Goal: Information Seeking & Learning: Learn about a topic

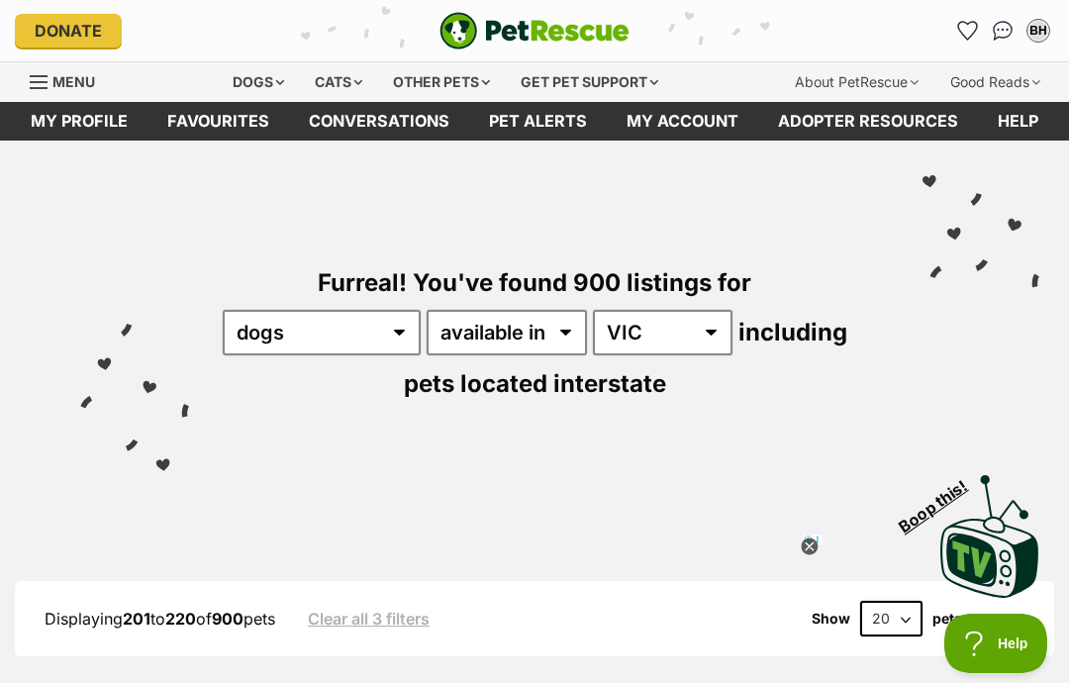
click at [959, 38] on icon "Favourites" at bounding box center [967, 31] width 21 height 20
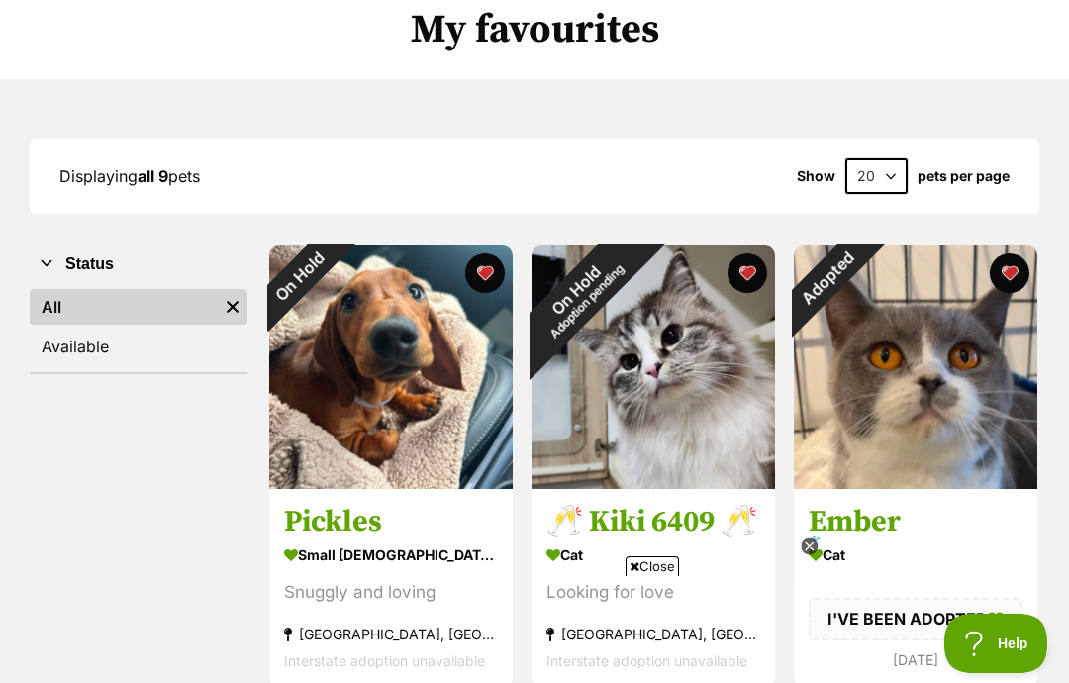
click at [331, 266] on div "On Hold" at bounding box center [299, 275] width 61 height 61
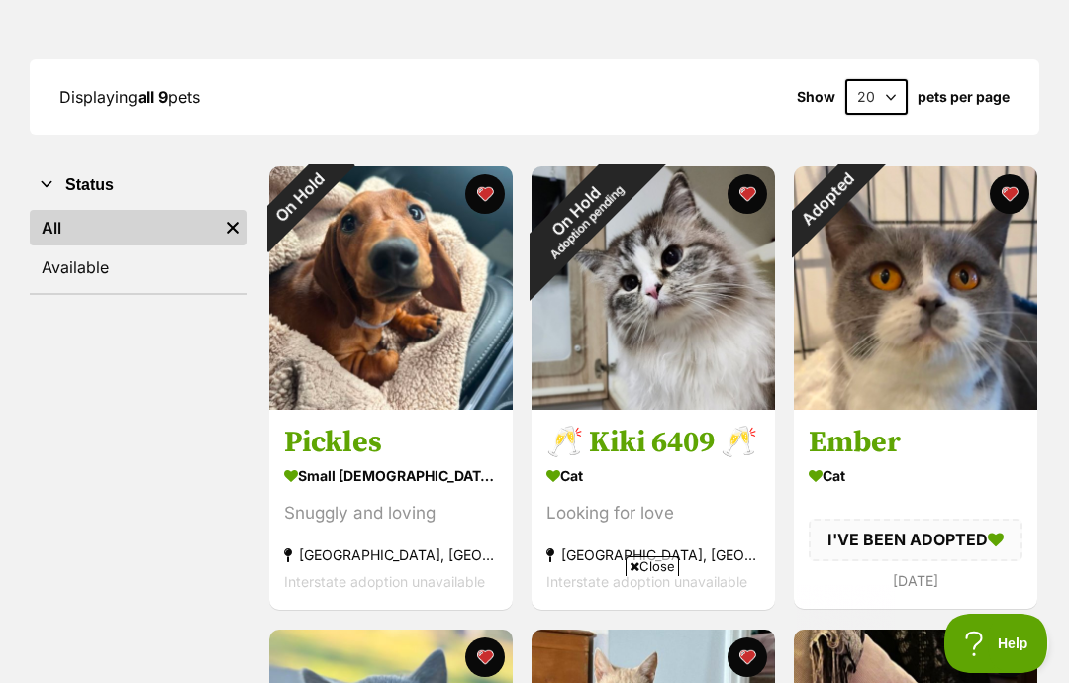
click at [480, 189] on button "favourite" at bounding box center [485, 194] width 40 height 40
click at [744, 194] on button "favourite" at bounding box center [747, 194] width 40 height 40
click at [1009, 194] on button "favourite" at bounding box center [1010, 194] width 40 height 40
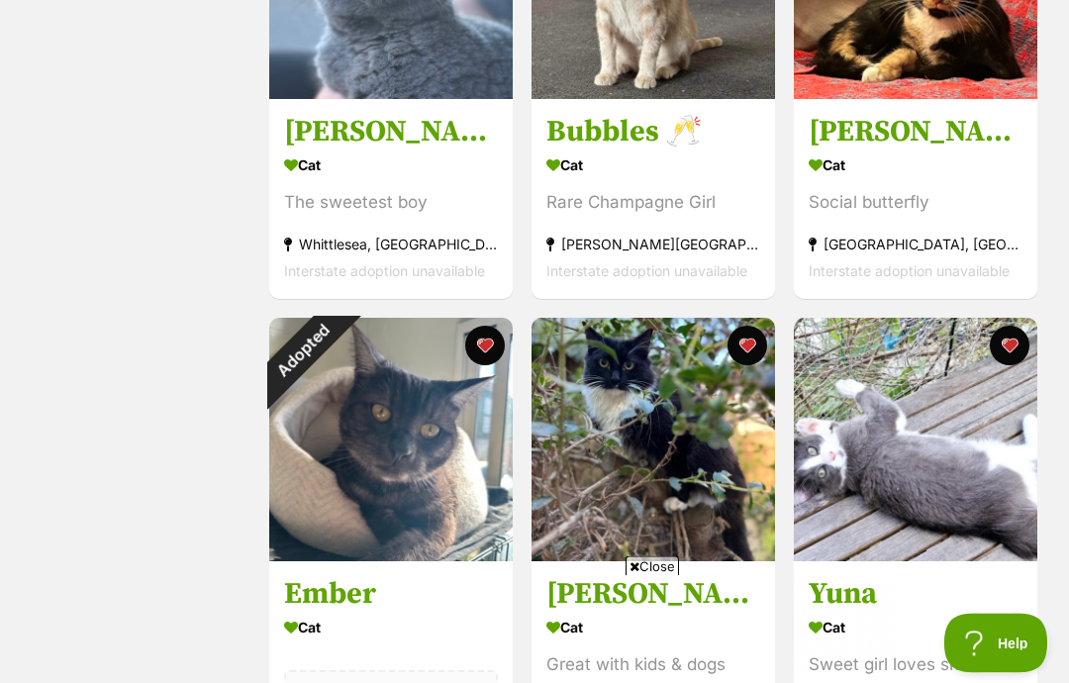
scroll to position [1019, 0]
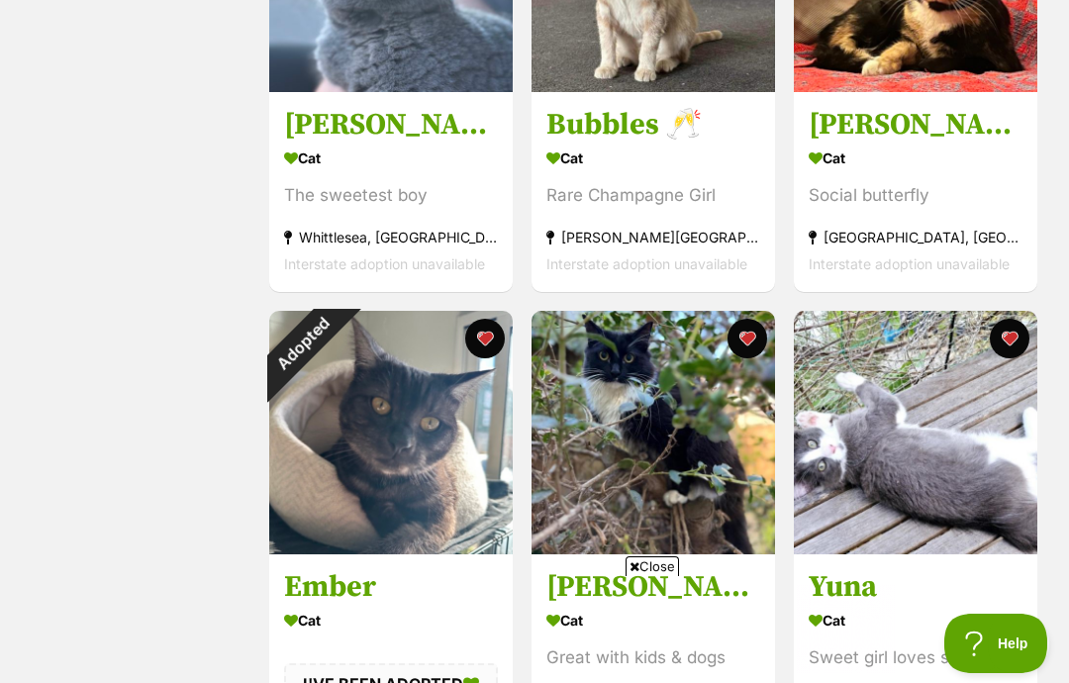
click at [479, 346] on button "favourite" at bounding box center [485, 339] width 40 height 40
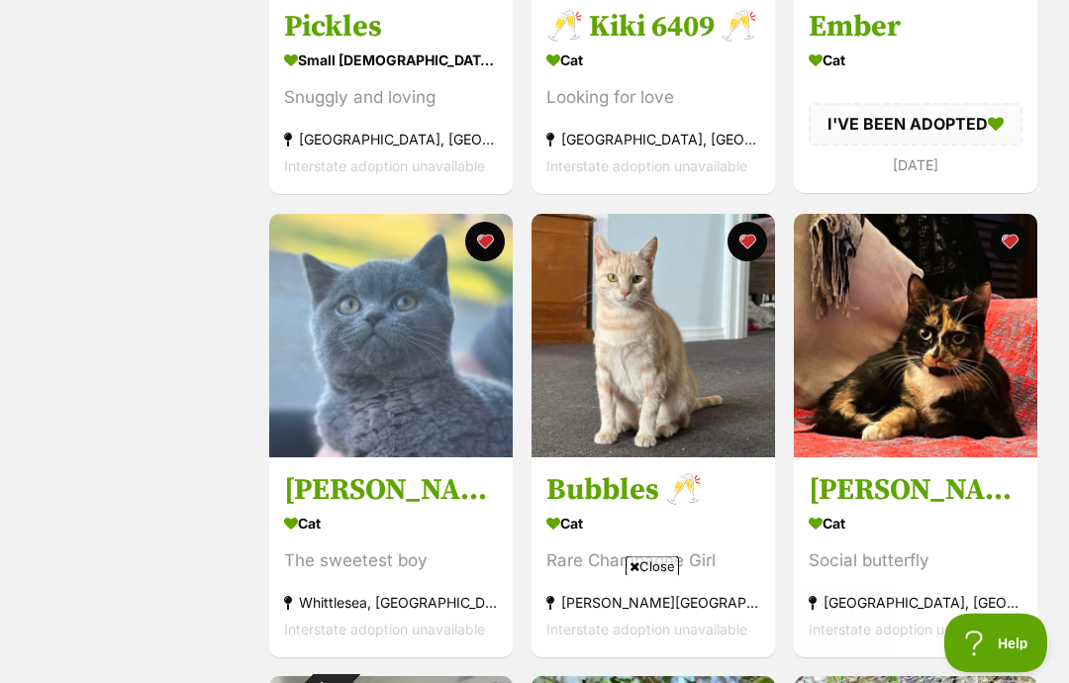
scroll to position [654, 0]
click at [402, 389] on img at bounding box center [390, 335] width 243 height 243
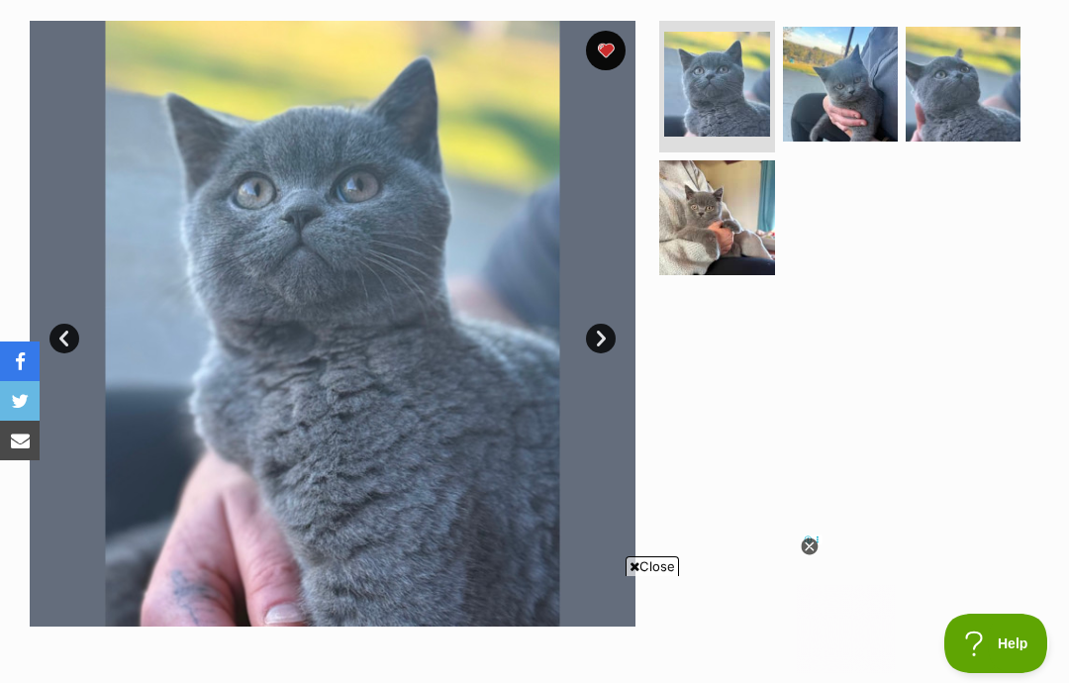
scroll to position [389, 0]
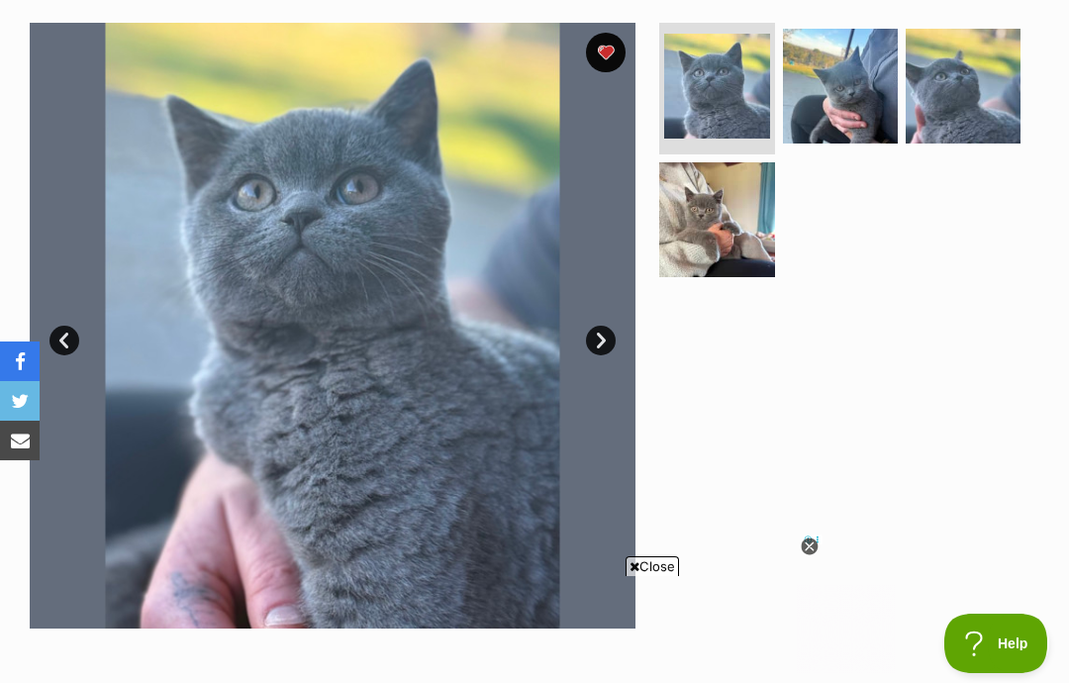
click at [715, 246] on img at bounding box center [716, 219] width 115 height 115
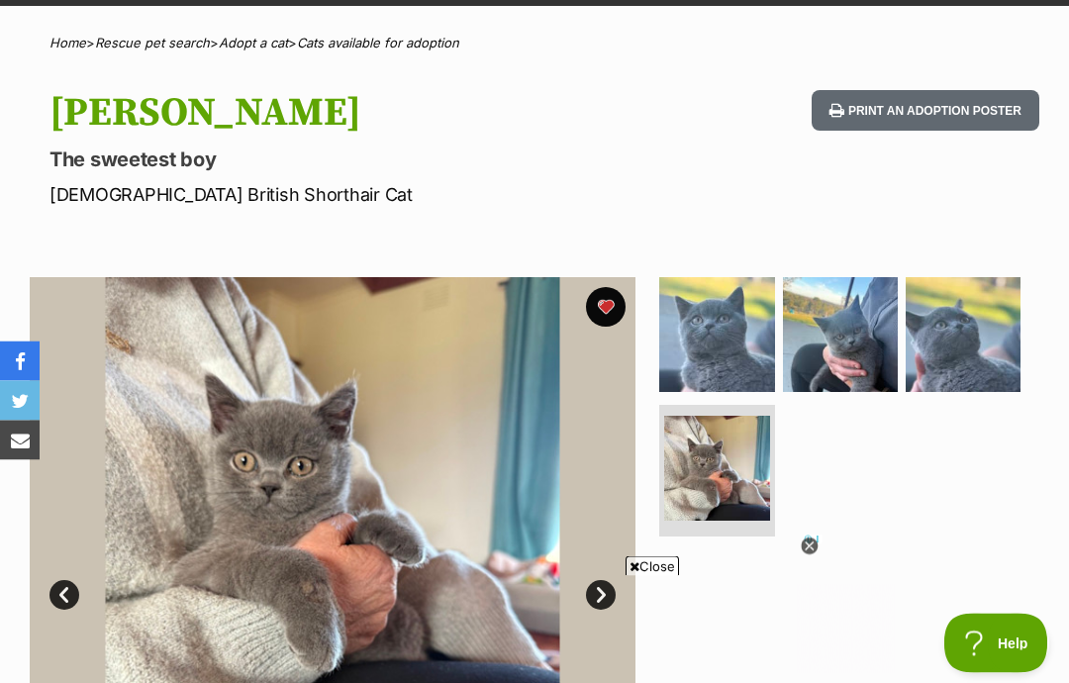
scroll to position [135, 0]
click at [859, 349] on img at bounding box center [840, 334] width 115 height 115
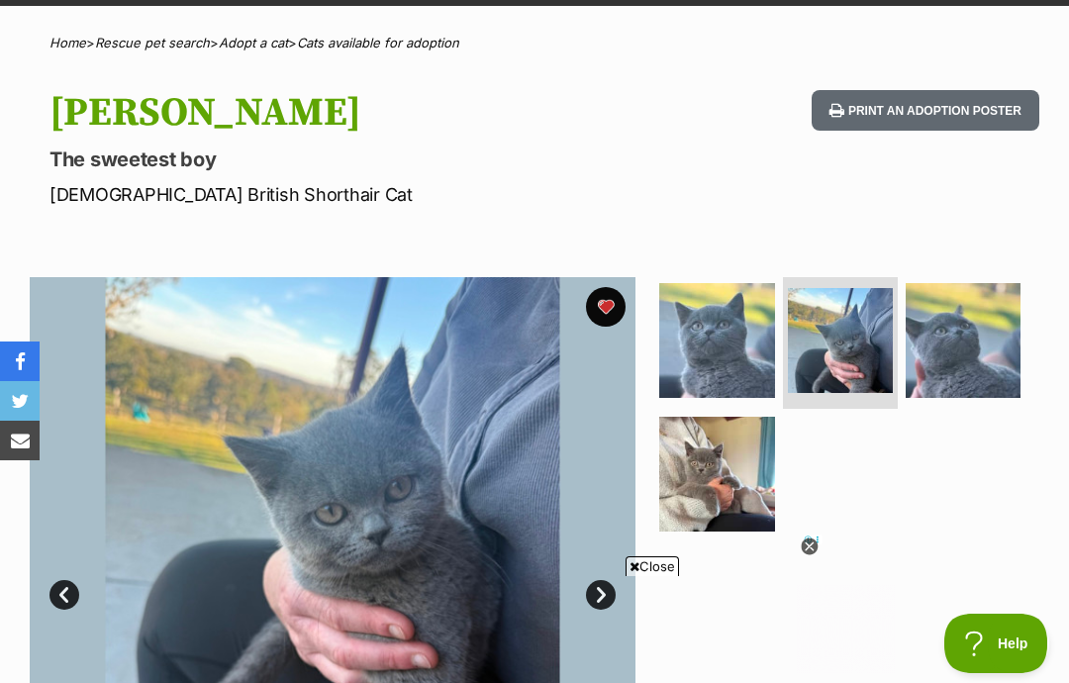
click at [958, 335] on img at bounding box center [963, 340] width 115 height 115
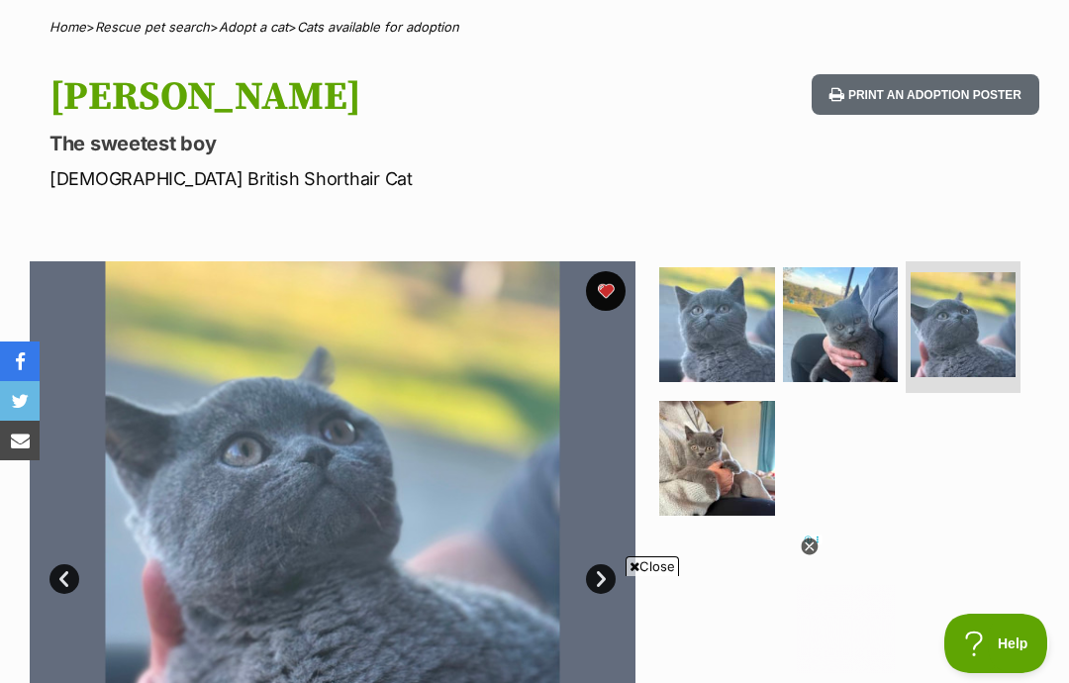
scroll to position [0, 0]
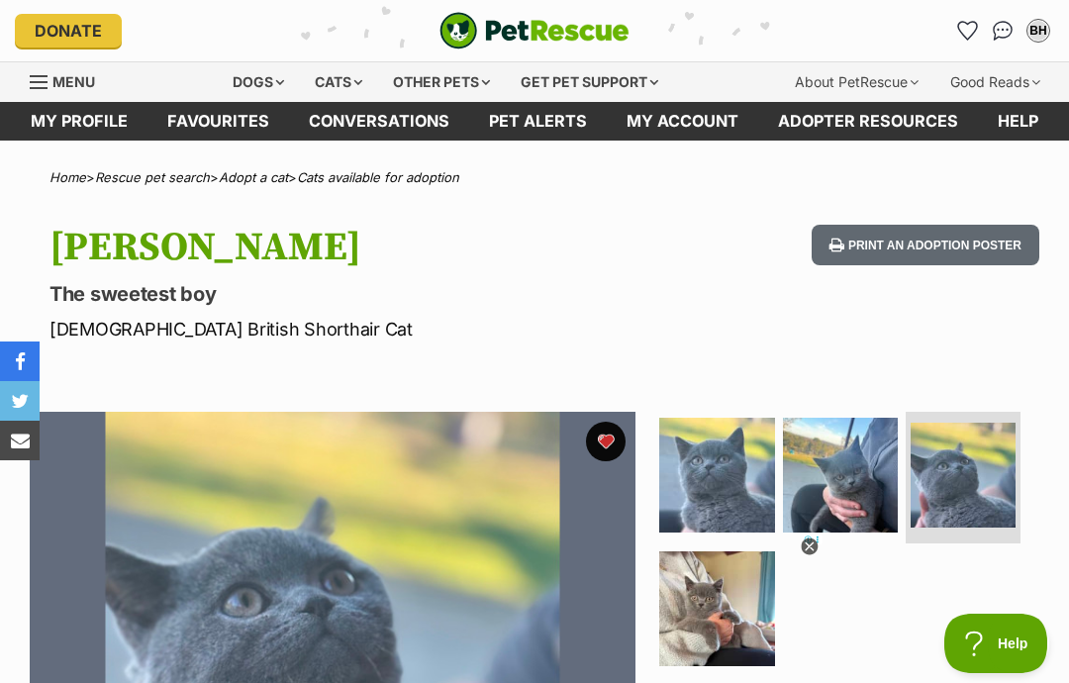
click at [334, 71] on div "Cats" at bounding box center [338, 82] width 75 height 40
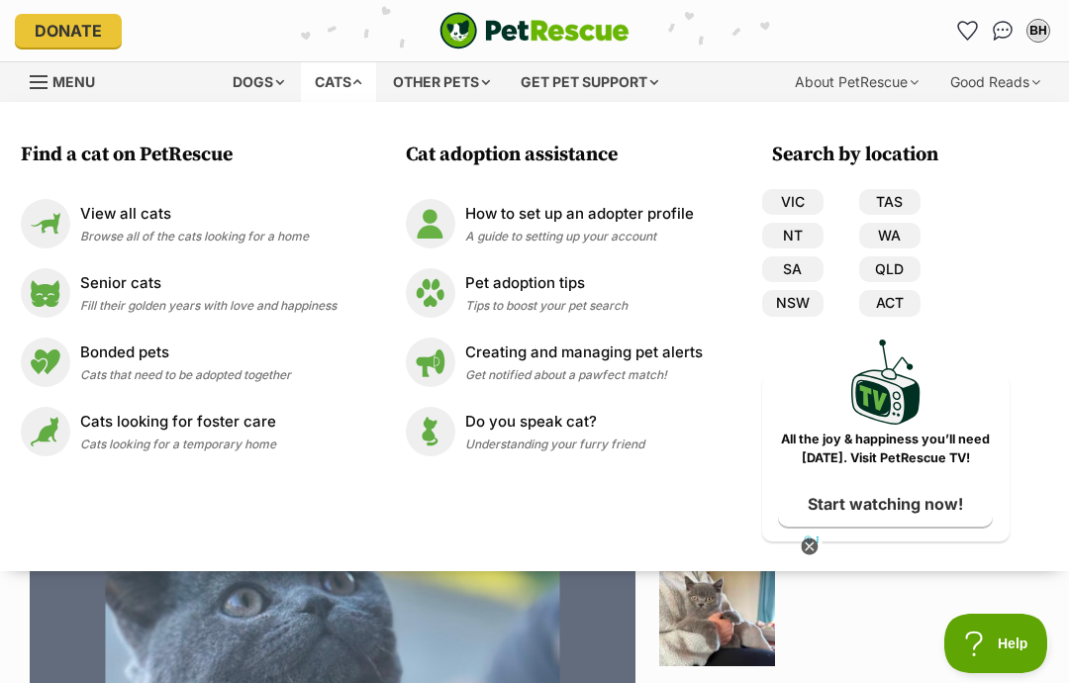
click at [194, 216] on p "View all cats" at bounding box center [194, 214] width 229 height 23
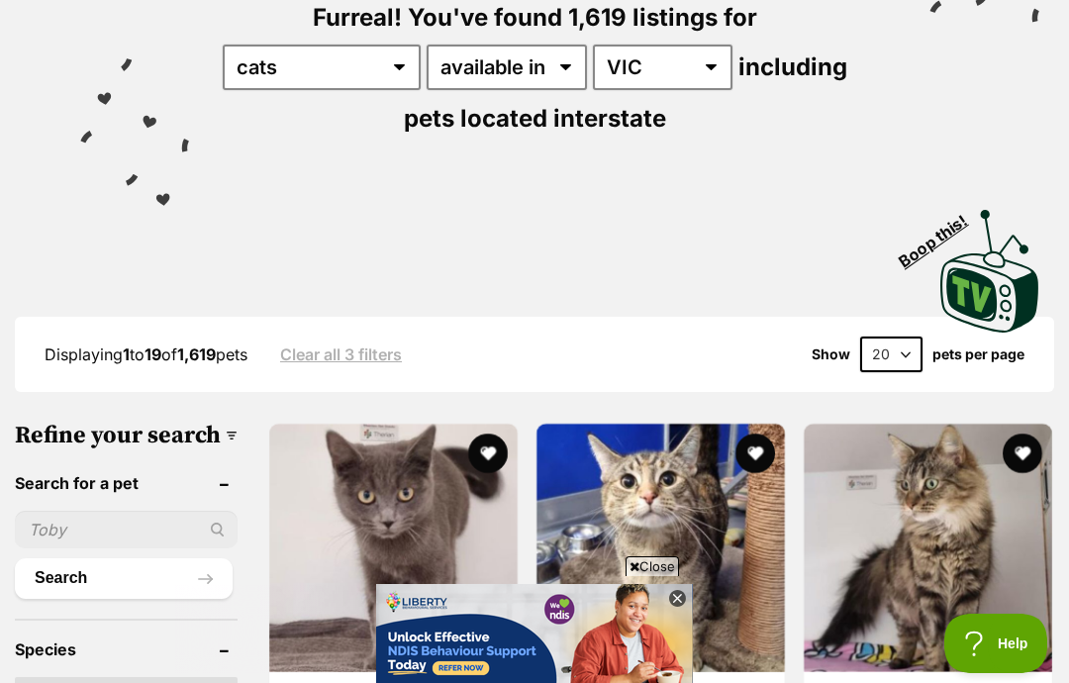
click at [901, 354] on select "20 40 60" at bounding box center [891, 354] width 62 height 36
select select "60"
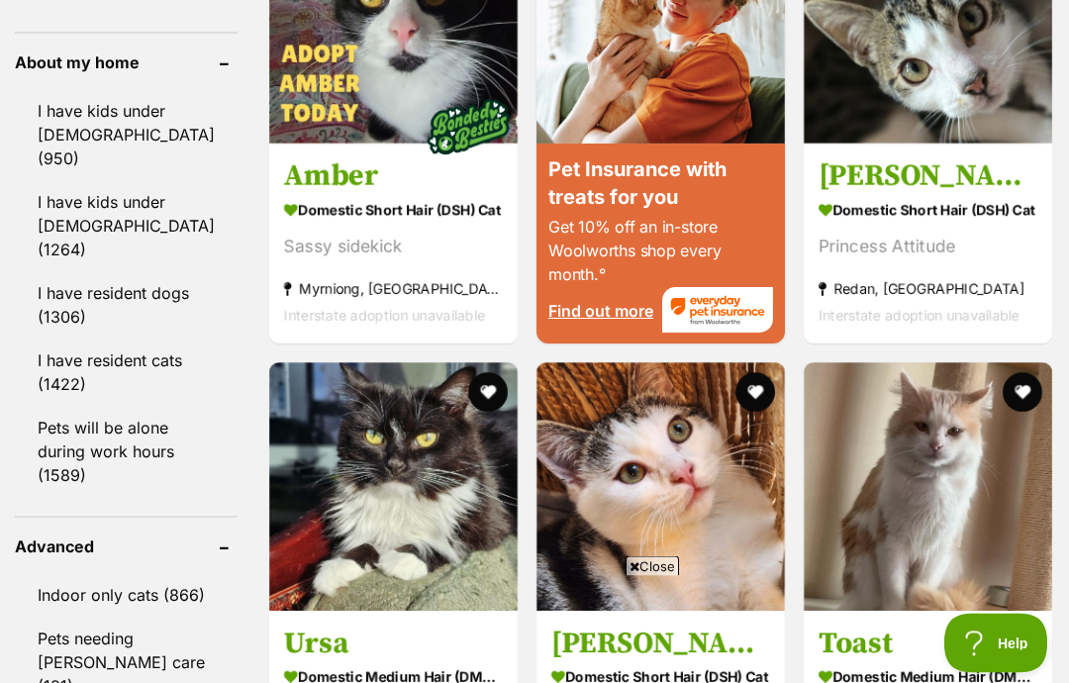
scroll to position [2373, 0]
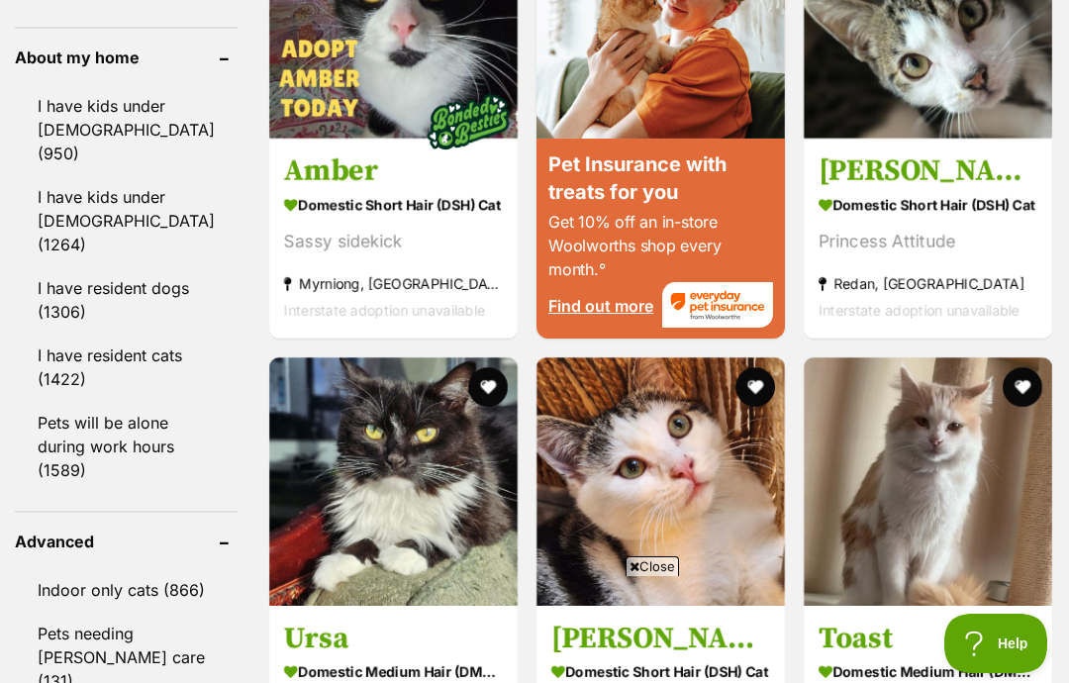
click at [653, 576] on span "Close" at bounding box center [651, 566] width 53 height 20
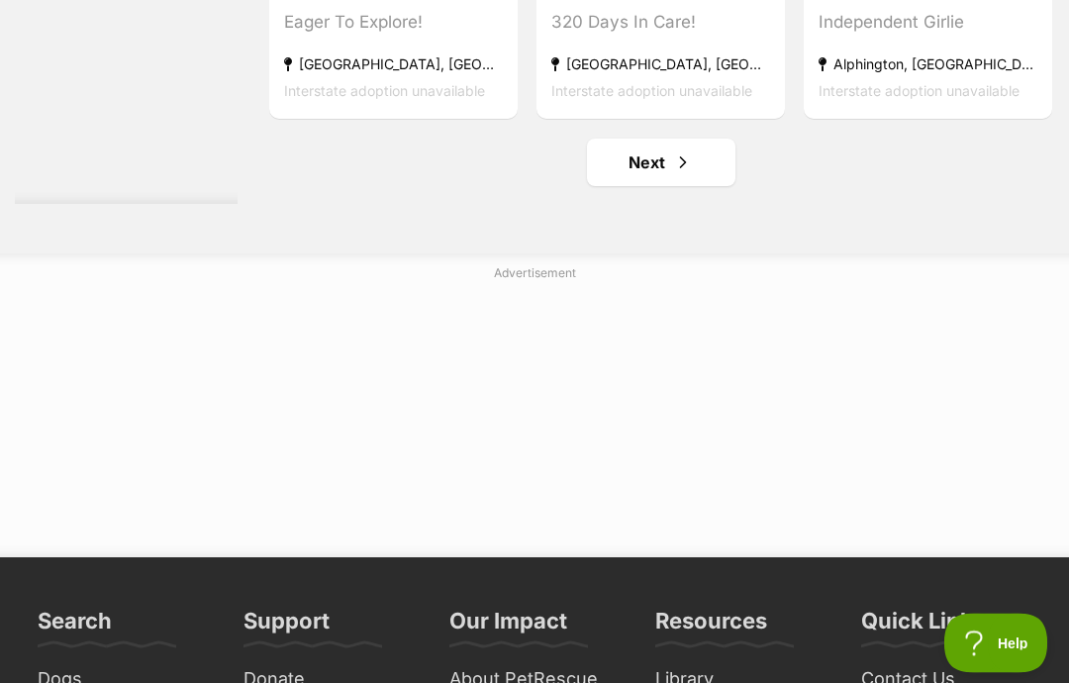
scroll to position [10073, 0]
click at [665, 186] on link "Next" at bounding box center [661, 163] width 148 height 48
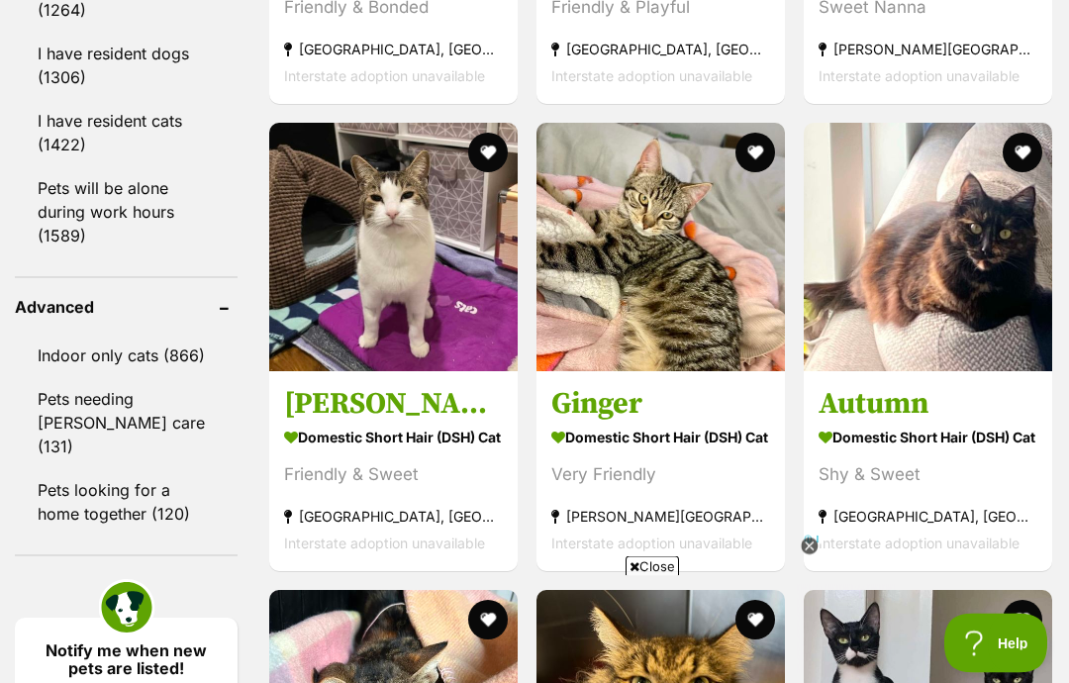
scroll to position [2626, 0]
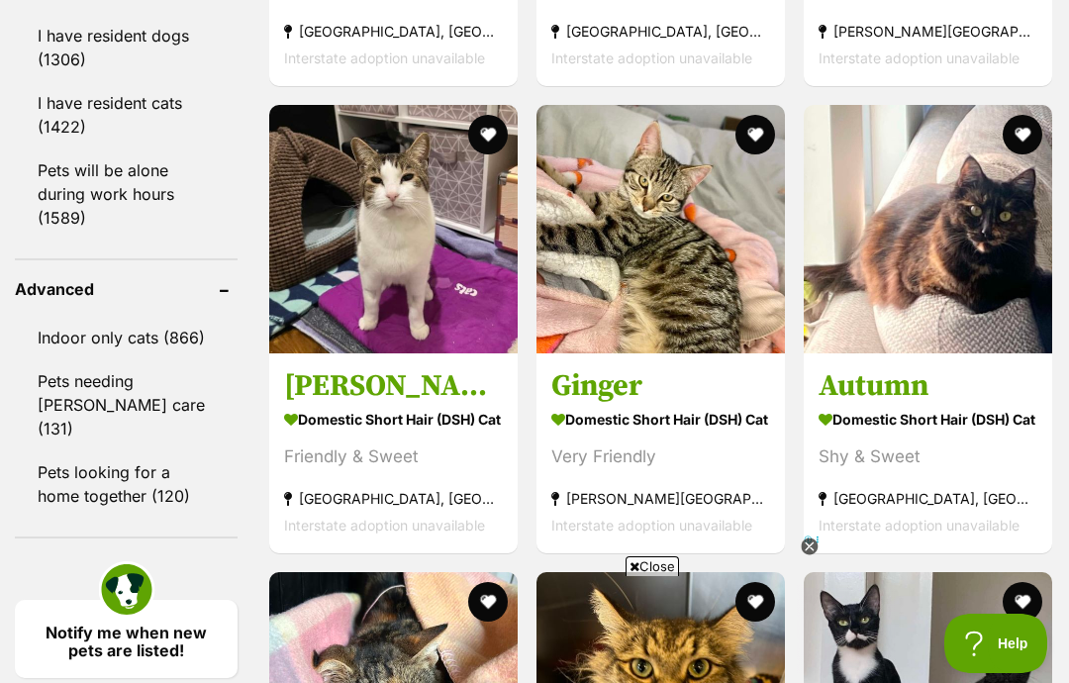
click at [811, 549] on icon at bounding box center [809, 545] width 7 height 7
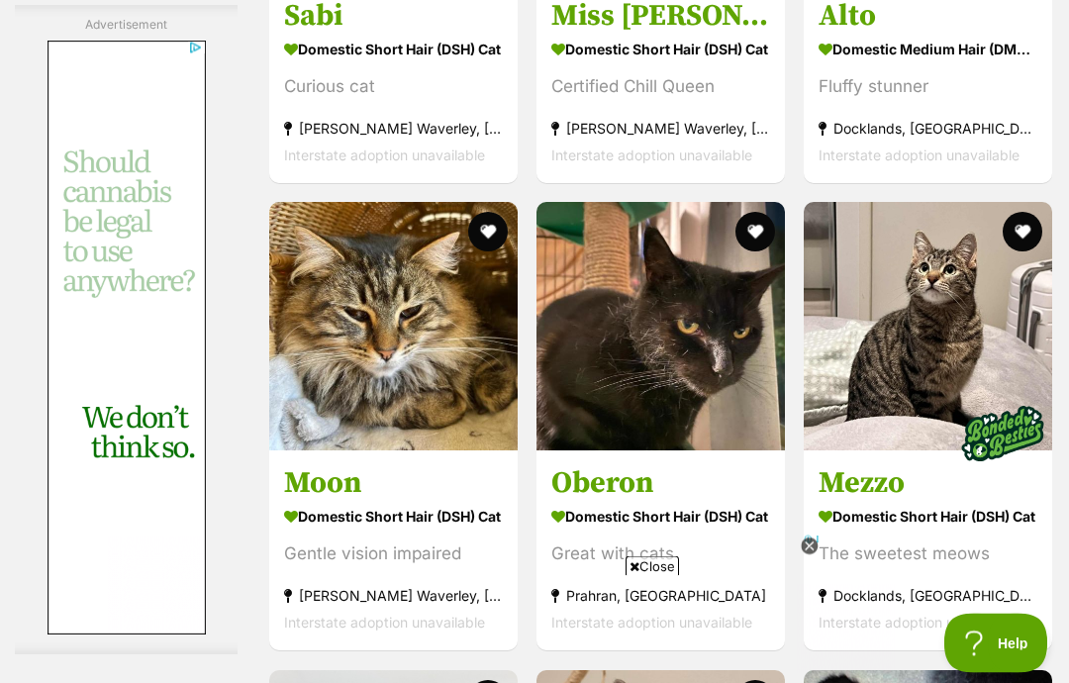
scroll to position [5339, 0]
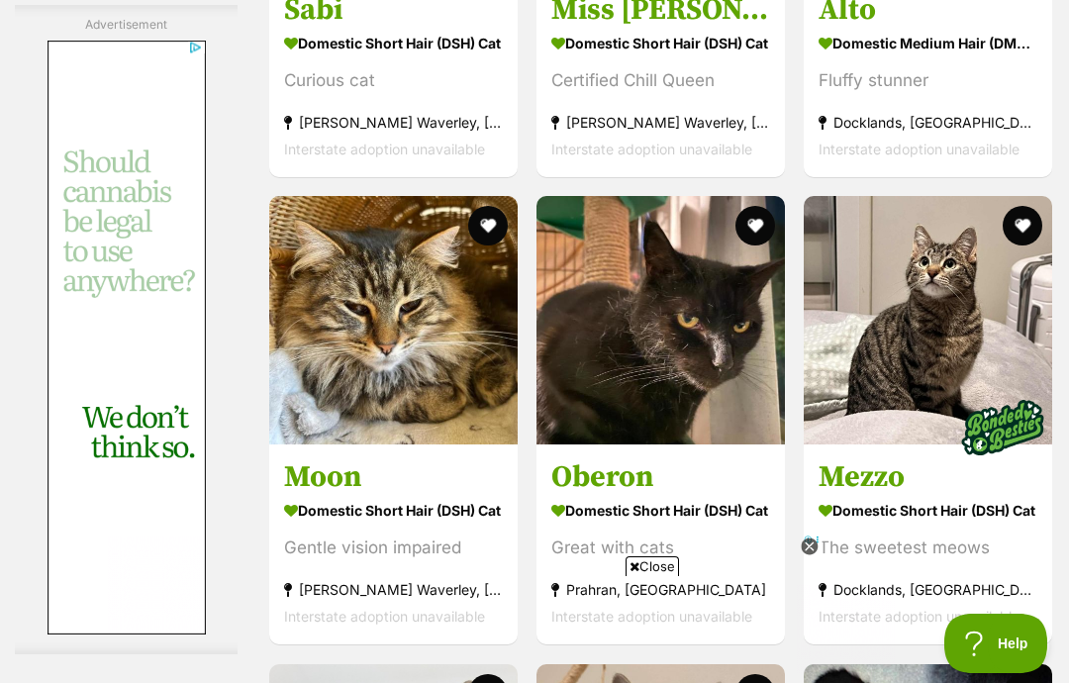
click at [808, 555] on icon at bounding box center [809, 546] width 17 height 17
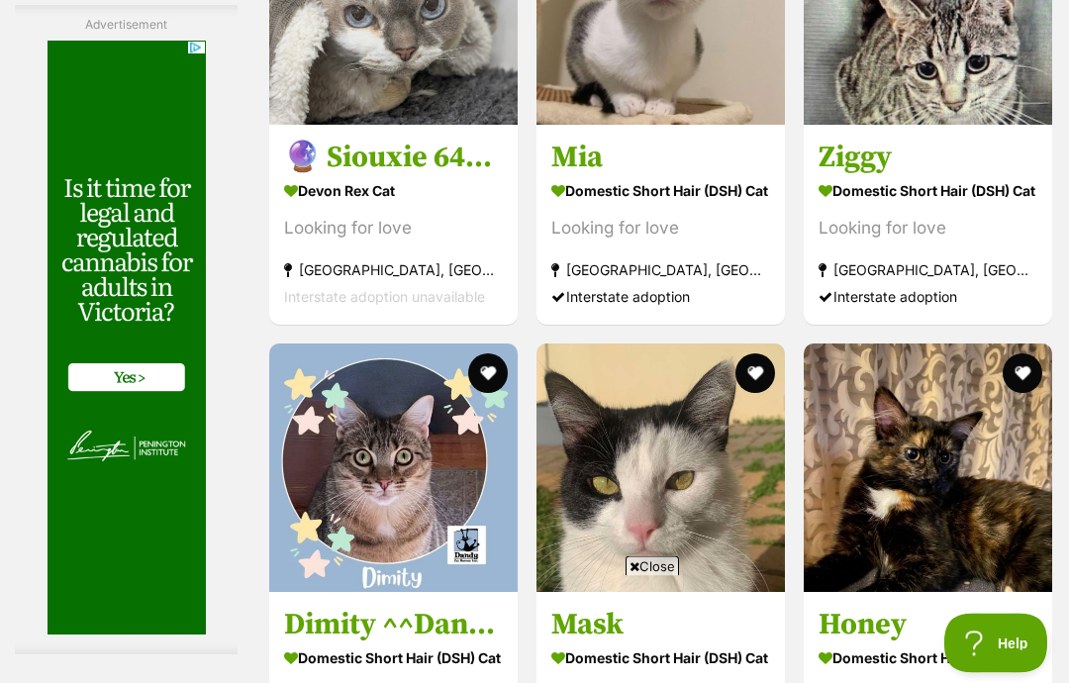
scroll to position [6127, 0]
click at [362, 125] on img at bounding box center [393, 0] width 248 height 248
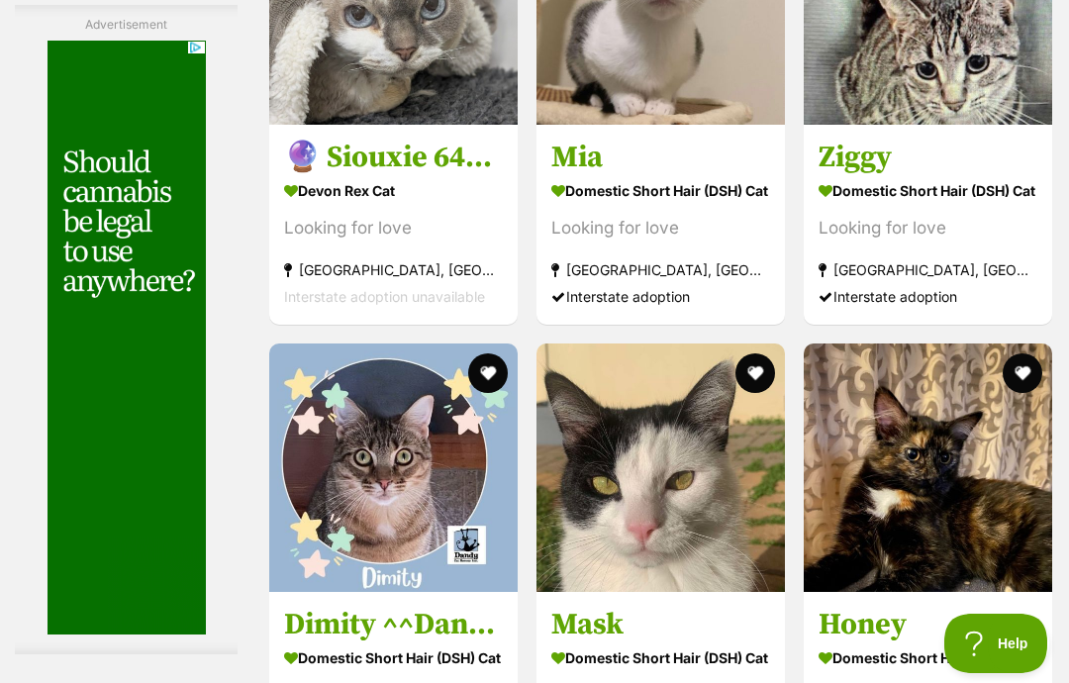
scroll to position [6206, 0]
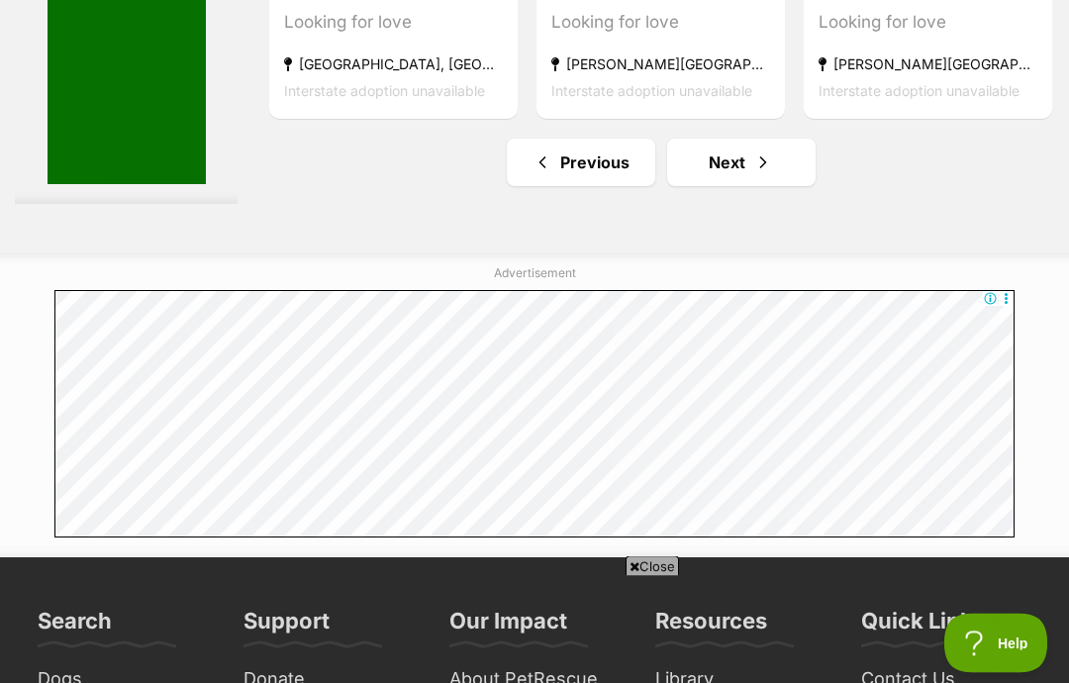
scroll to position [10075, 0]
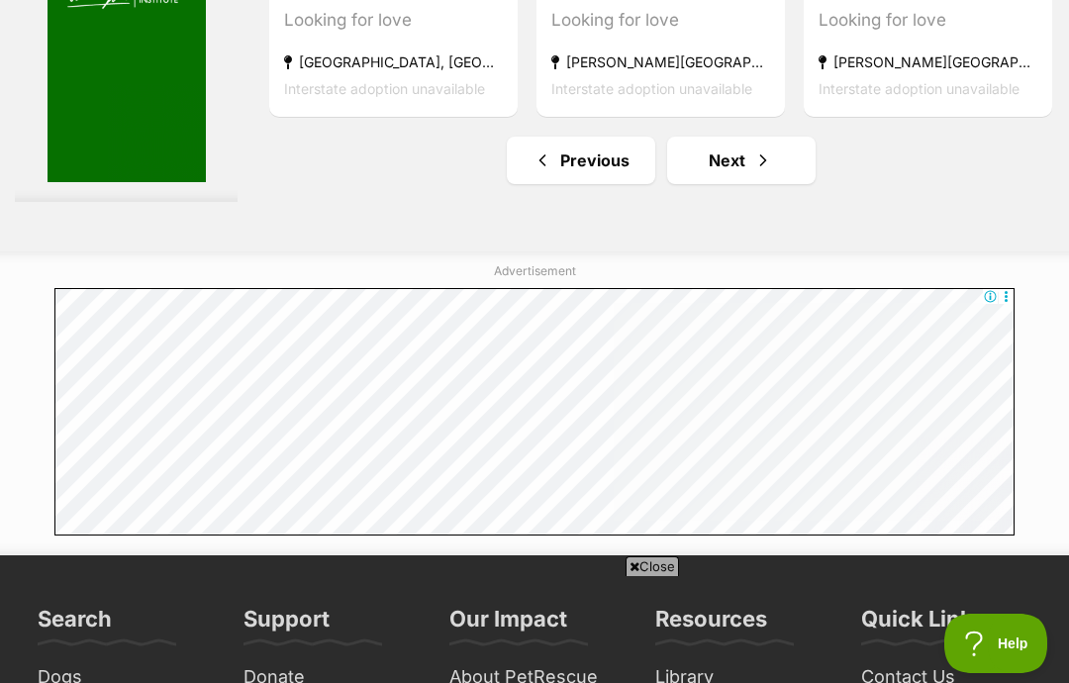
click at [753, 172] on span "Next page" at bounding box center [763, 160] width 20 height 24
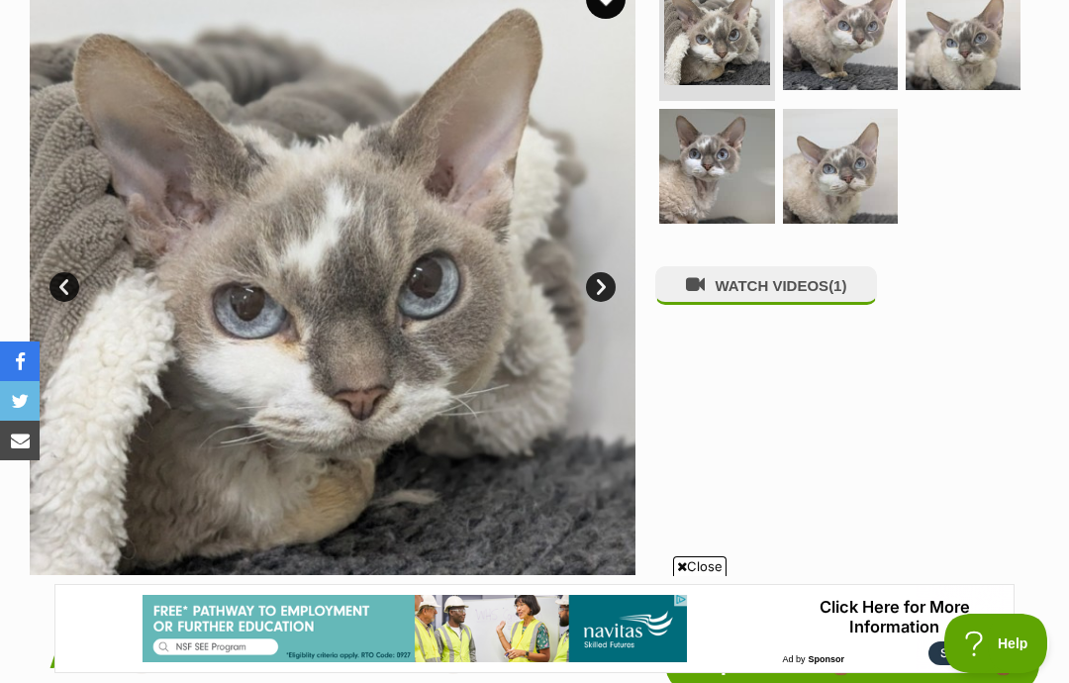
scroll to position [435, 0]
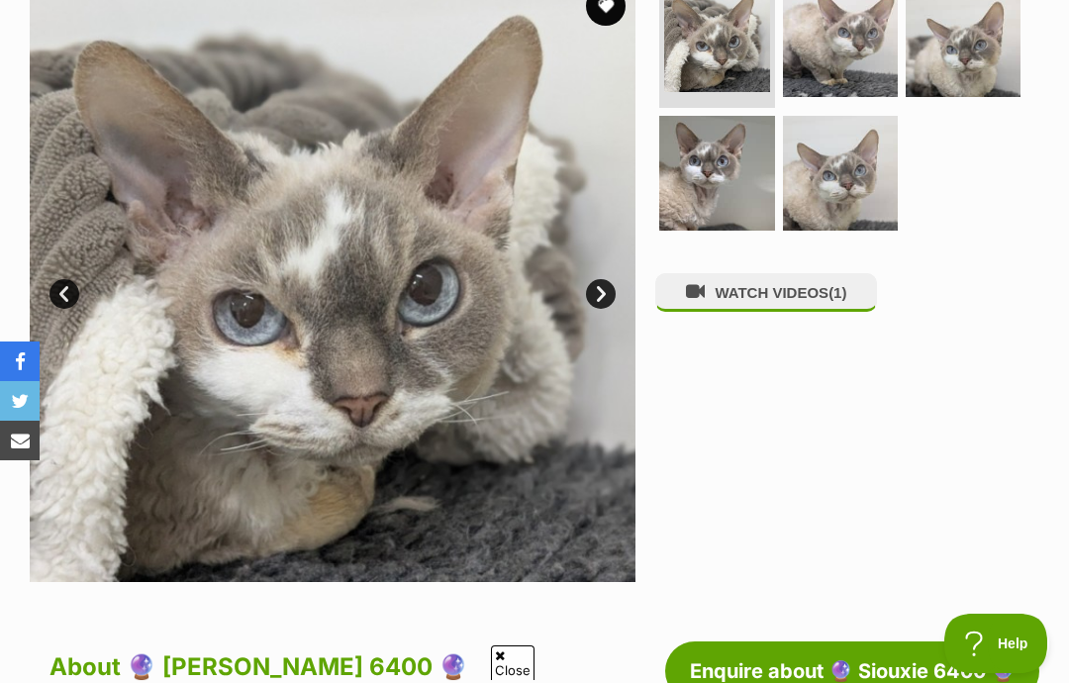
click at [861, 201] on img at bounding box center [840, 173] width 115 height 115
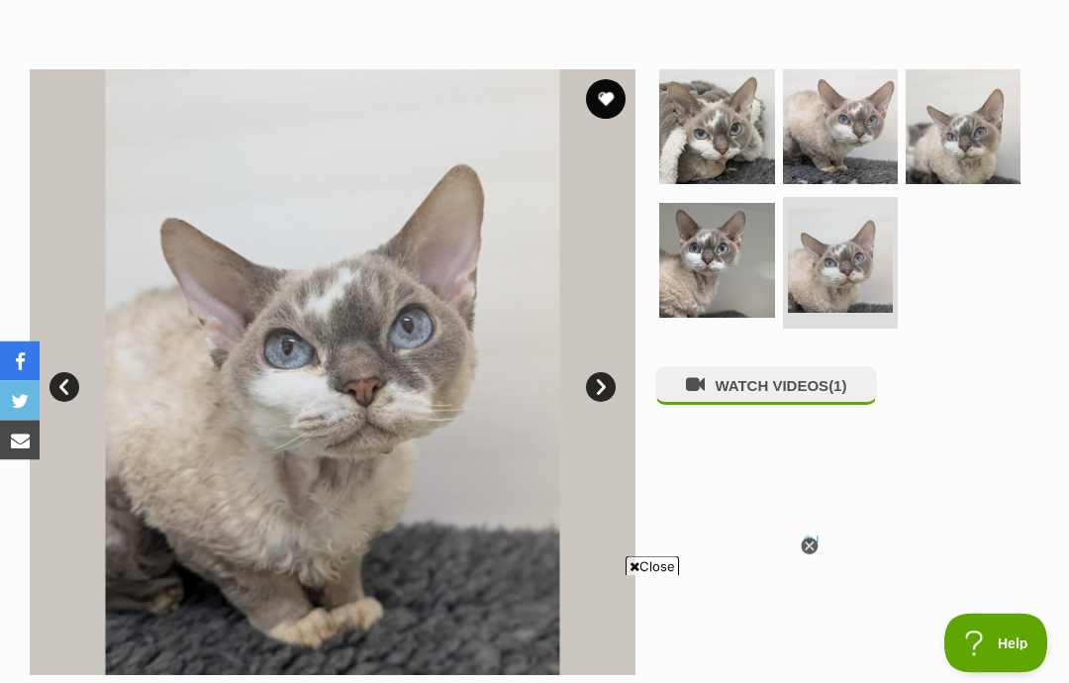
scroll to position [342, 0]
click at [740, 273] on img at bounding box center [716, 260] width 115 height 115
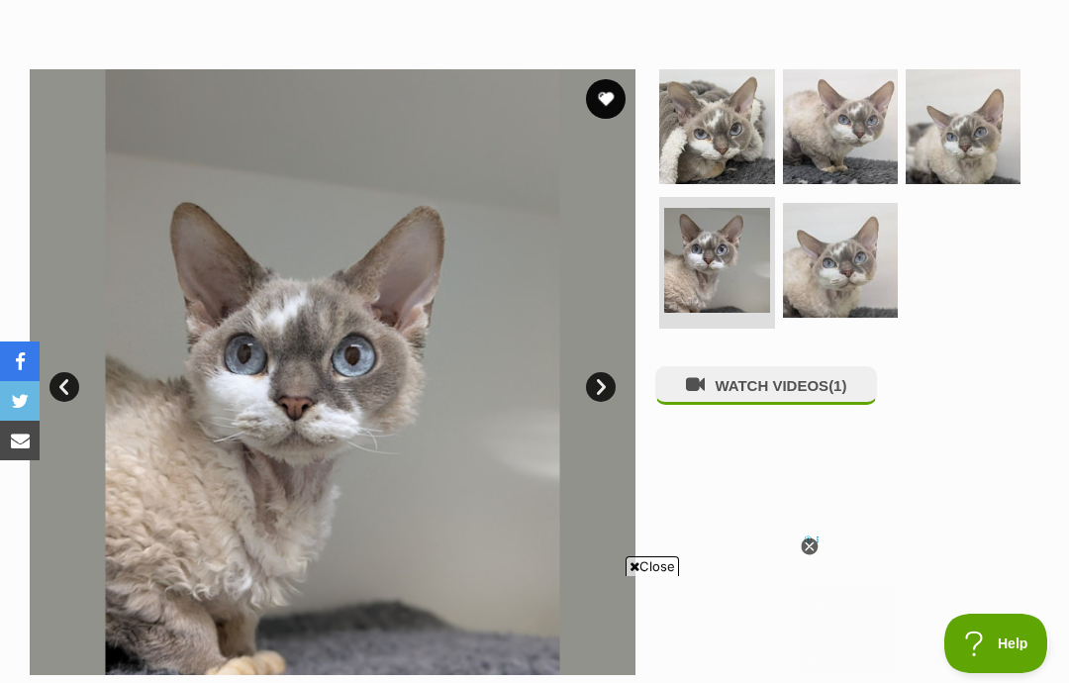
click at [607, 91] on button "favourite" at bounding box center [606, 99] width 40 height 40
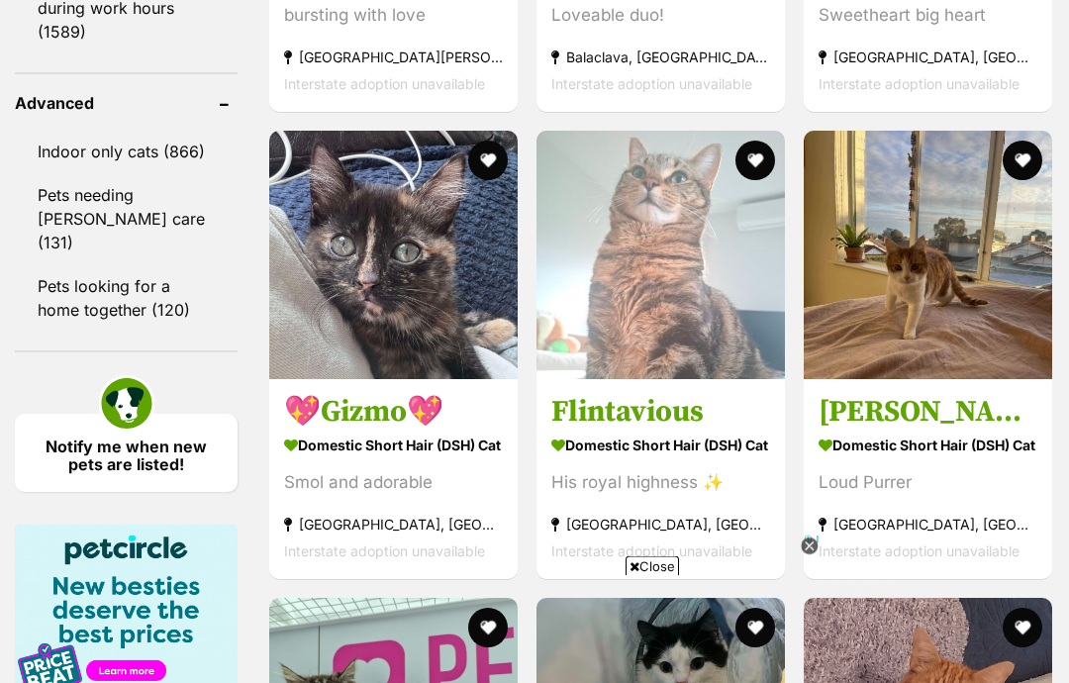
scroll to position [2816, 0]
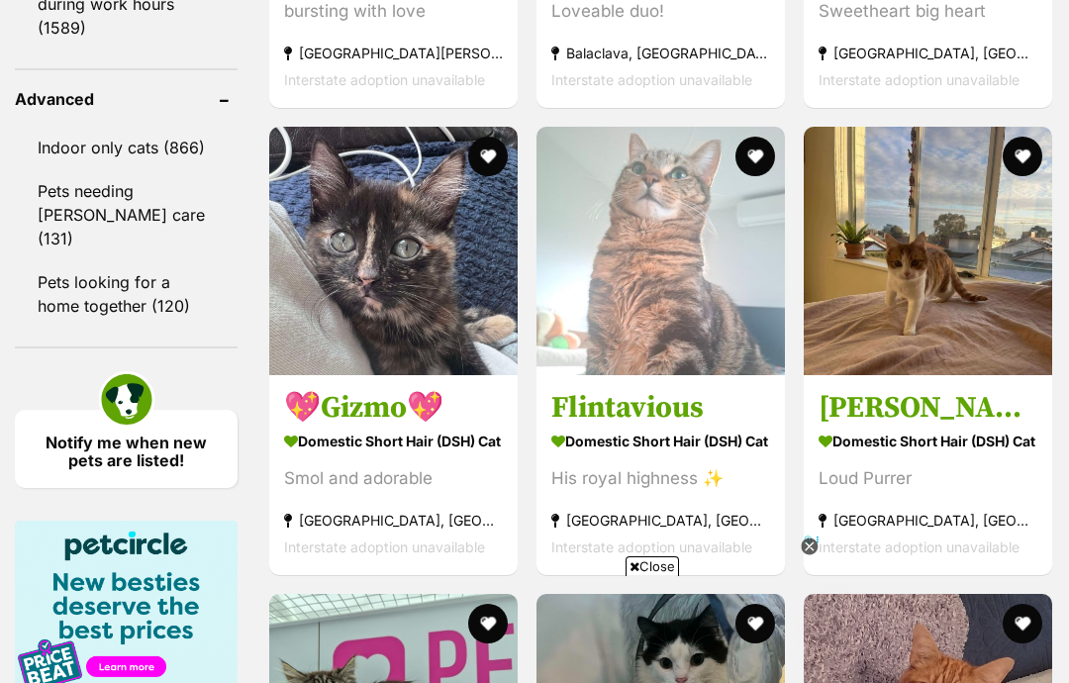
click at [808, 556] on icon at bounding box center [810, 547] width 18 height 18
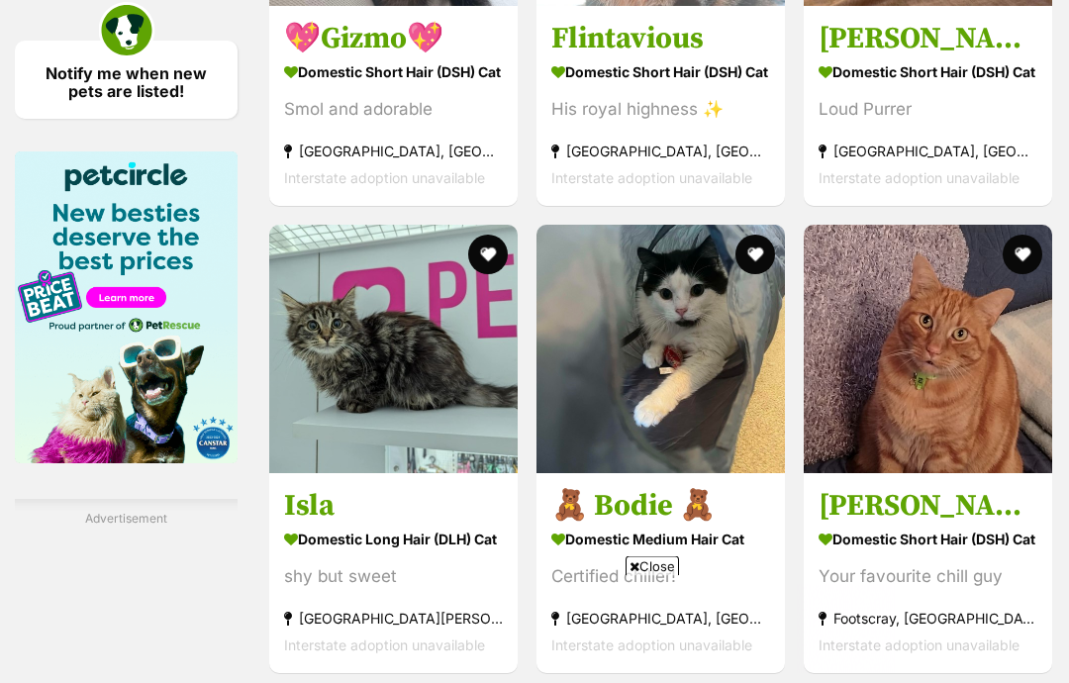
scroll to position [3211, 0]
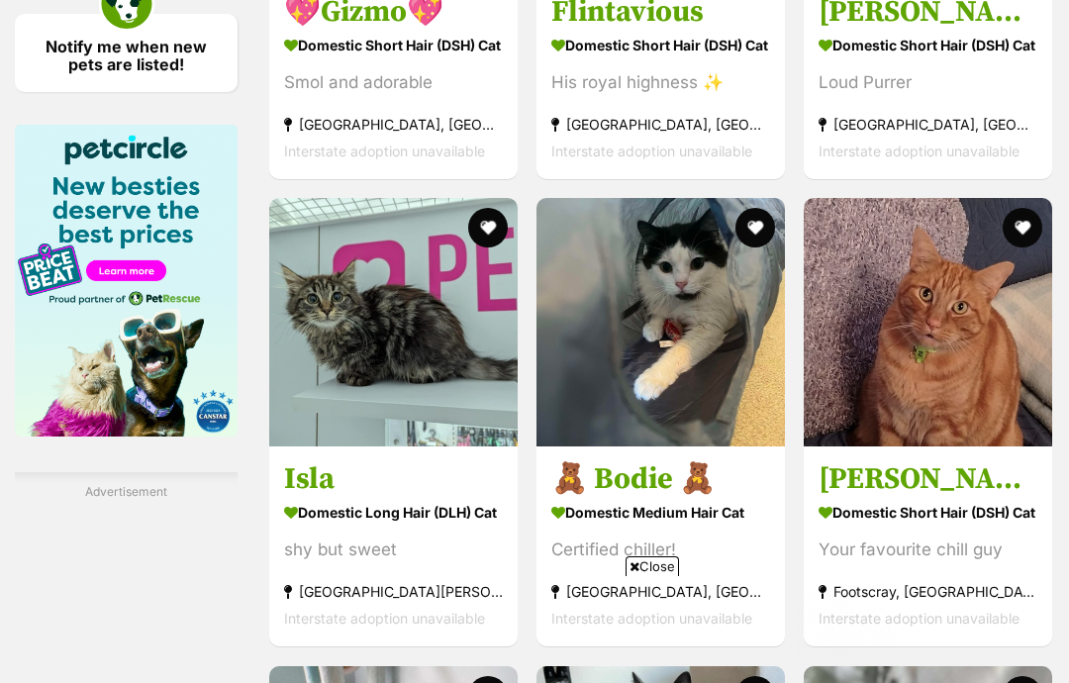
click at [643, 576] on span "Close" at bounding box center [651, 566] width 53 height 20
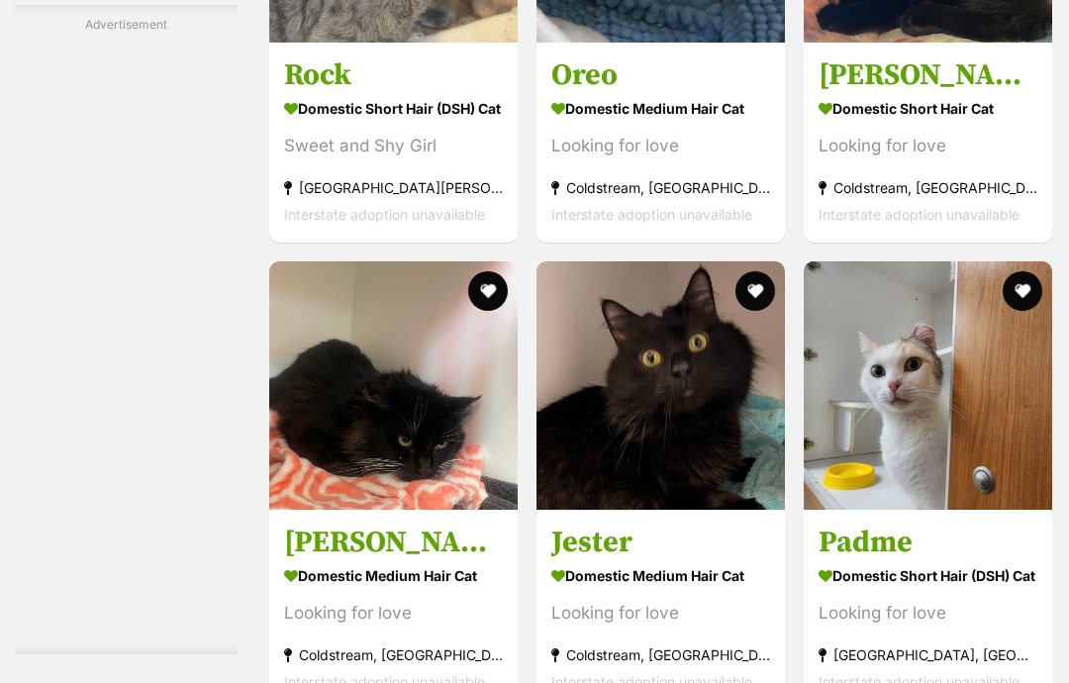
scroll to position [7823, 0]
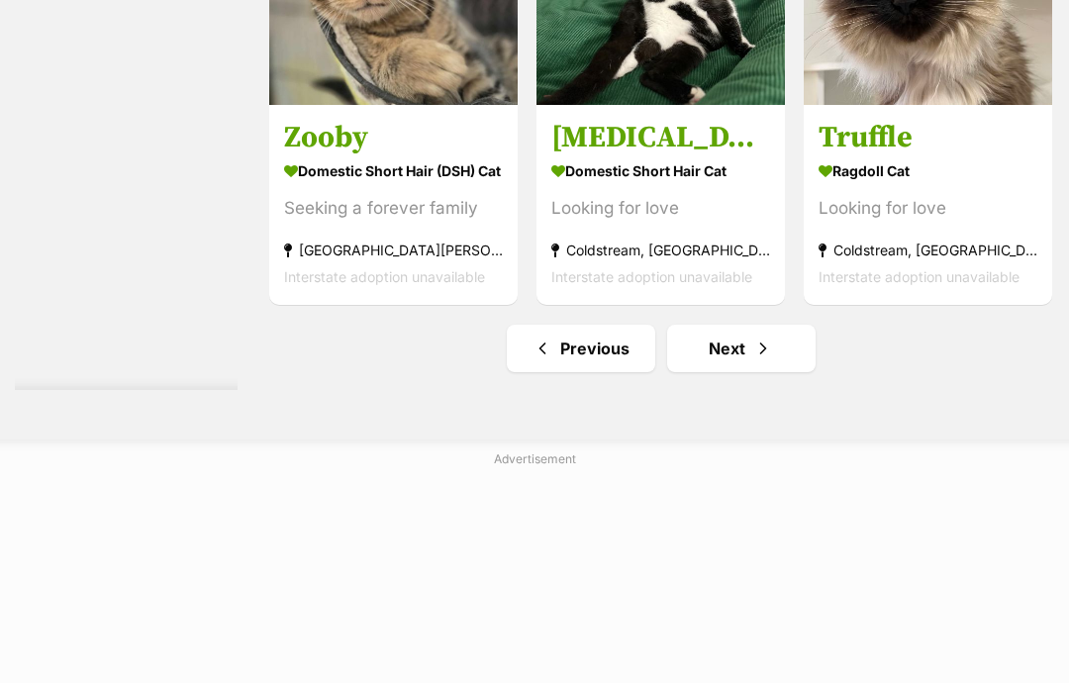
scroll to position [10098, 0]
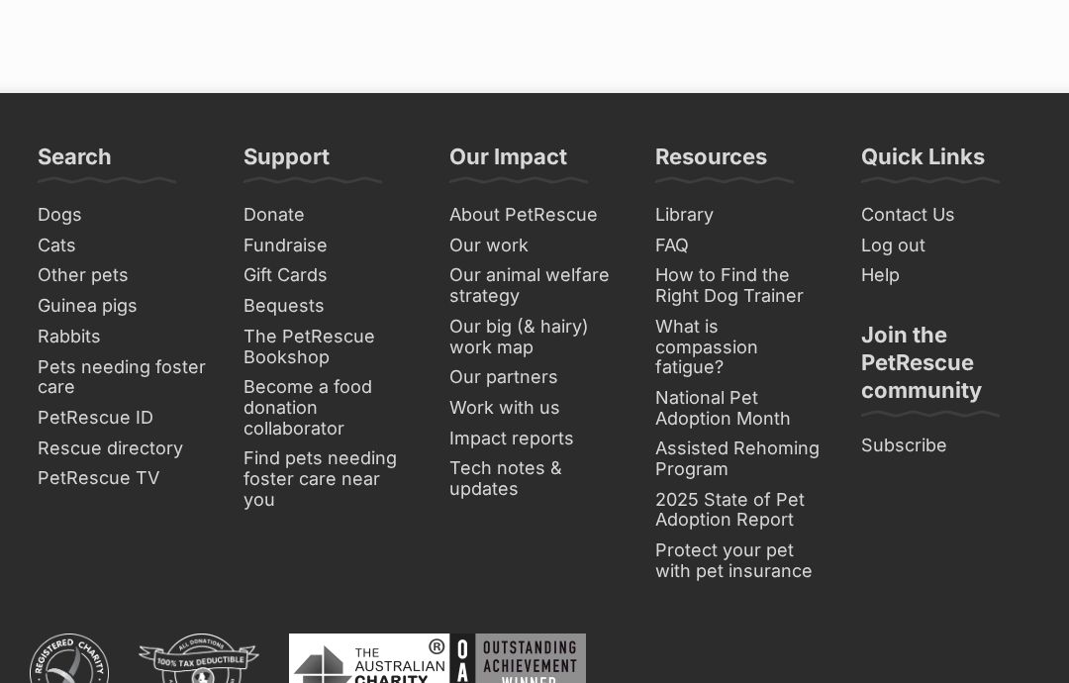
scroll to position [10773, 0]
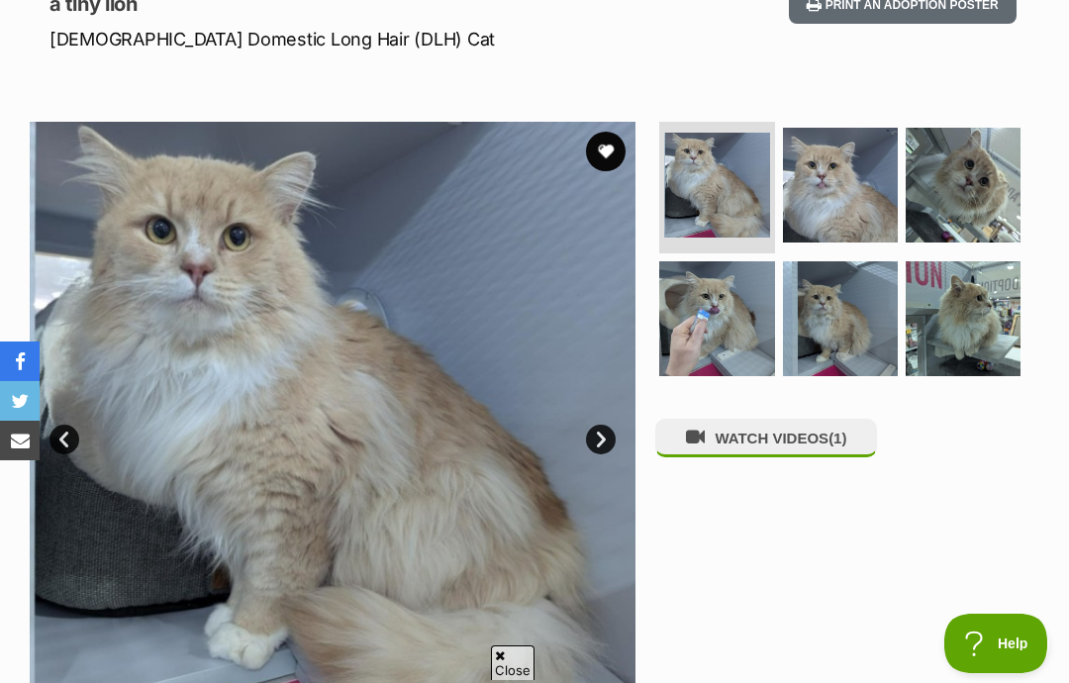
click at [858, 200] on img at bounding box center [840, 185] width 115 height 115
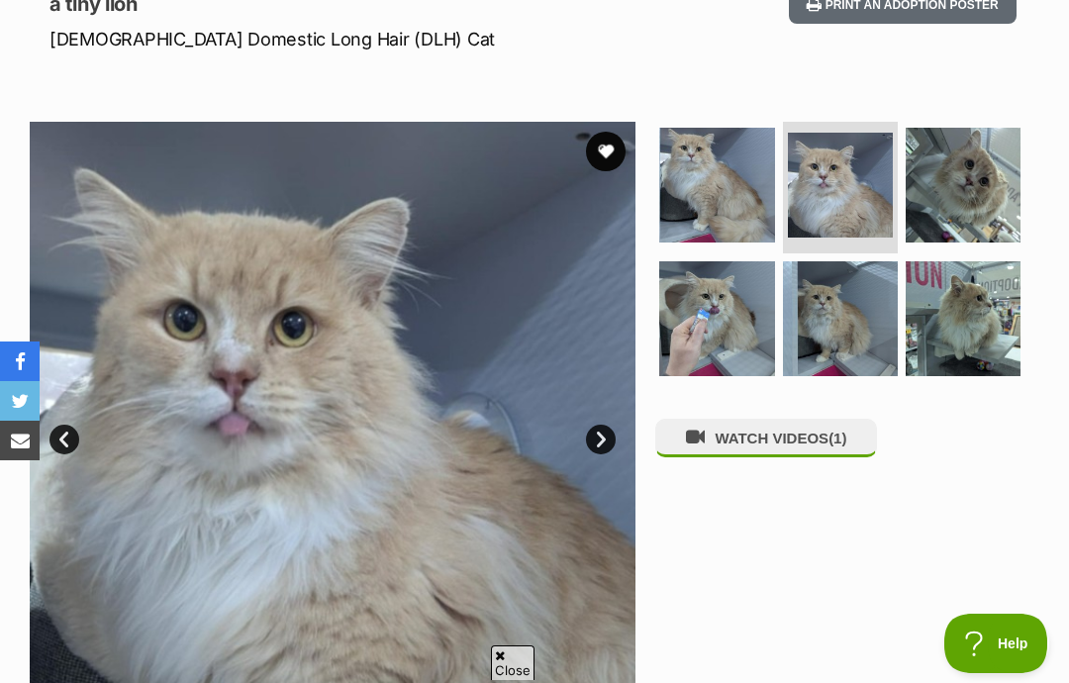
click at [968, 214] on img at bounding box center [963, 185] width 115 height 115
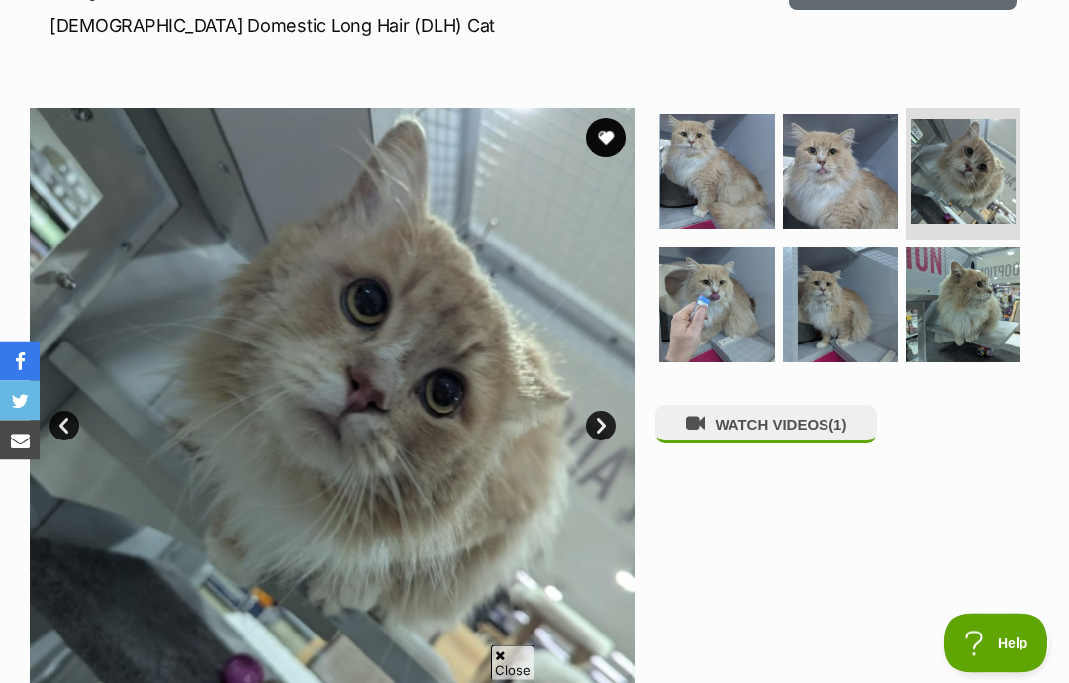
scroll to position [304, 0]
click at [935, 335] on img at bounding box center [963, 304] width 115 height 115
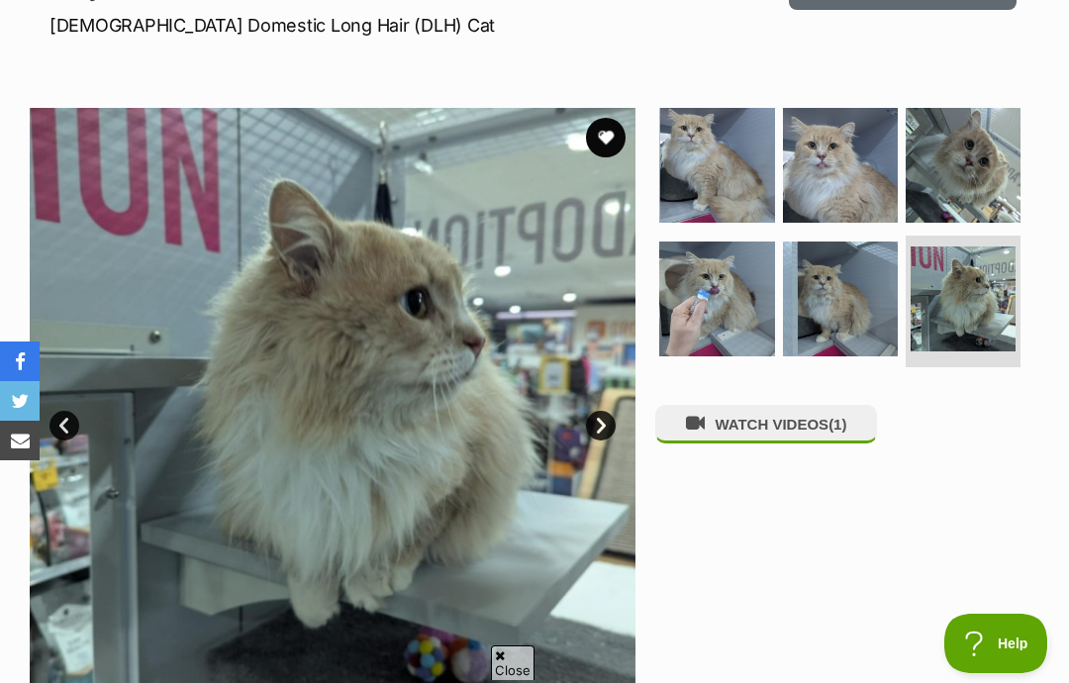
click at [863, 325] on img at bounding box center [840, 298] width 115 height 115
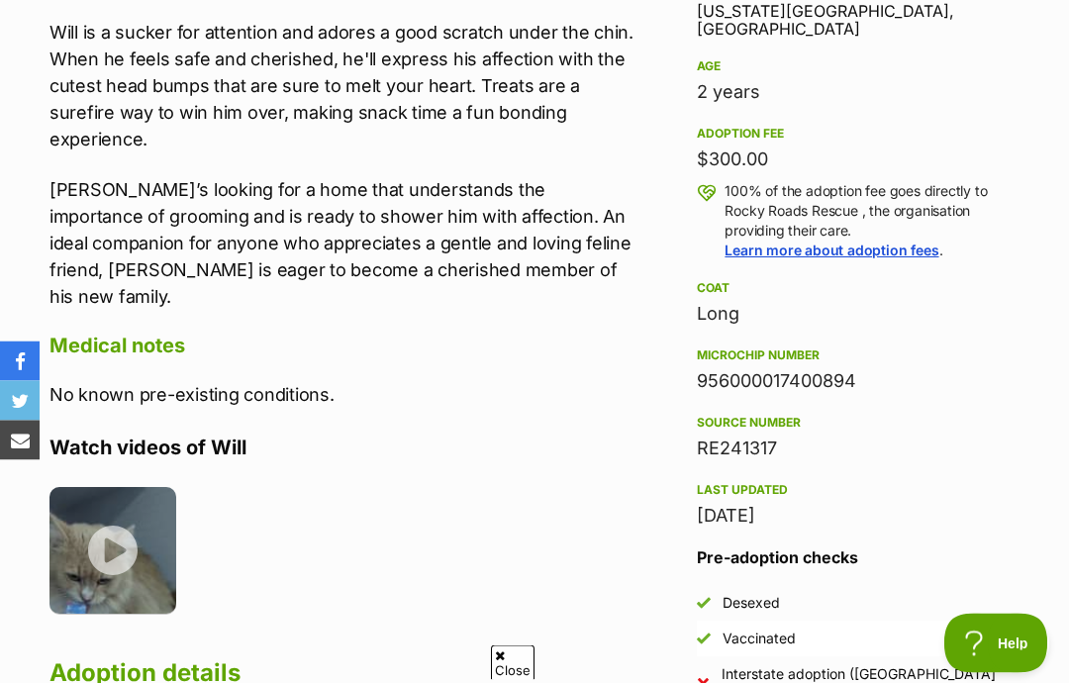
scroll to position [1311, 0]
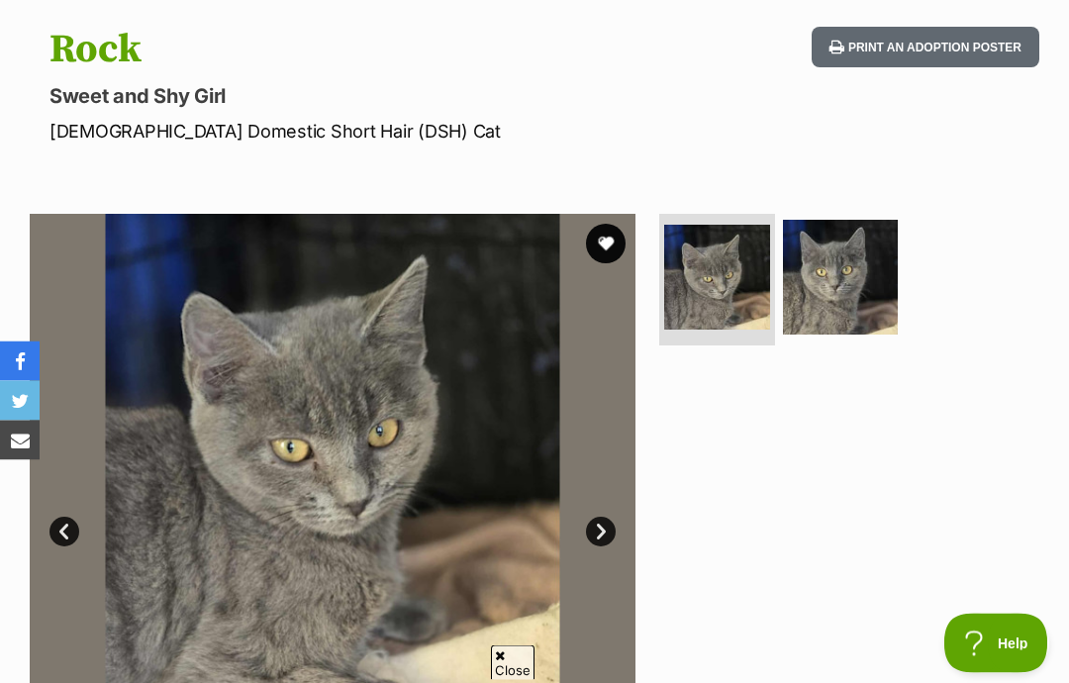
scroll to position [198, 0]
click at [814, 288] on img at bounding box center [840, 277] width 115 height 115
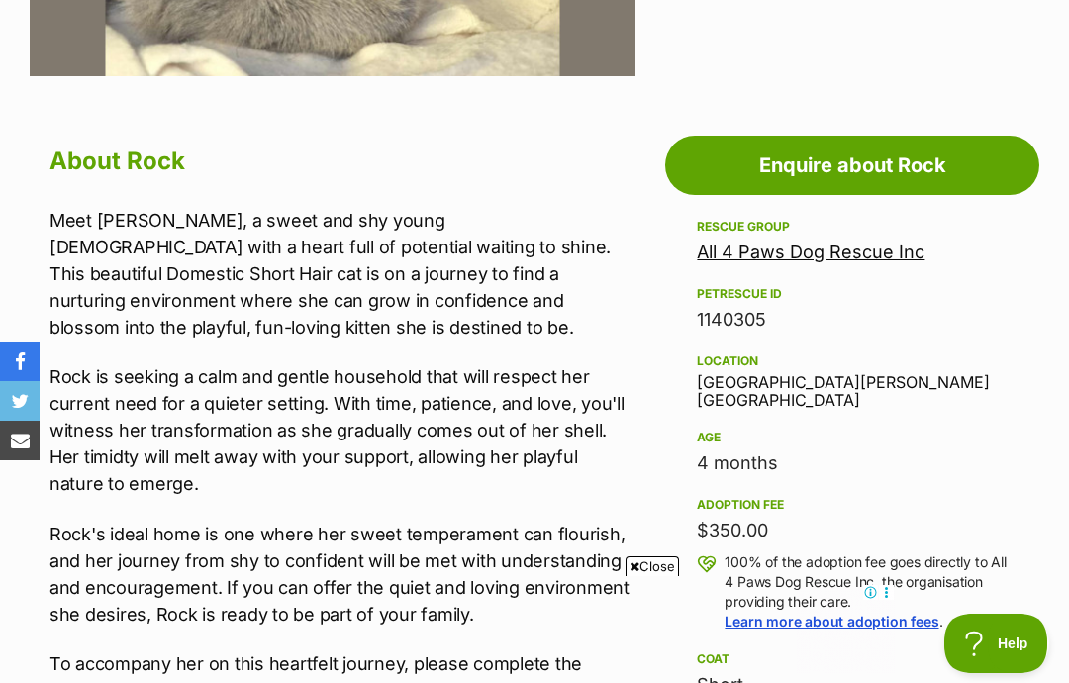
scroll to position [1020, 0]
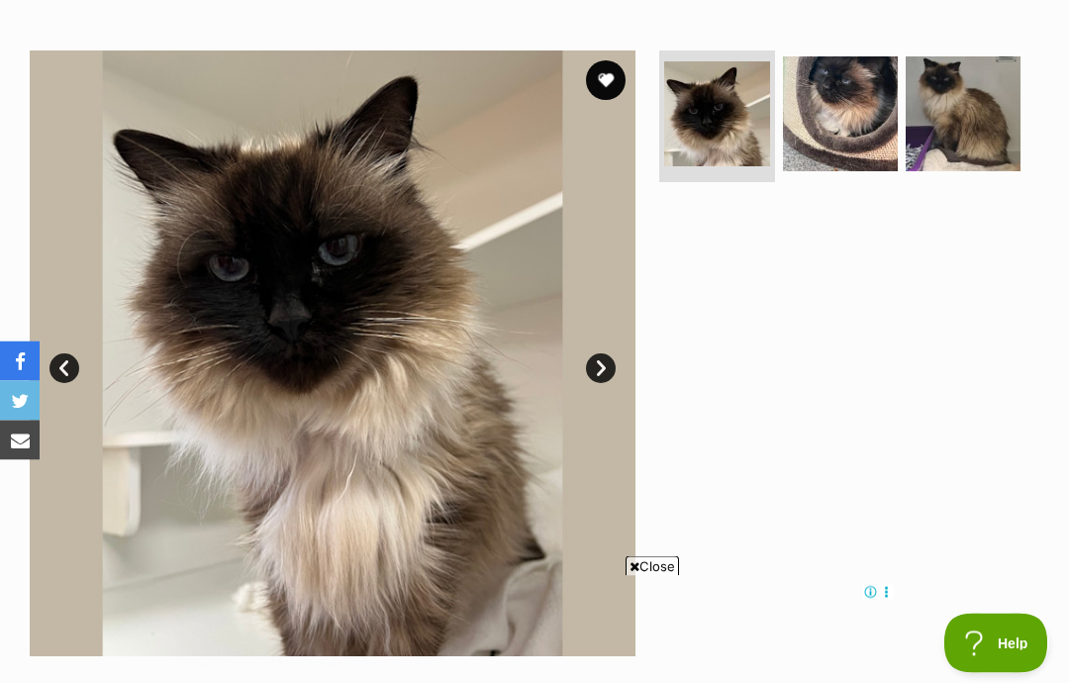
scroll to position [345, 0]
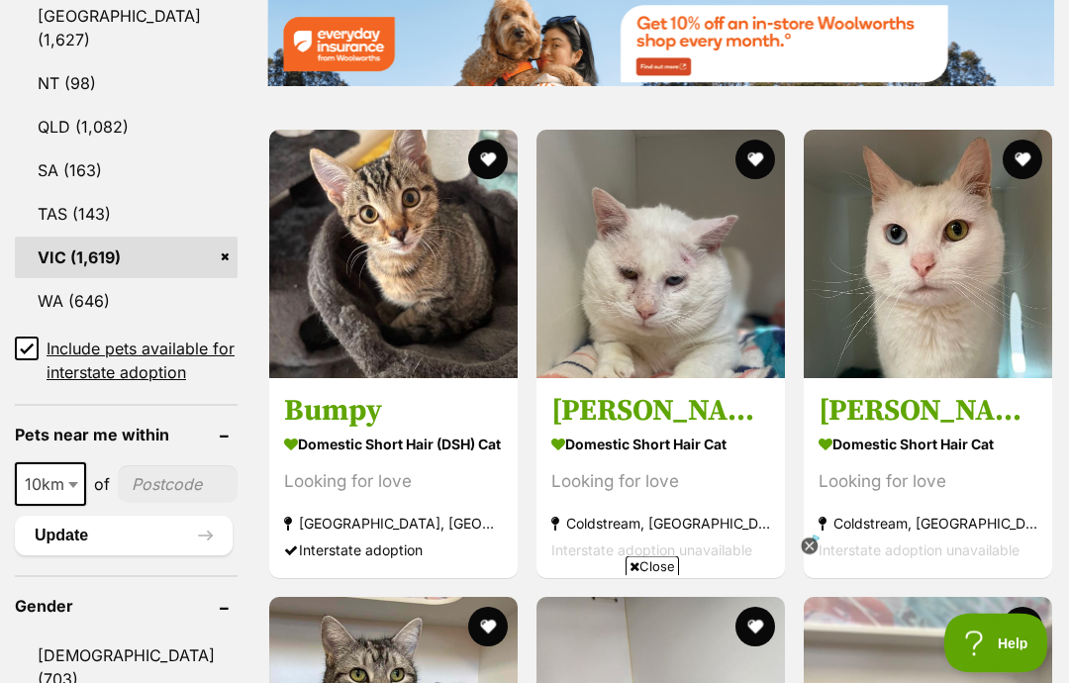
scroll to position [1198, 0]
click at [809, 549] on icon at bounding box center [809, 545] width 7 height 7
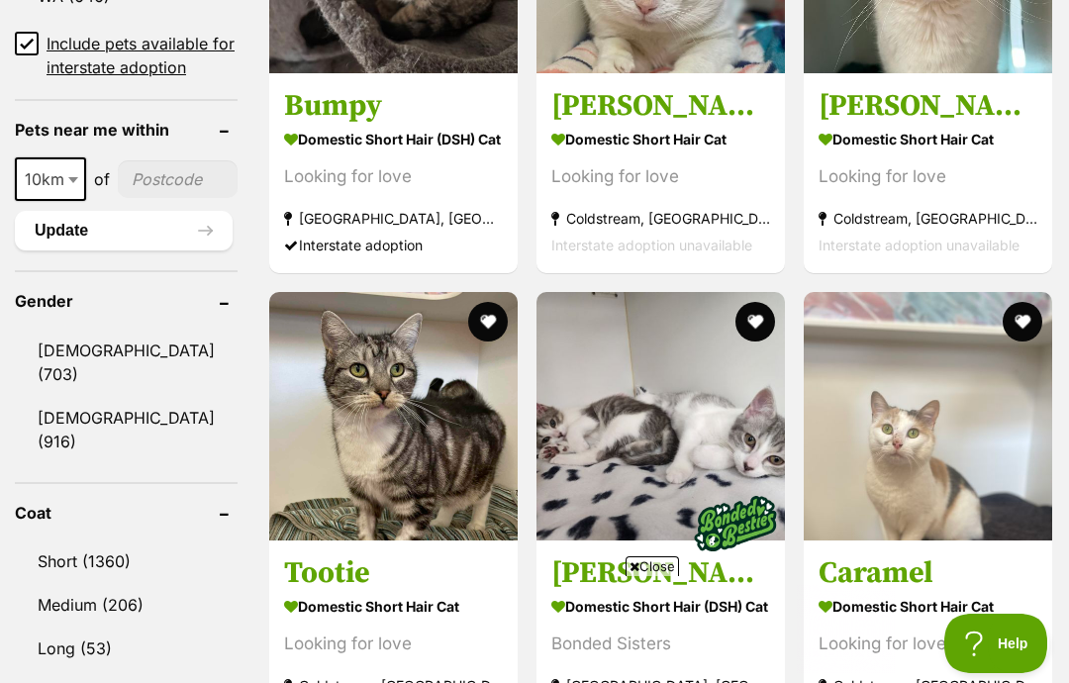
scroll to position [1611, 0]
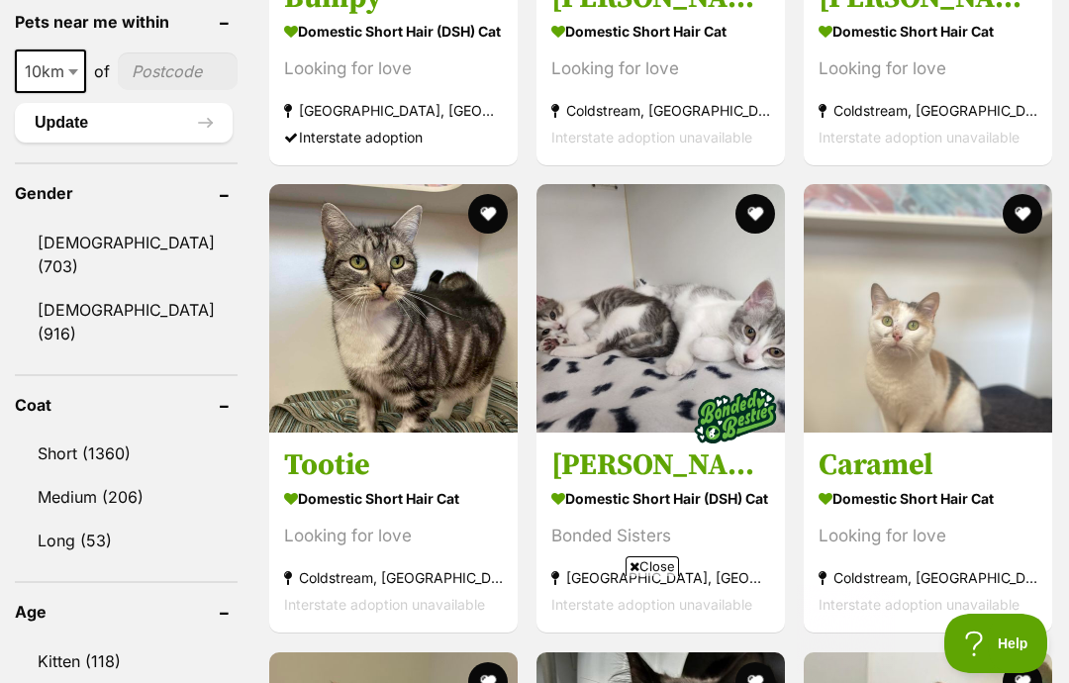
click at [650, 576] on span "Close" at bounding box center [651, 566] width 53 height 20
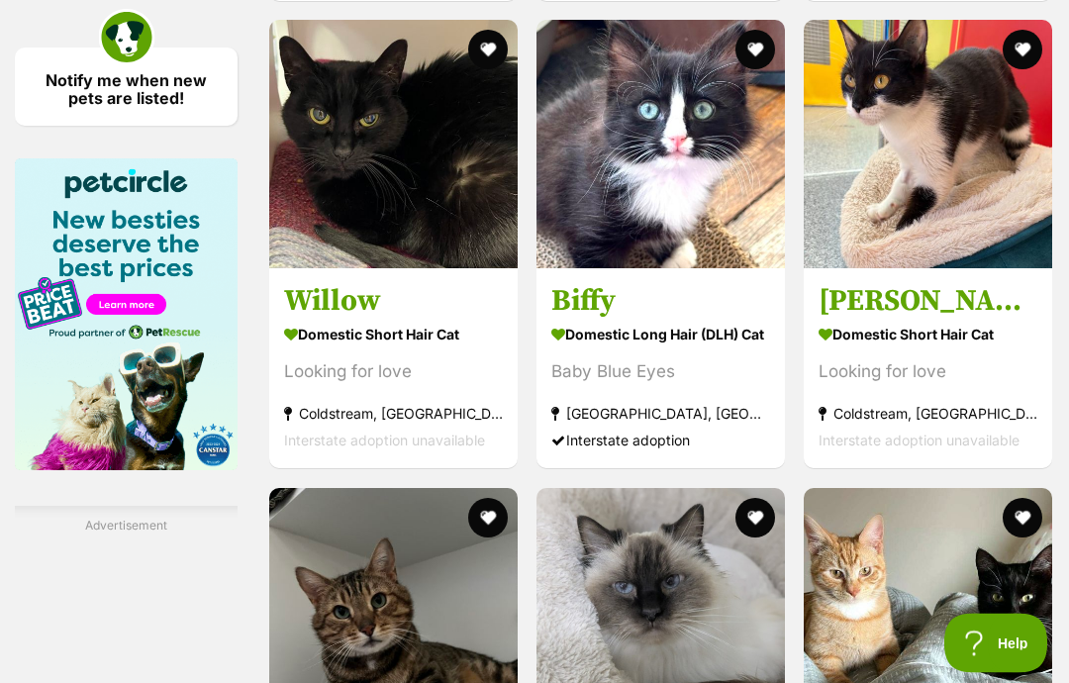
scroll to position [3178, 0]
click at [683, 268] on img at bounding box center [660, 144] width 248 height 248
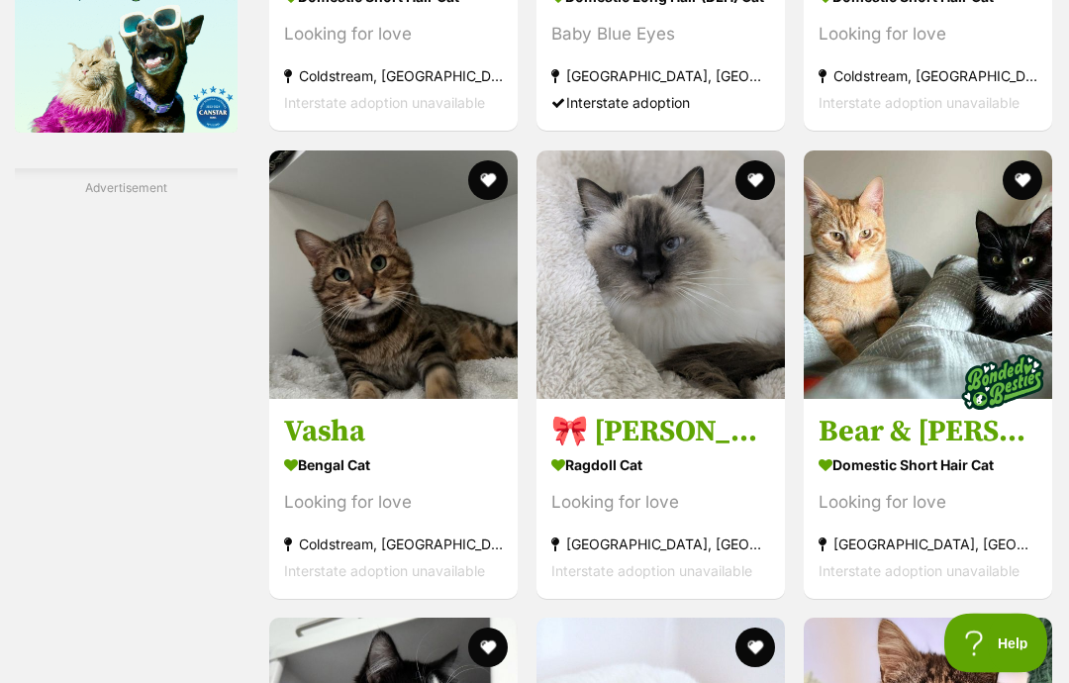
scroll to position [3515, 0]
click at [672, 399] on img at bounding box center [660, 274] width 248 height 248
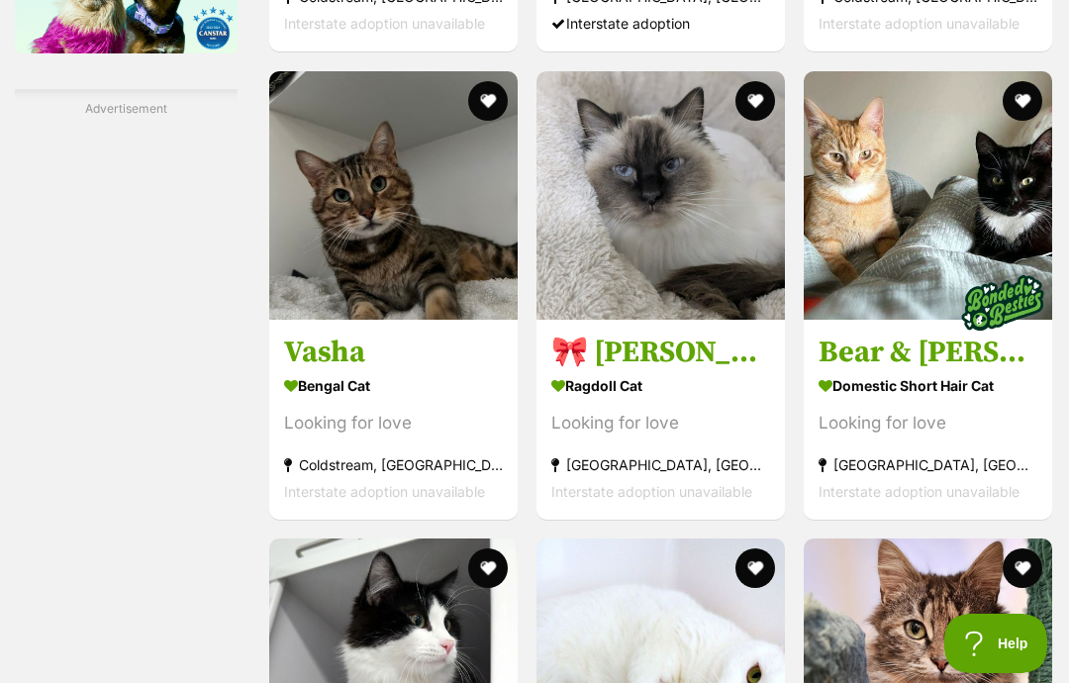
click at [735, 121] on button "favourite" at bounding box center [755, 101] width 40 height 40
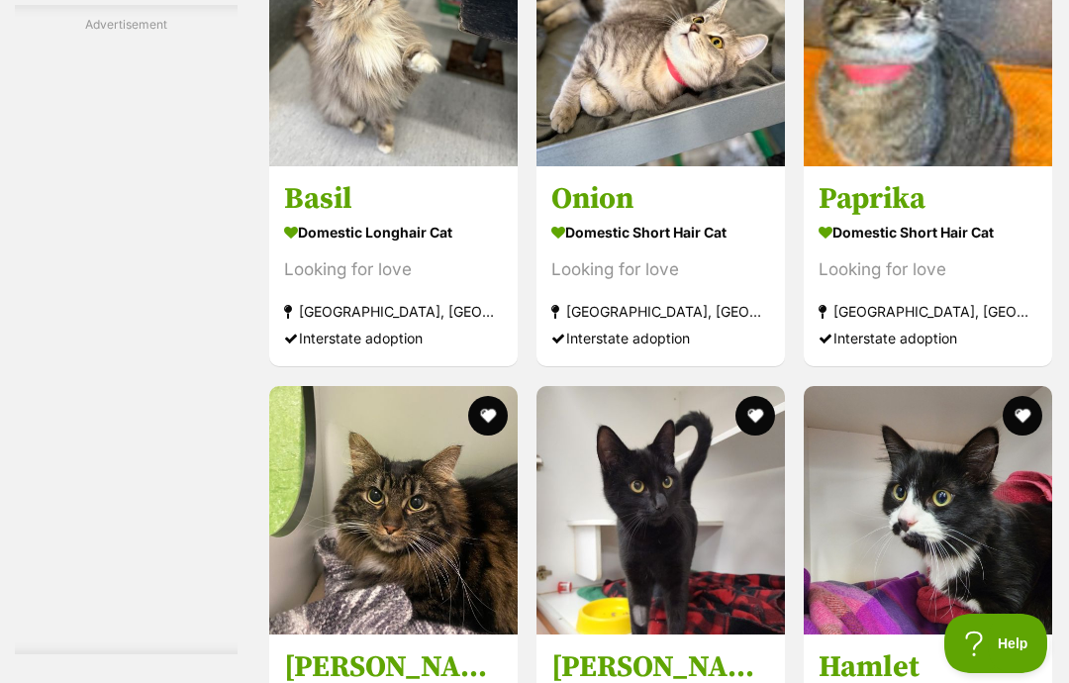
scroll to position [5591, 0]
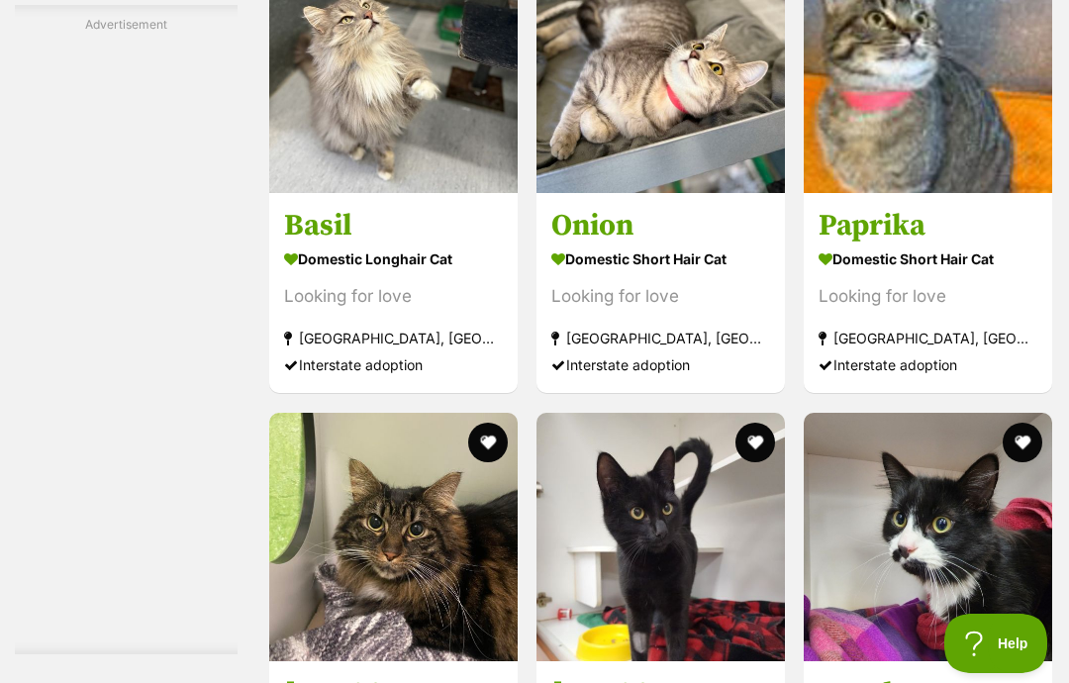
click at [366, 193] on img at bounding box center [393, 69] width 248 height 248
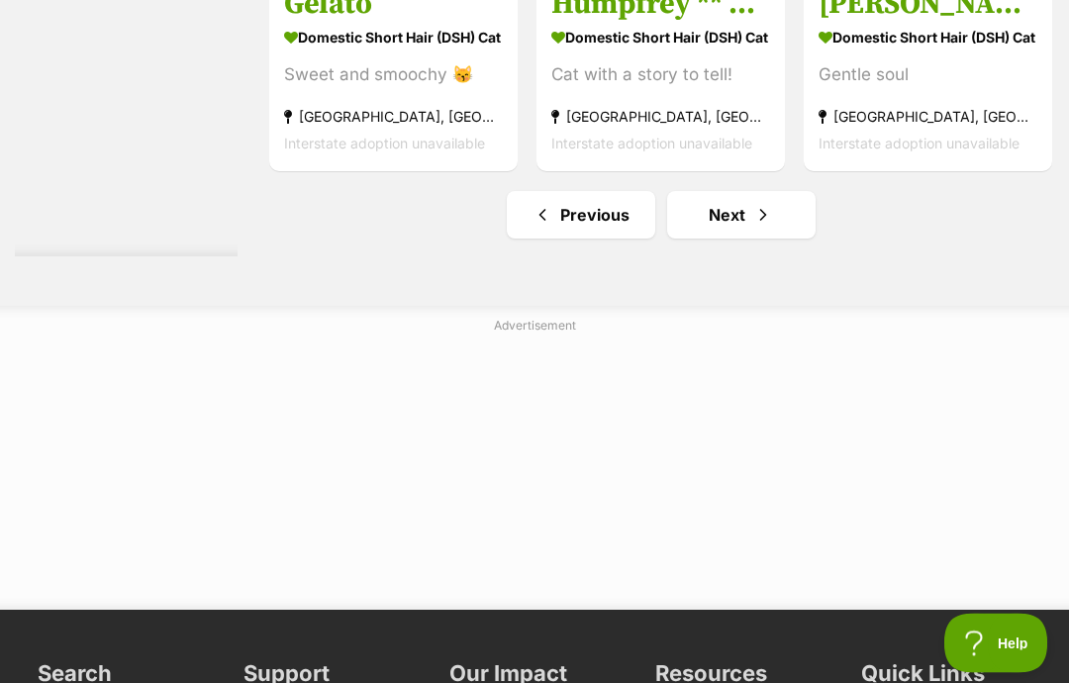
scroll to position [10020, 0]
click at [753, 227] on span "Next page" at bounding box center [763, 215] width 20 height 24
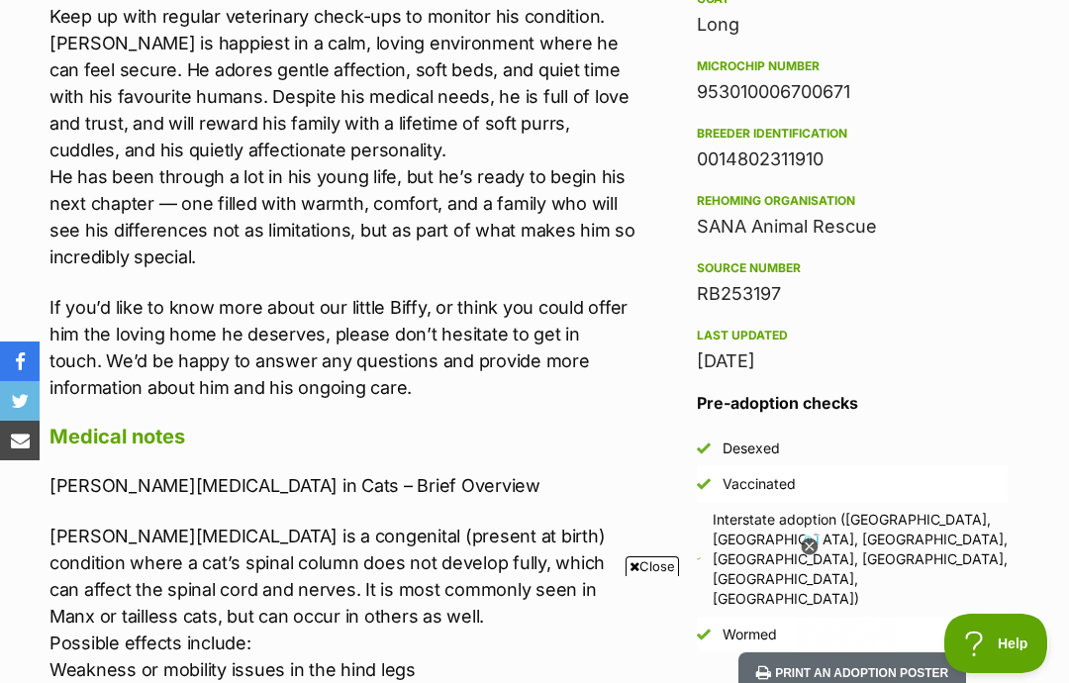
scroll to position [1676, 0]
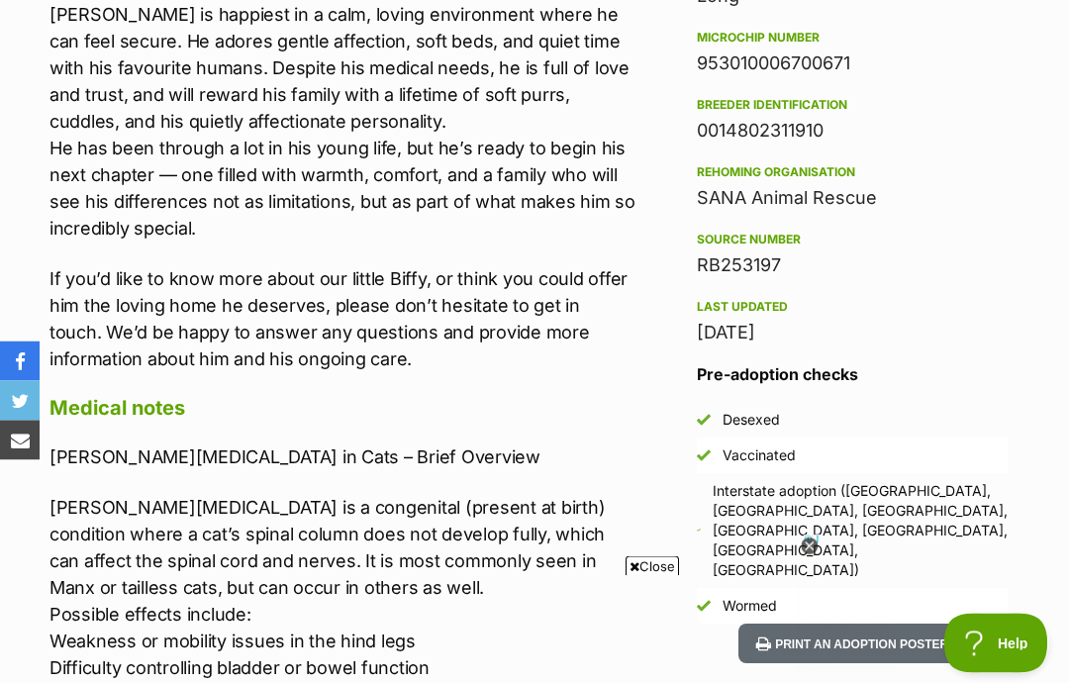
click at [808, 555] on icon at bounding box center [809, 546] width 17 height 17
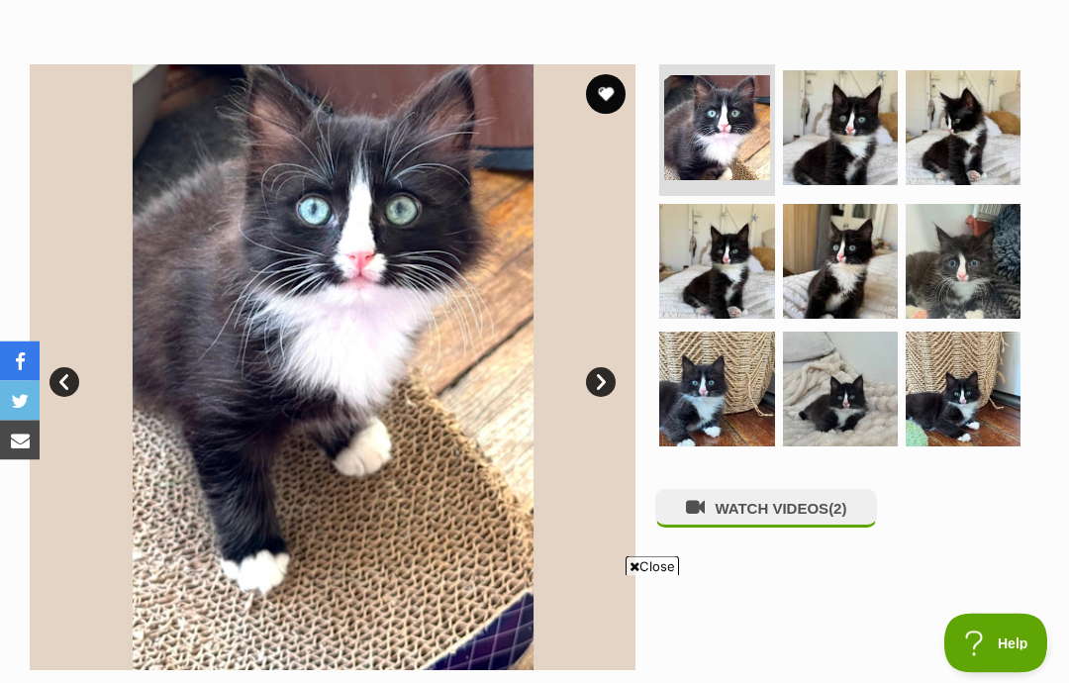
scroll to position [347, 0]
click at [868, 136] on img at bounding box center [840, 127] width 115 height 115
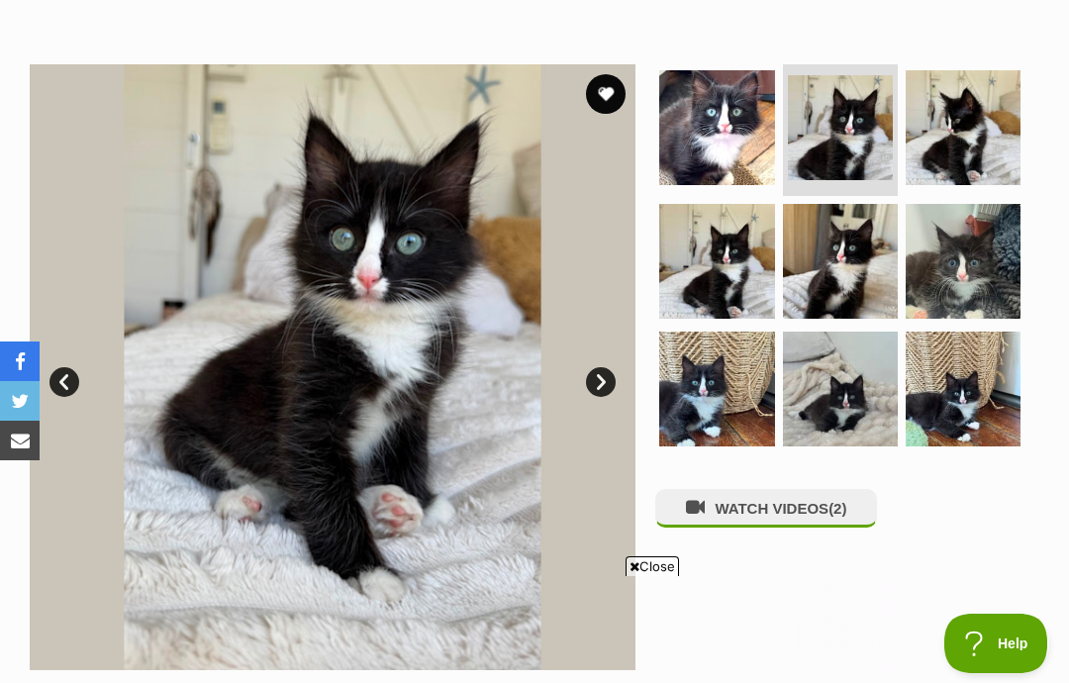
click at [974, 131] on img at bounding box center [963, 127] width 115 height 115
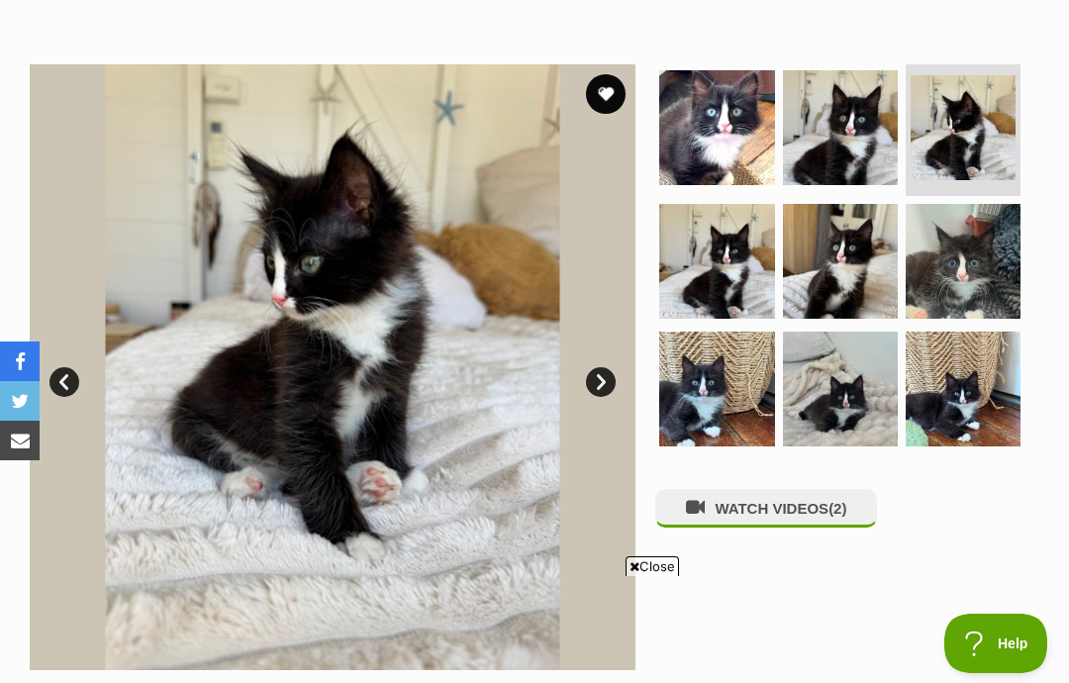
click at [984, 259] on img at bounding box center [963, 261] width 115 height 115
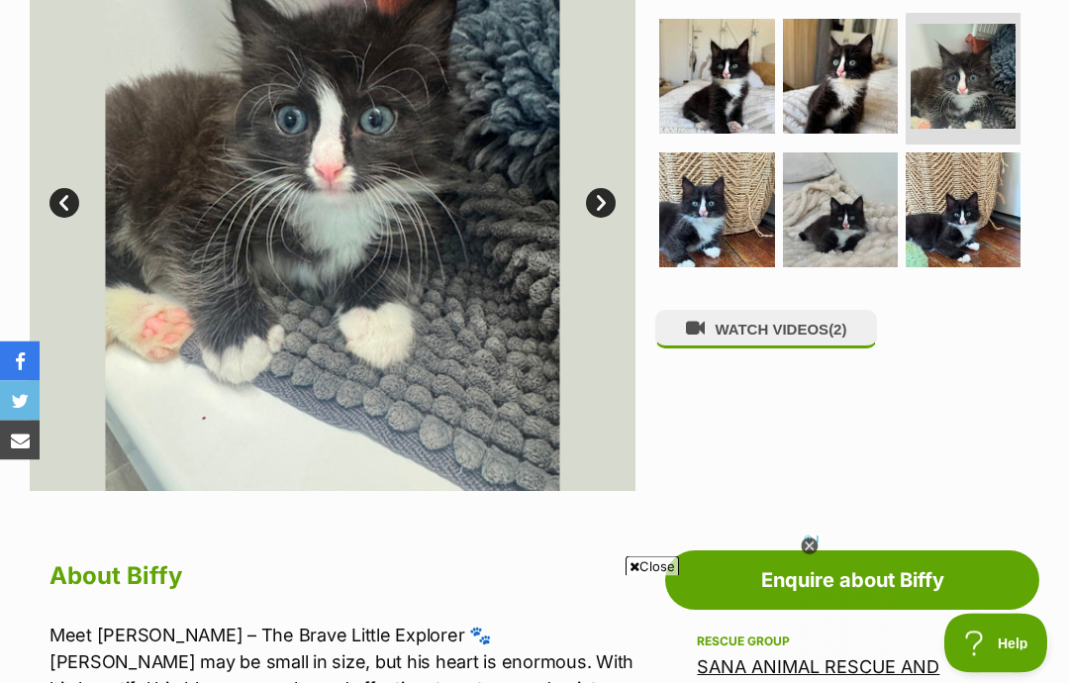
scroll to position [526, 0]
click at [785, 195] on img at bounding box center [840, 209] width 115 height 115
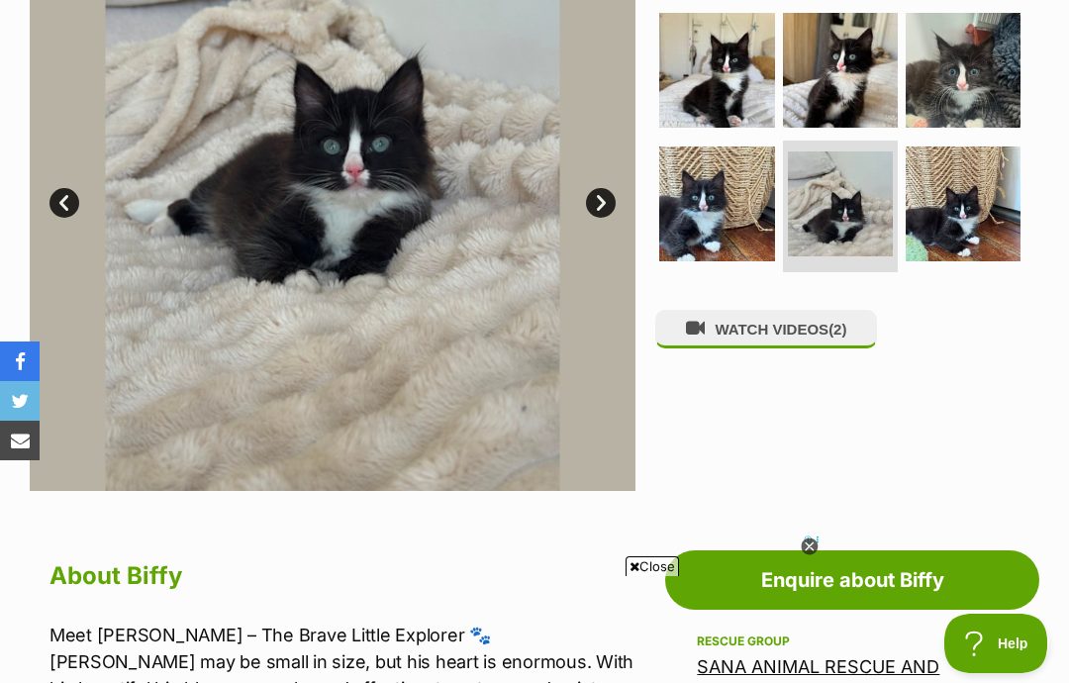
click at [923, 186] on img at bounding box center [963, 203] width 115 height 115
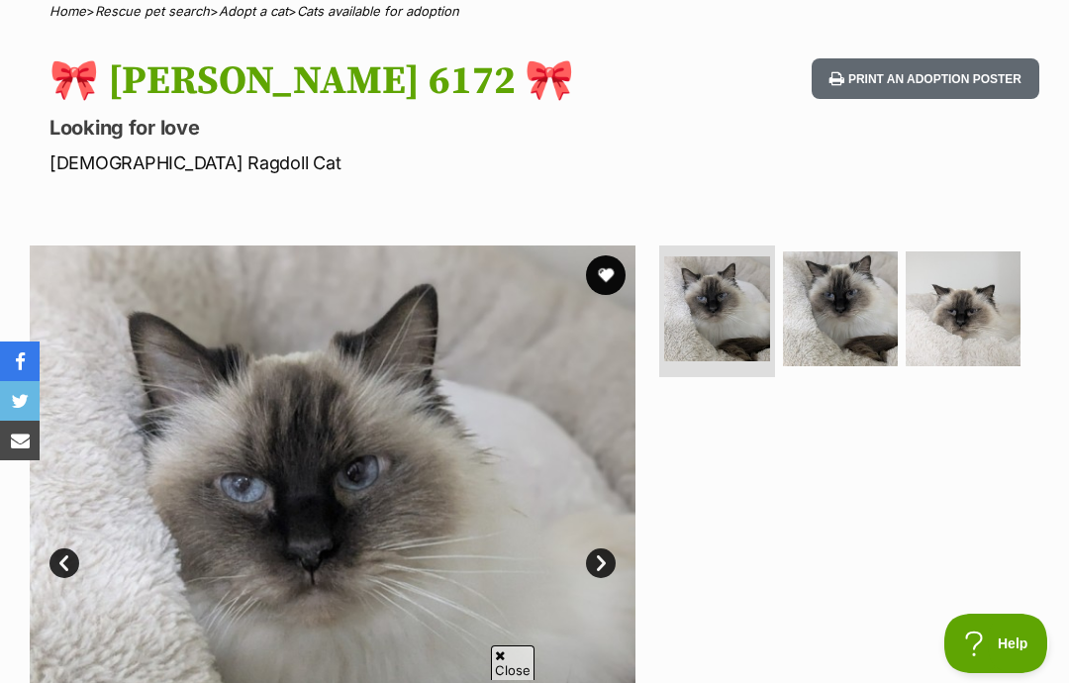
click at [959, 326] on img at bounding box center [963, 308] width 115 height 115
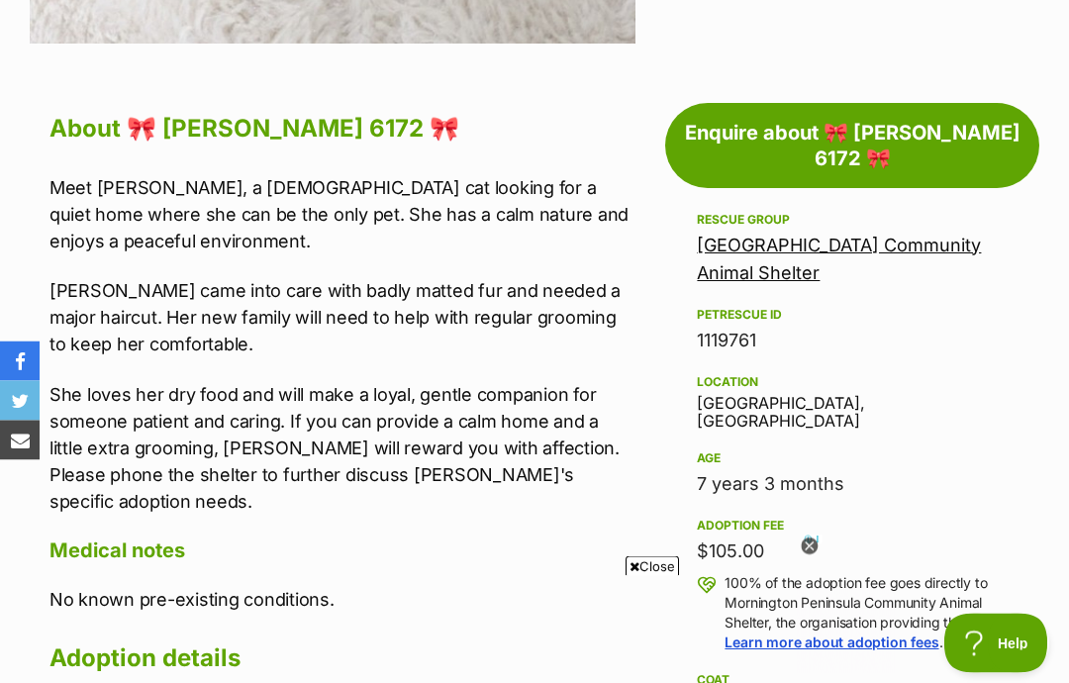
scroll to position [976, 0]
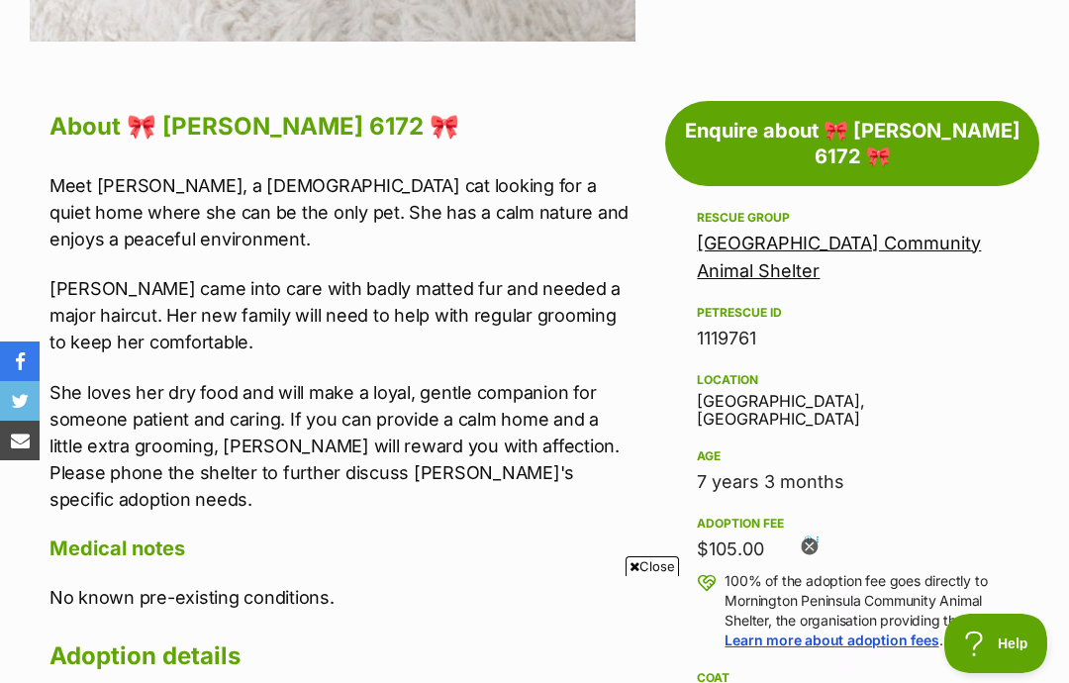
click at [806, 555] on icon at bounding box center [809, 546] width 17 height 17
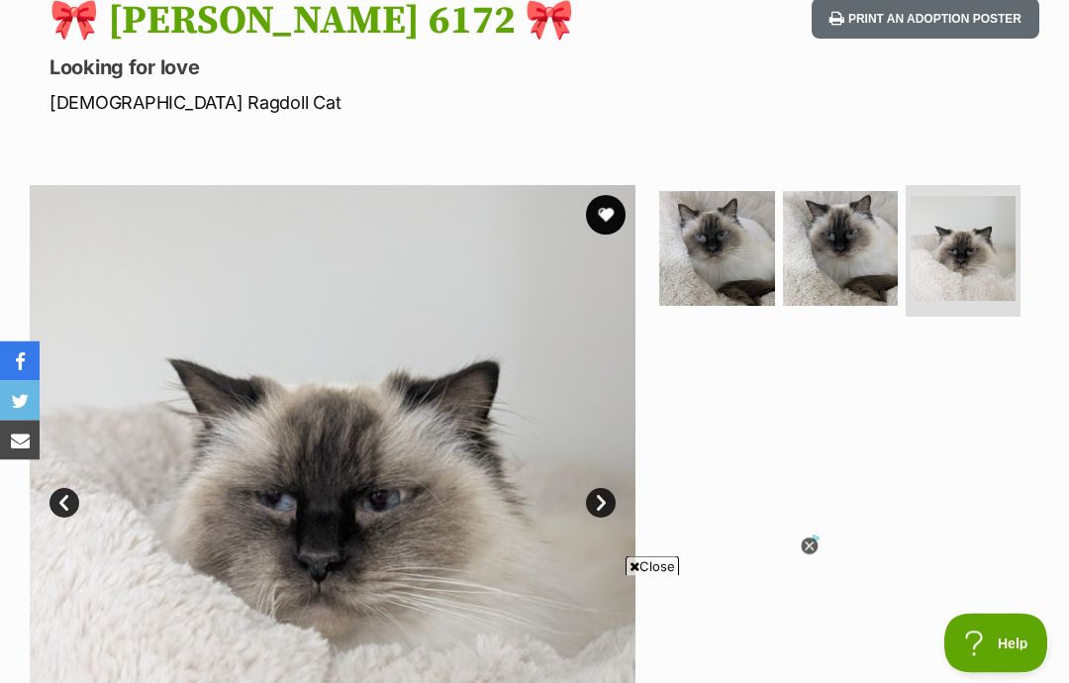
scroll to position [228, 0]
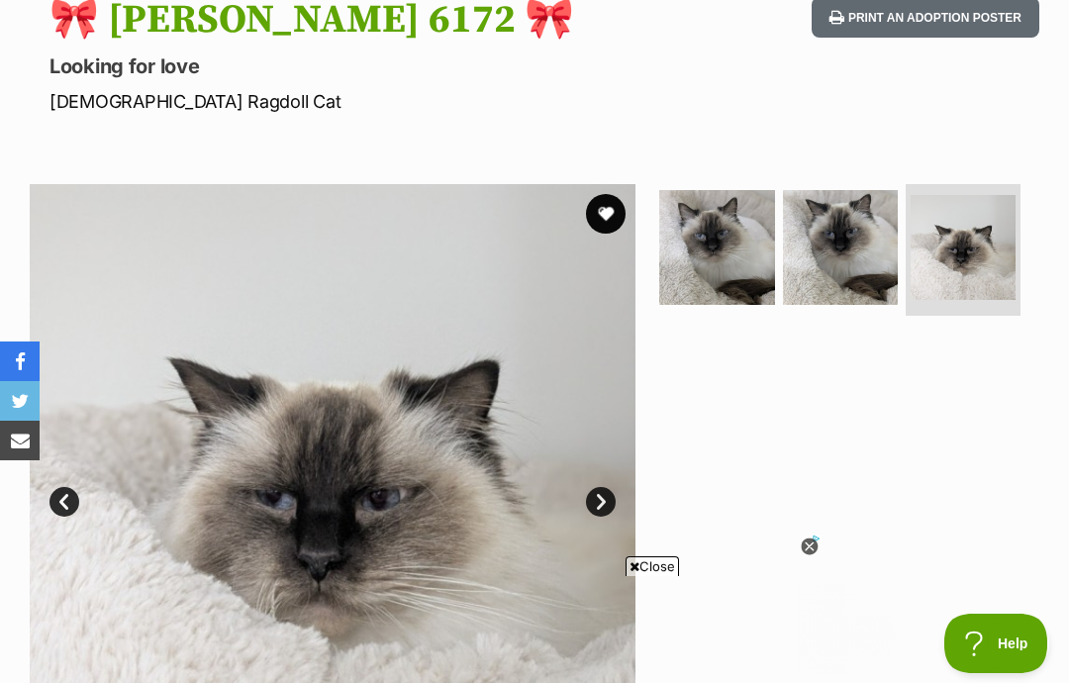
click at [765, 274] on img at bounding box center [716, 247] width 115 height 115
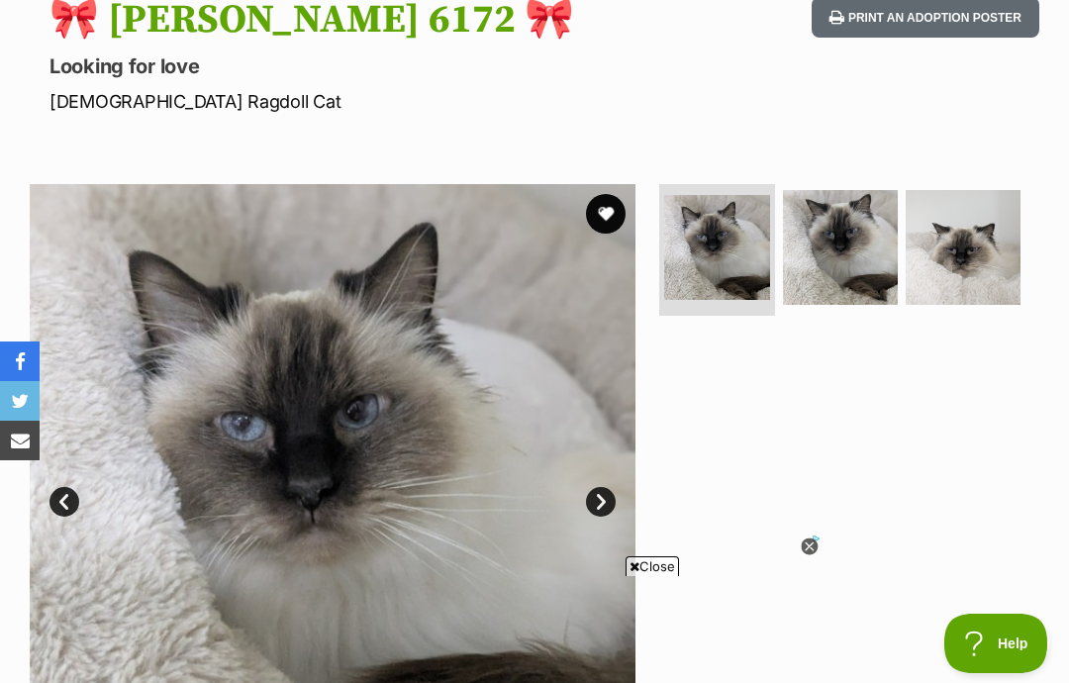
click at [961, 232] on img at bounding box center [963, 247] width 115 height 115
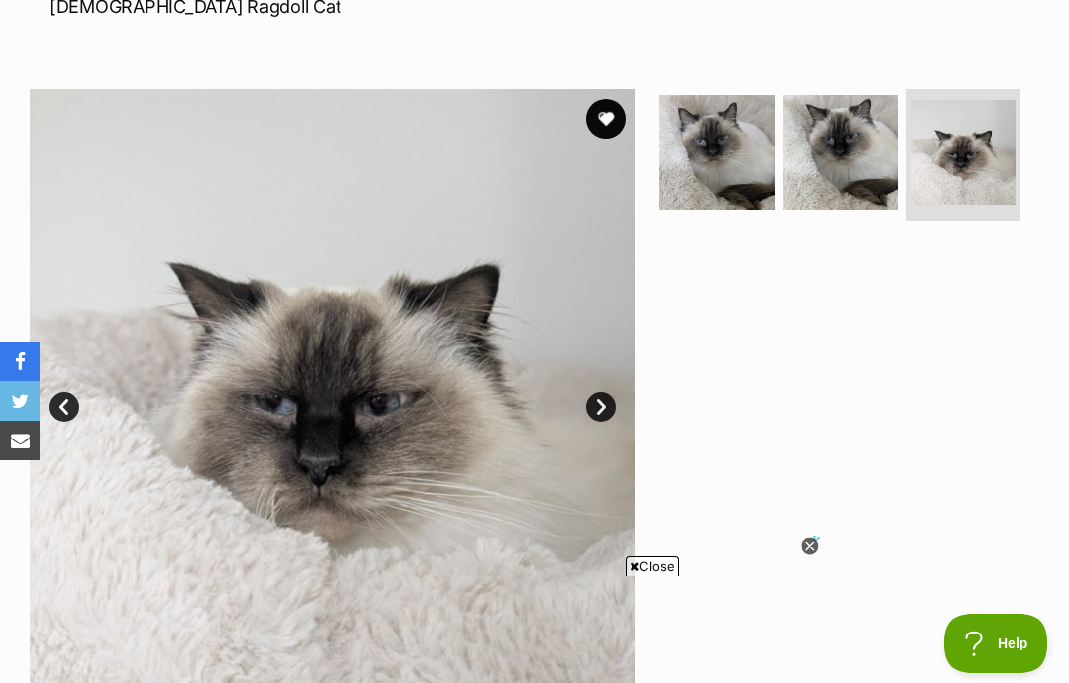
scroll to position [338, 0]
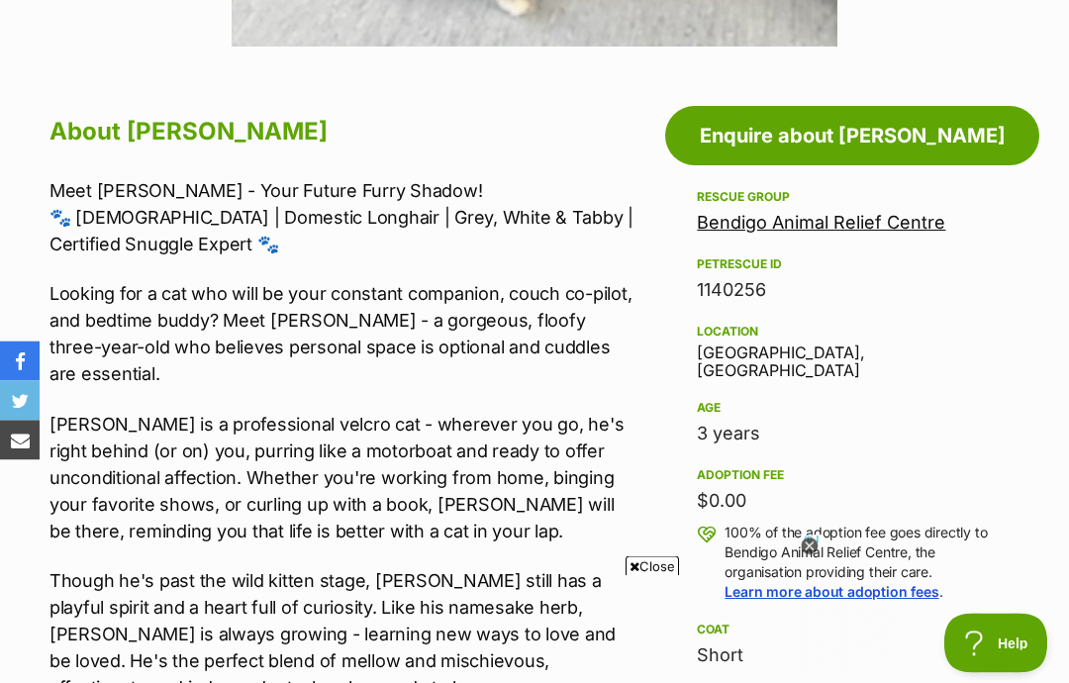
scroll to position [1064, 0]
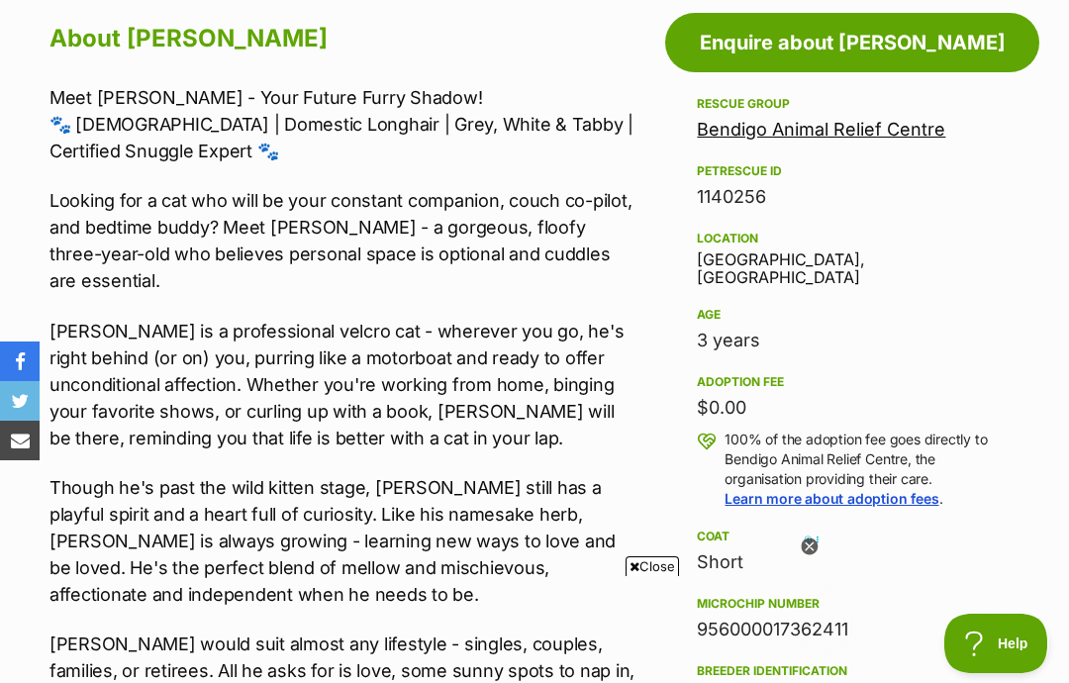
click at [807, 439] on div "Rescue group Bendigo Animal Relief Centre PetRescue ID 1140256 Location East Be…" at bounding box center [852, 536] width 311 height 888
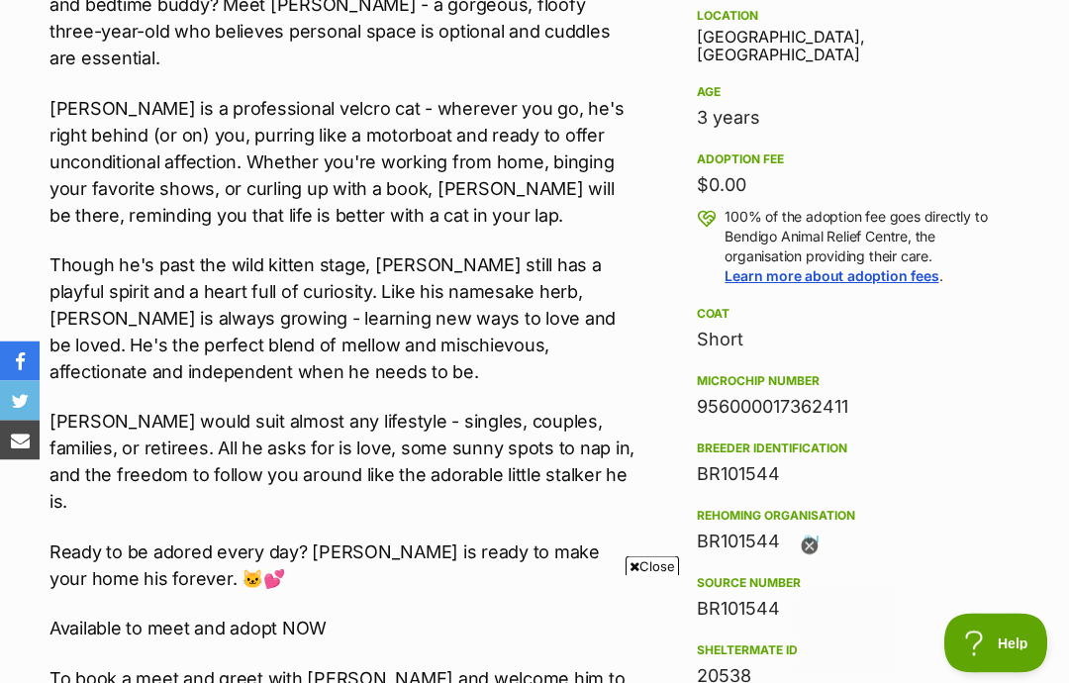
scroll to position [1287, 0]
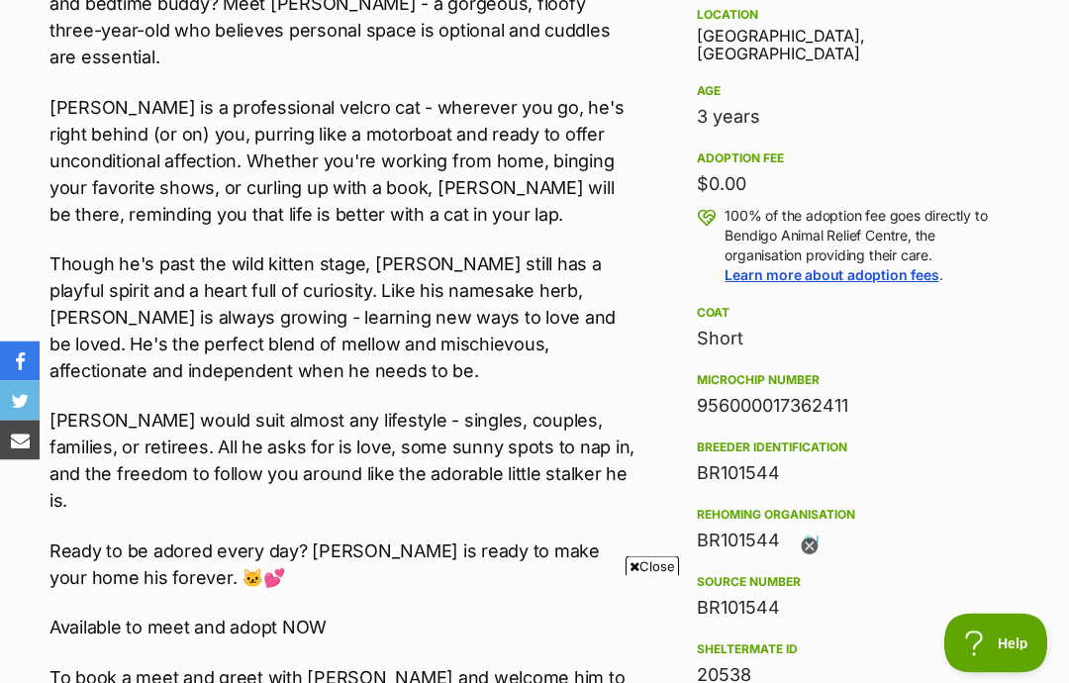
click at [809, 555] on icon at bounding box center [809, 546] width 17 height 17
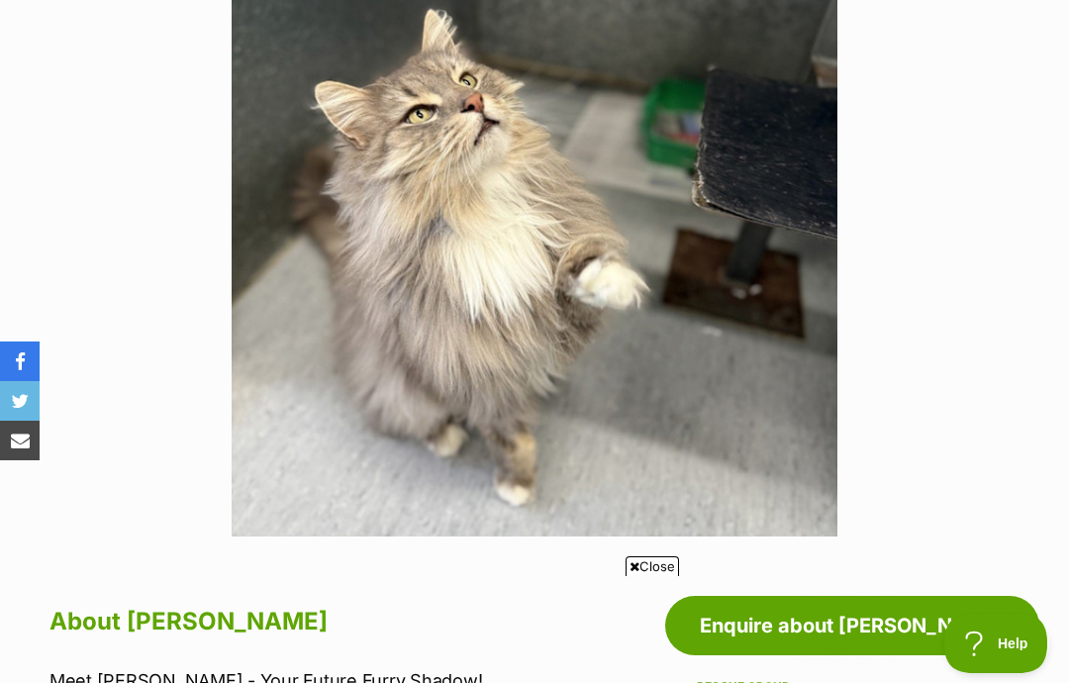
scroll to position [480, 0]
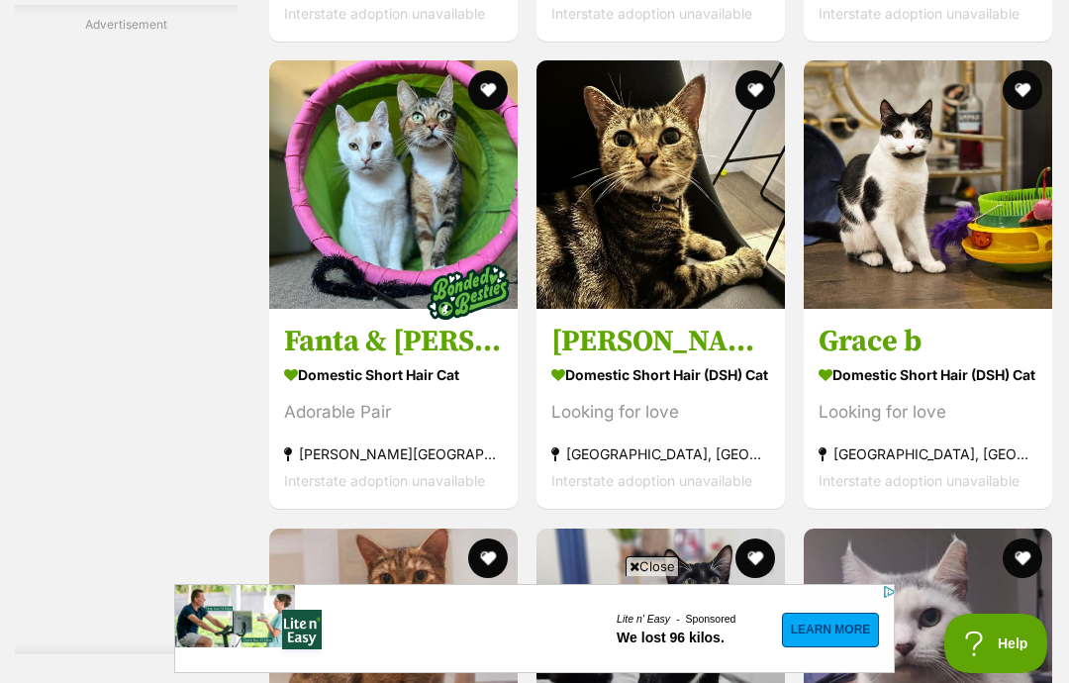
scroll to position [7841, 0]
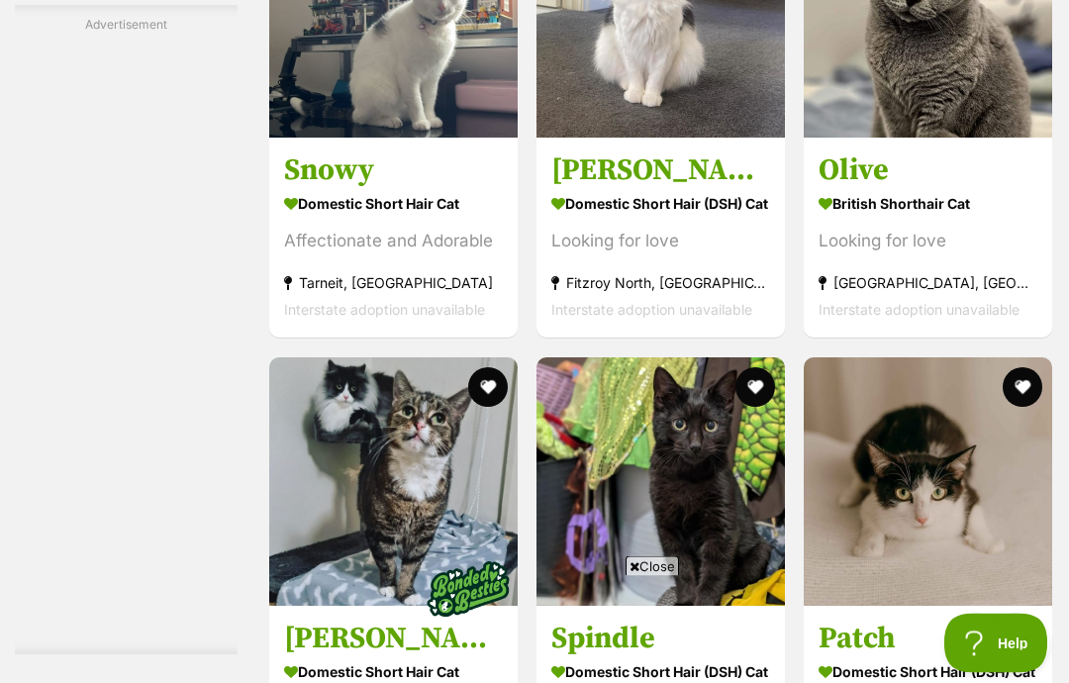
scroll to position [5646, 0]
click at [934, 190] on h3 "Olive" at bounding box center [927, 171] width 219 height 38
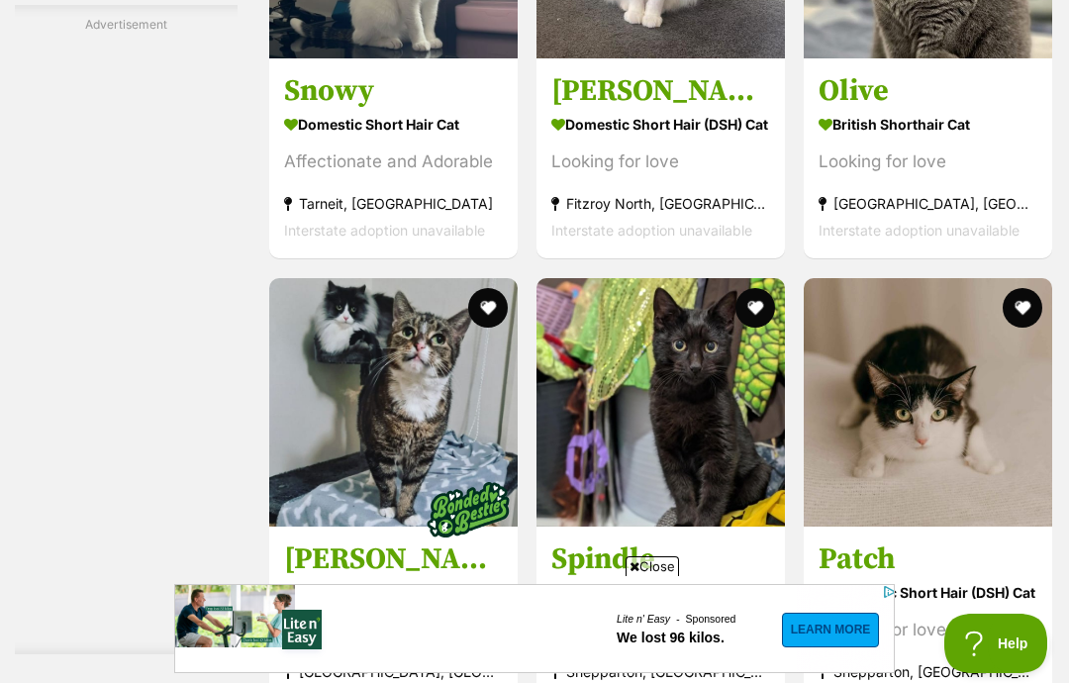
scroll to position [0, 0]
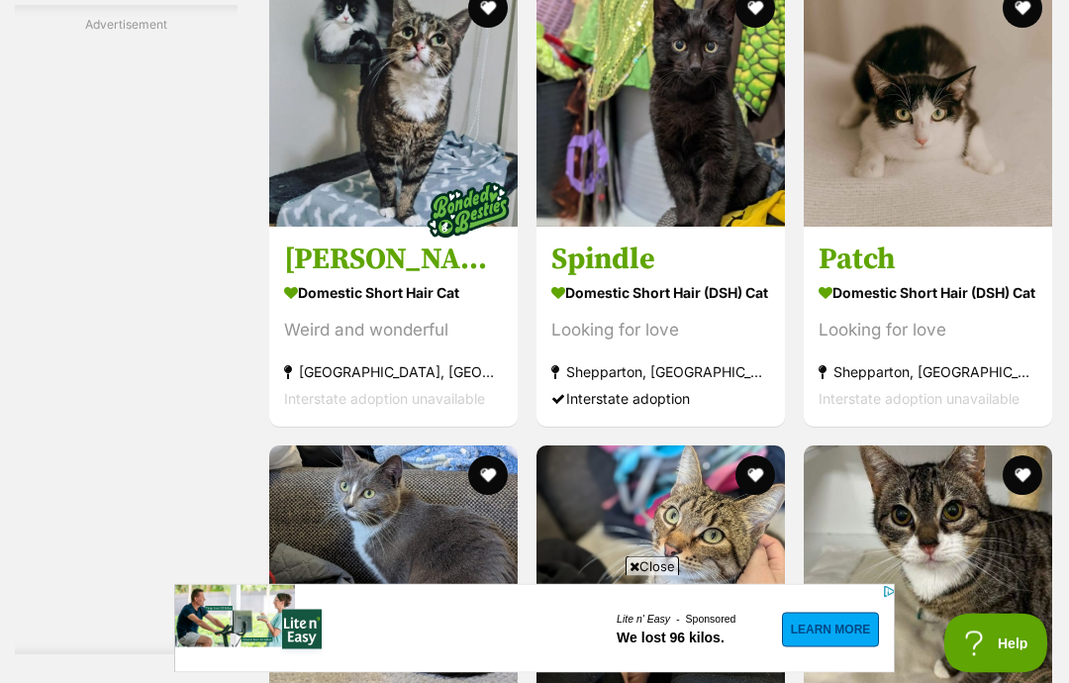
scroll to position [6025, 0]
click at [358, 412] on section "Domestic Short Hair Cat Weird and wonderful Wantirna South, VIC Interstate adop…" at bounding box center [393, 345] width 219 height 134
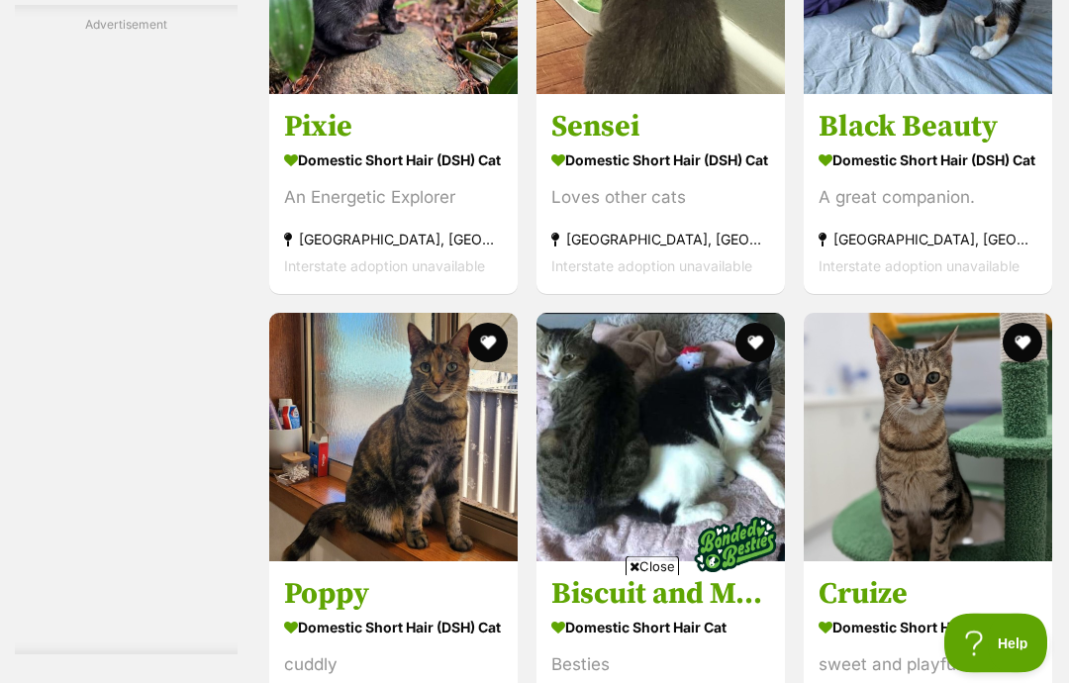
scroll to position [7093, 0]
click at [376, 174] on strong "Domestic Short Hair (DSH) Cat" at bounding box center [393, 159] width 219 height 29
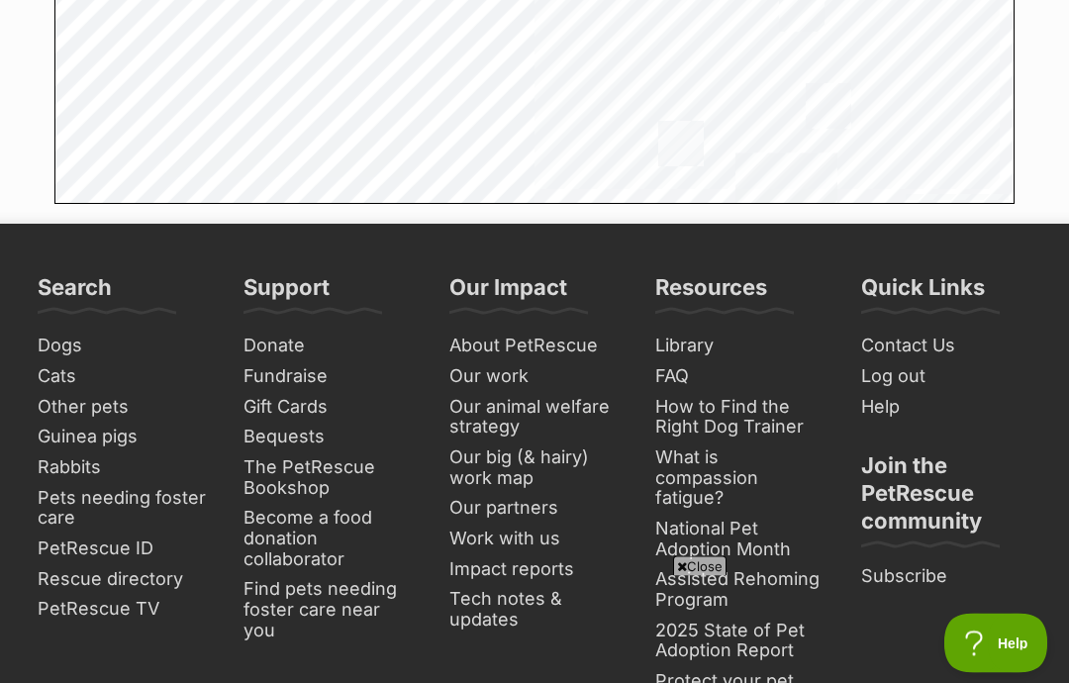
scroll to position [10406, 0]
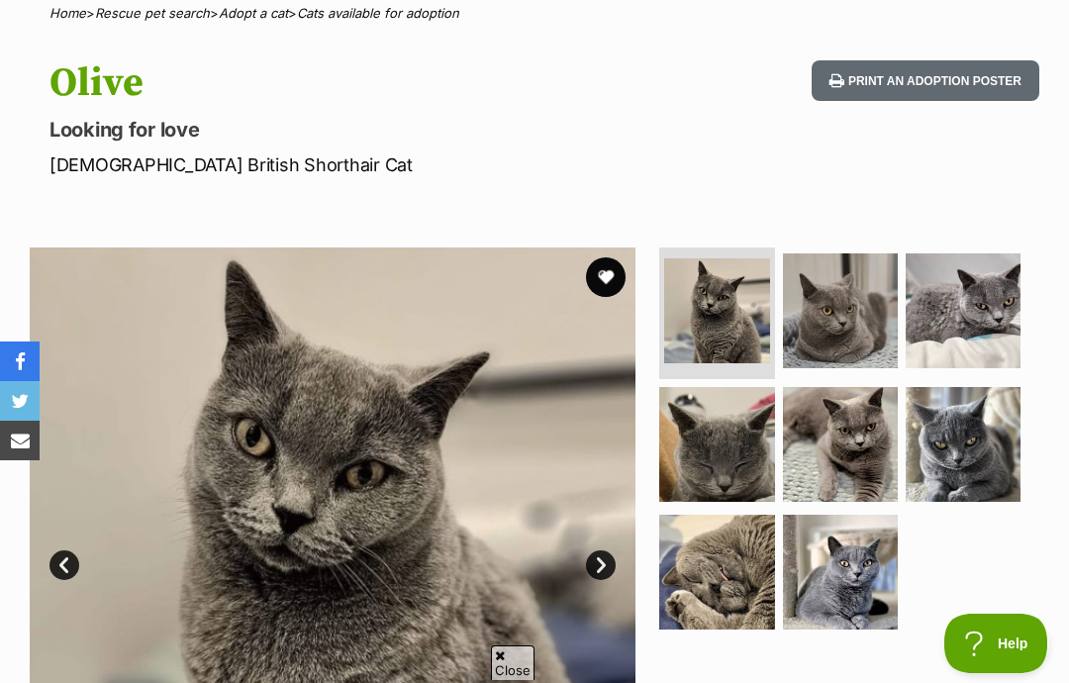
click at [846, 460] on img at bounding box center [840, 444] width 115 height 115
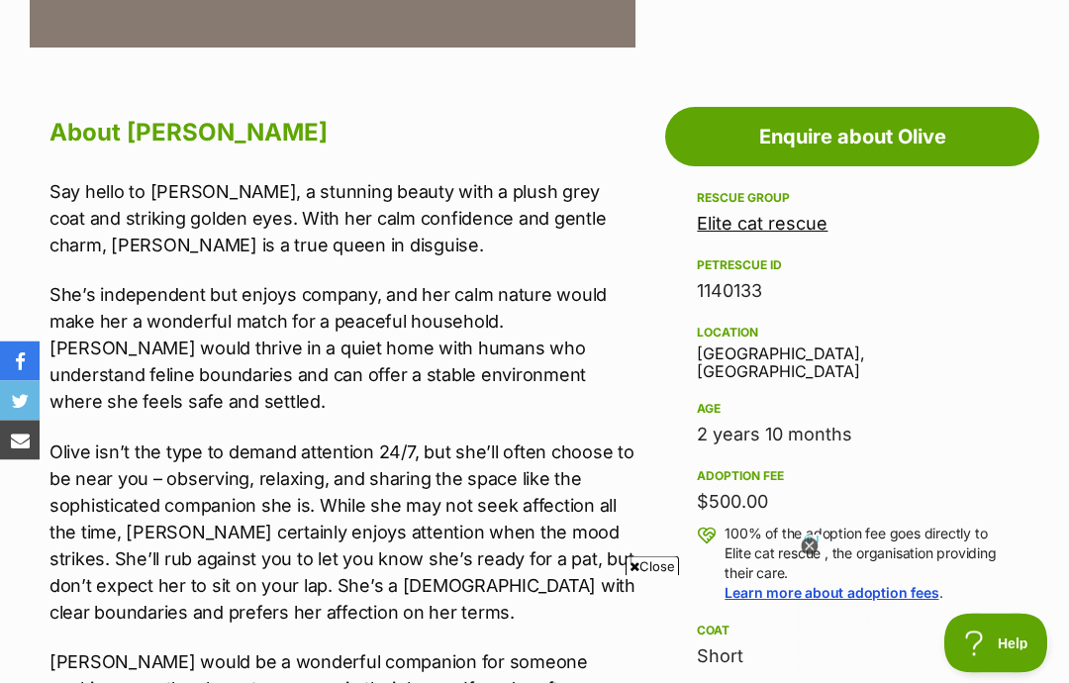
scroll to position [970, 0]
click at [805, 555] on icon at bounding box center [809, 546] width 17 height 17
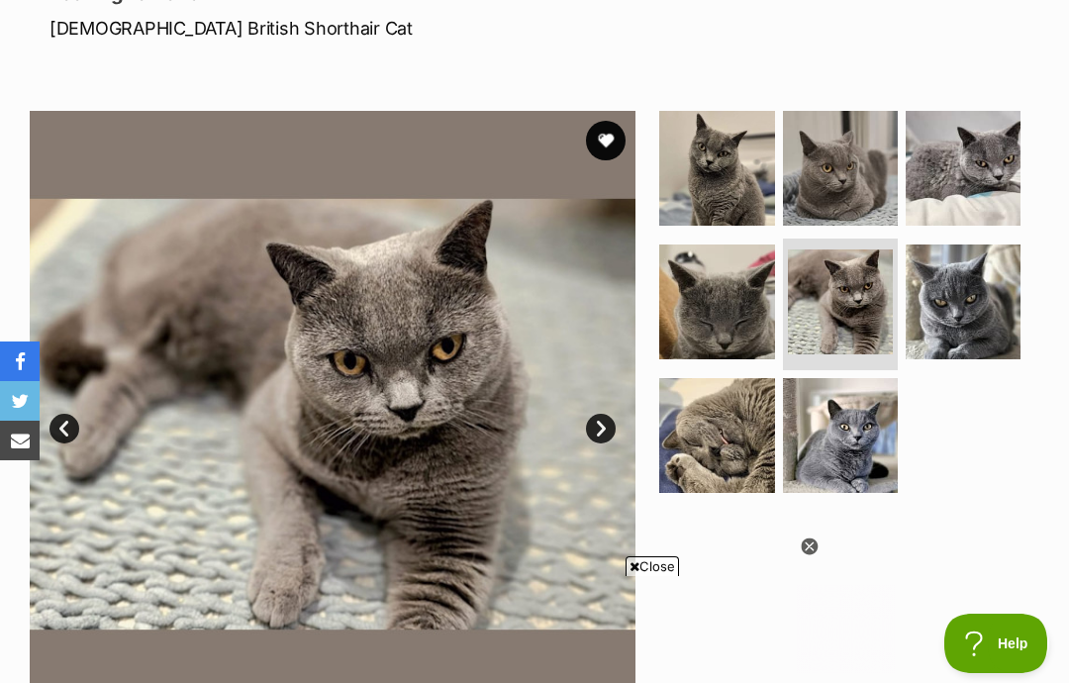
scroll to position [297, 0]
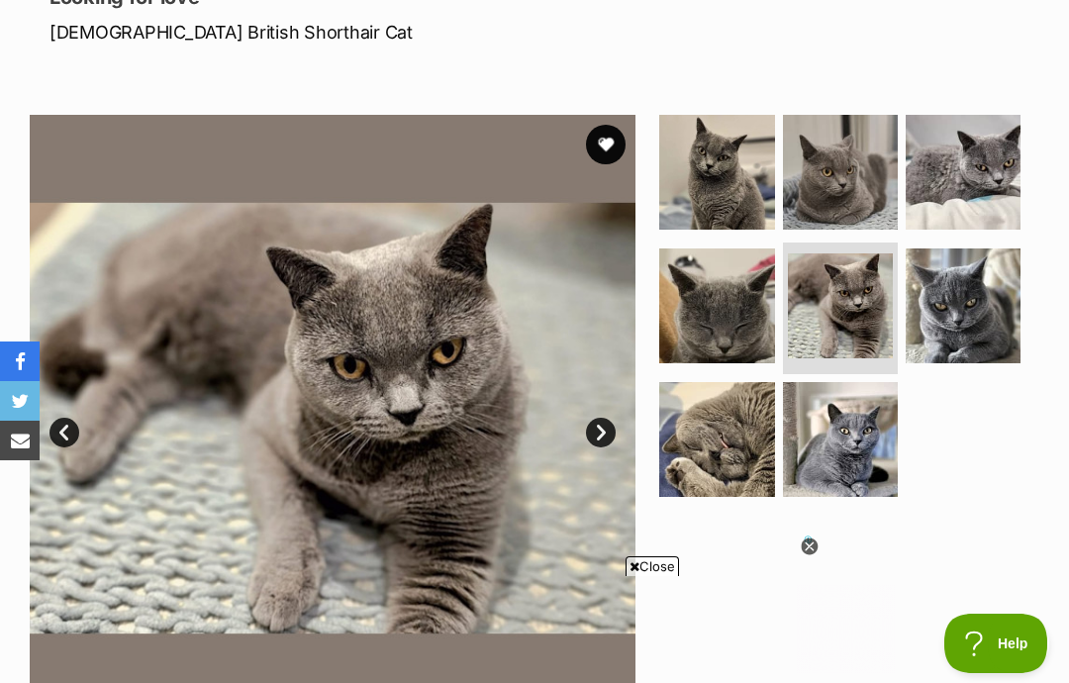
click at [847, 413] on img at bounding box center [840, 439] width 115 height 115
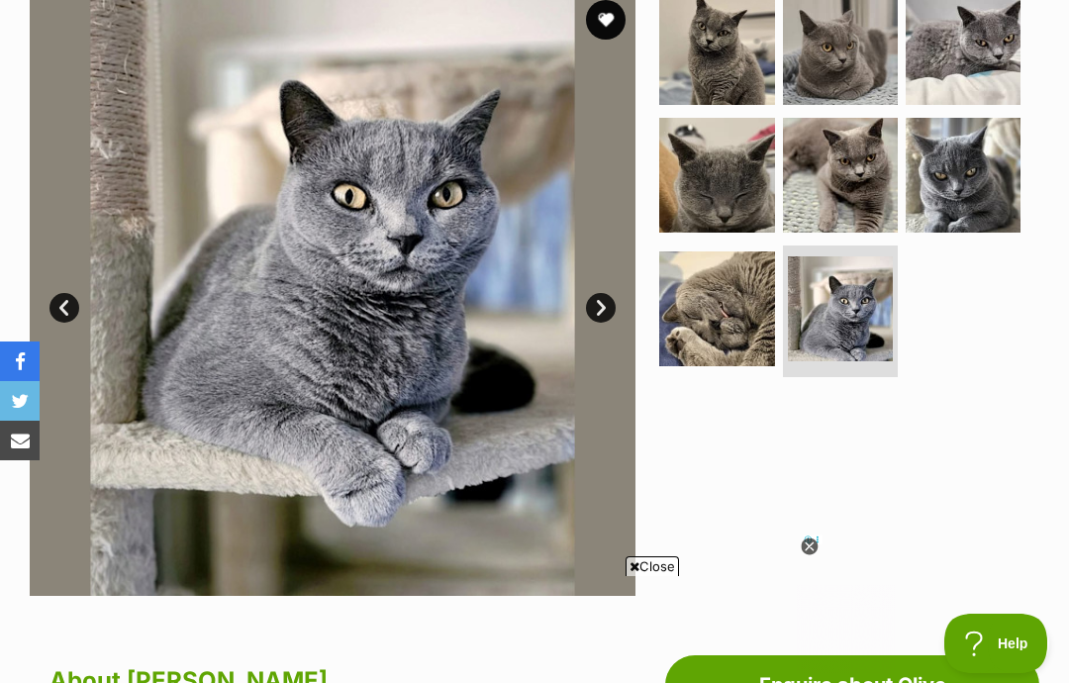
scroll to position [421, 0]
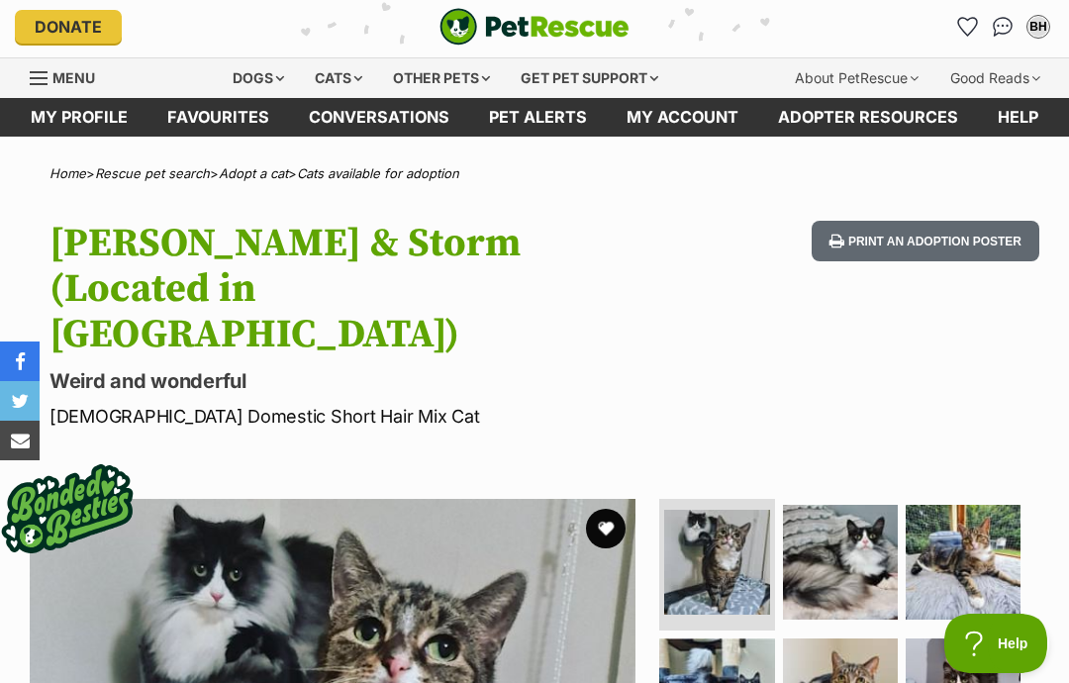
click at [821, 535] on img at bounding box center [840, 562] width 115 height 115
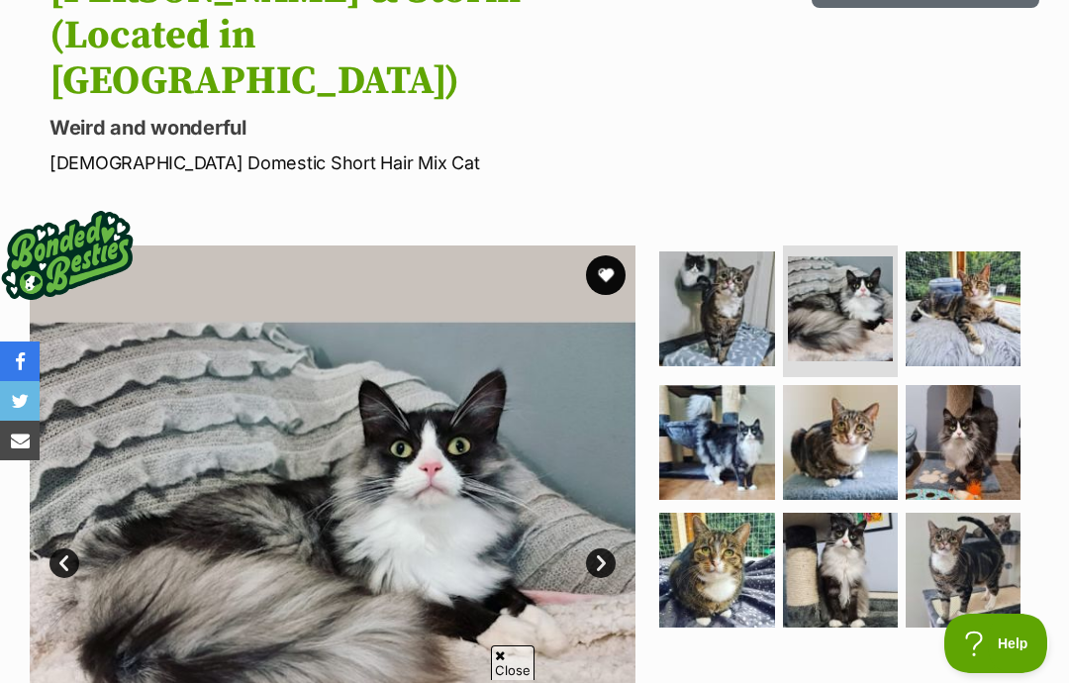
click at [970, 385] on img at bounding box center [963, 442] width 115 height 115
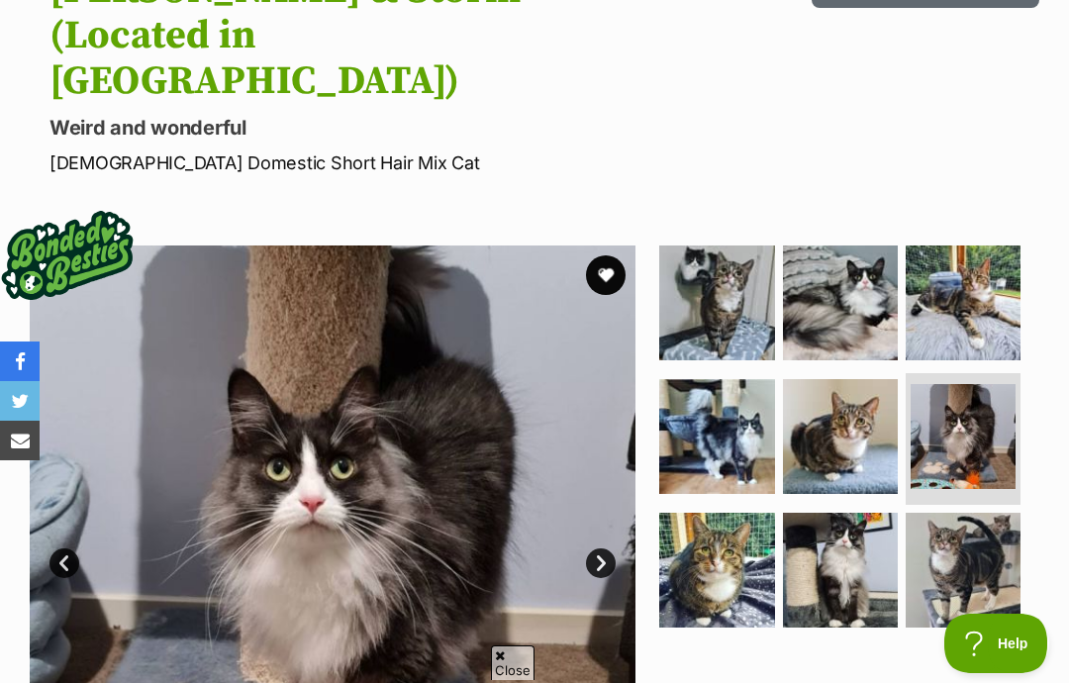
click at [860, 403] on img at bounding box center [840, 436] width 115 height 115
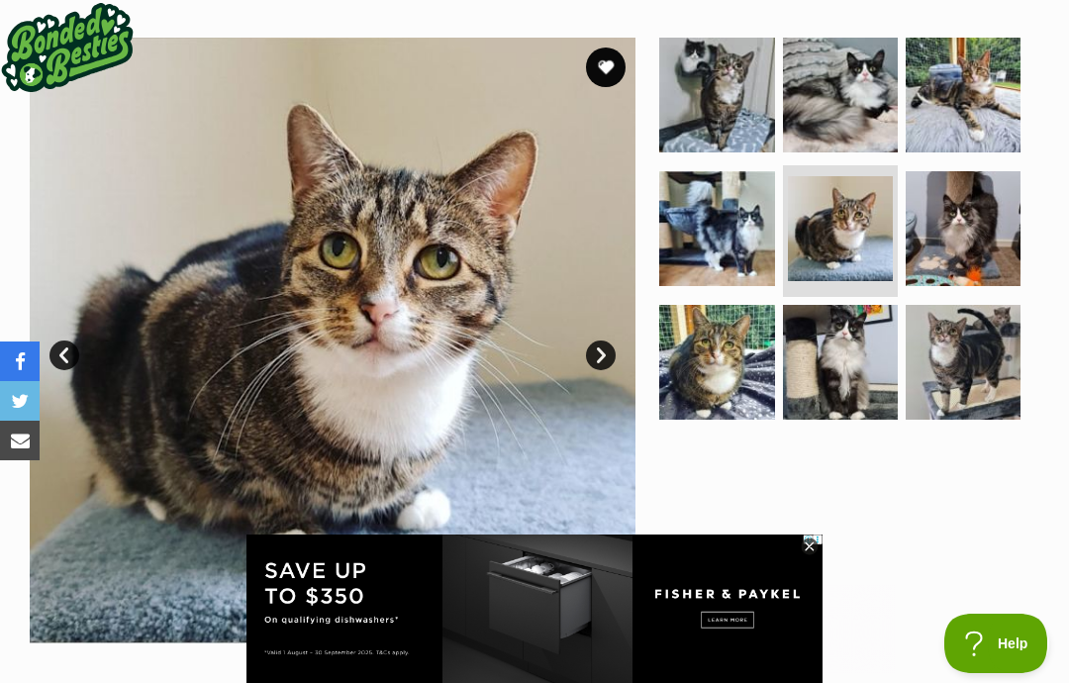
click at [850, 327] on img at bounding box center [840, 362] width 115 height 115
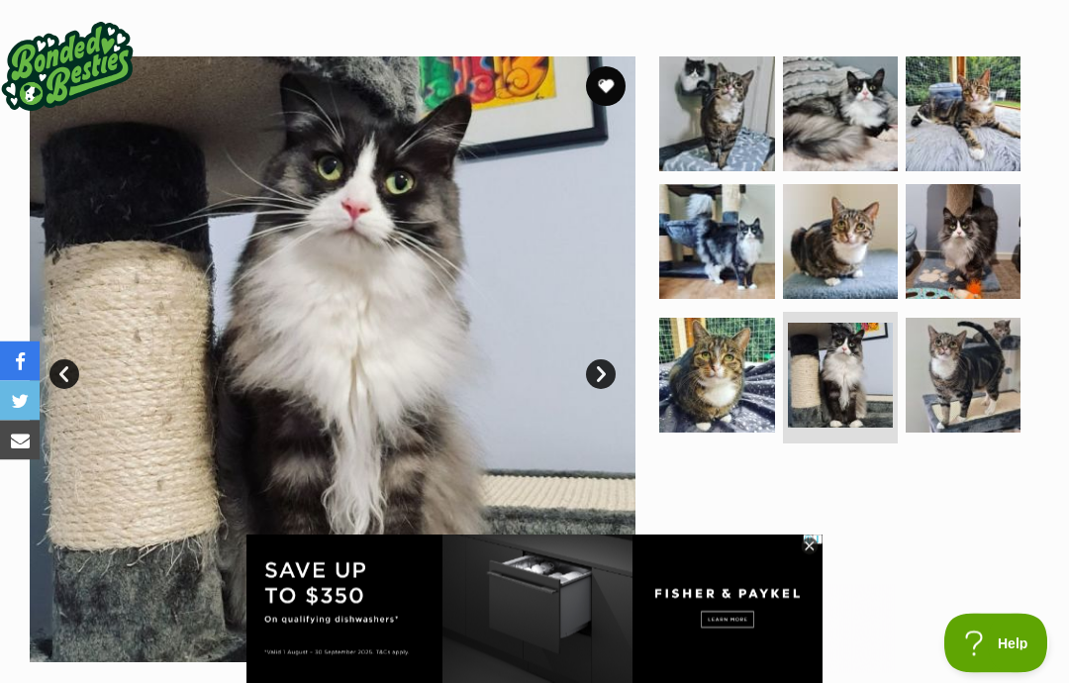
scroll to position [440, 0]
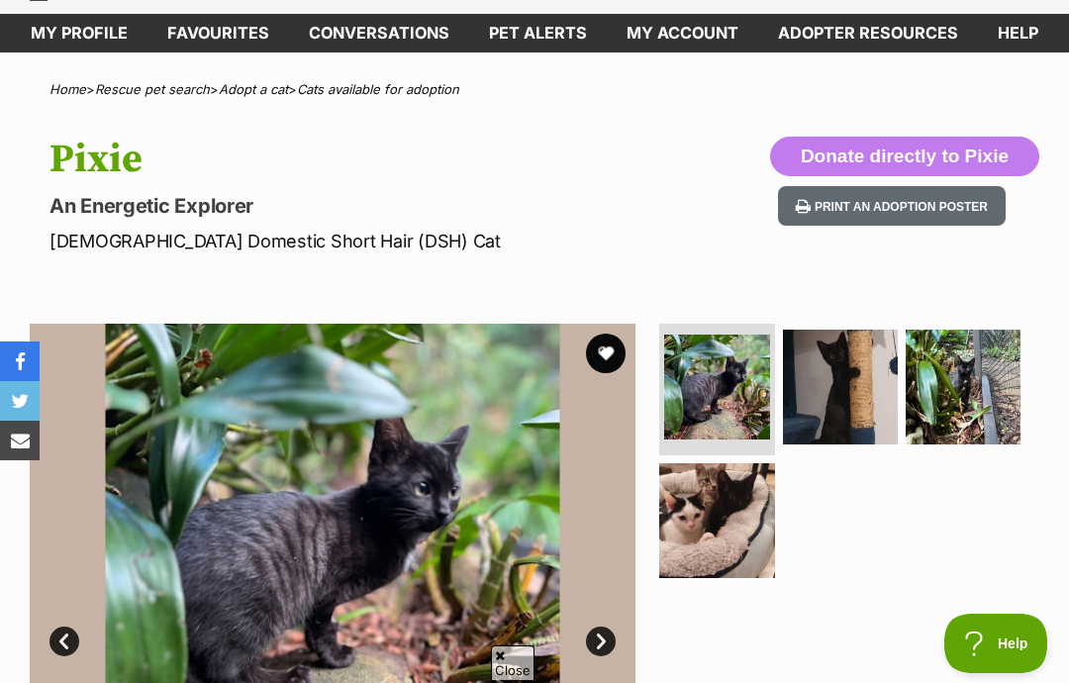
click at [837, 410] on img at bounding box center [840, 387] width 115 height 115
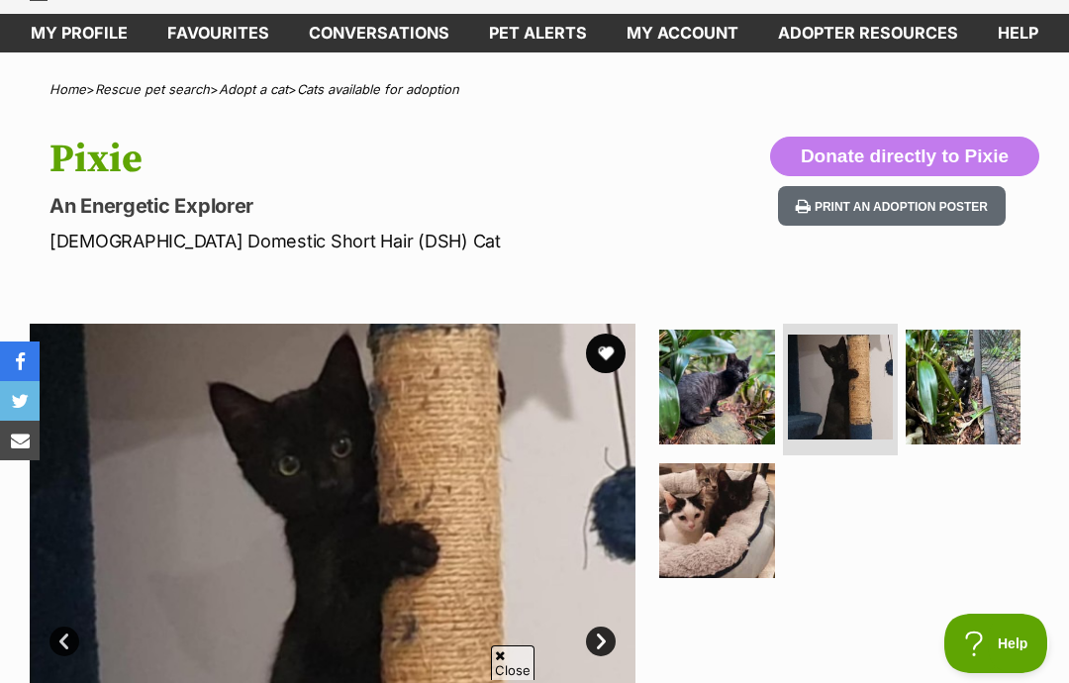
click at [978, 402] on img at bounding box center [963, 387] width 115 height 115
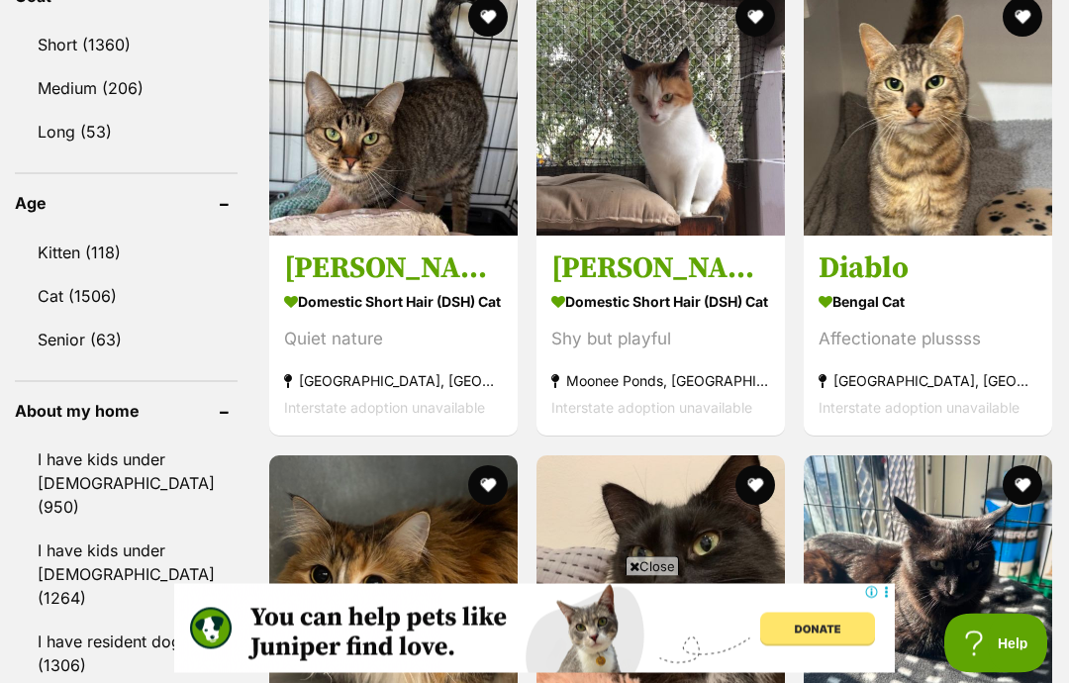
scroll to position [2021, 0]
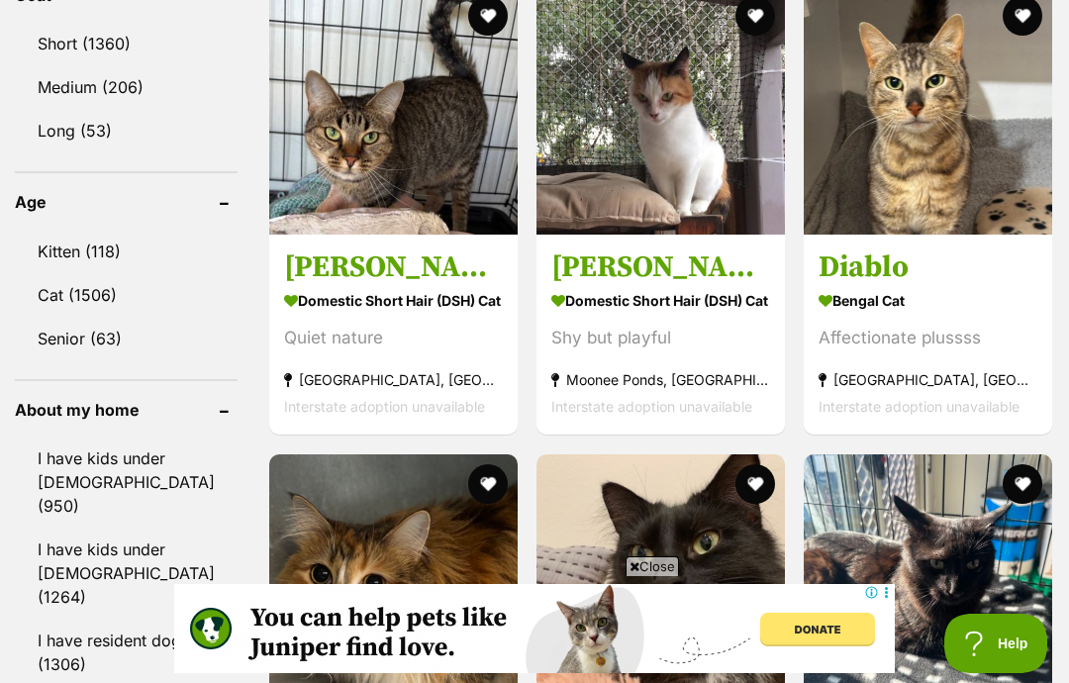
click at [970, 287] on h3 "Diablo" at bounding box center [927, 268] width 219 height 38
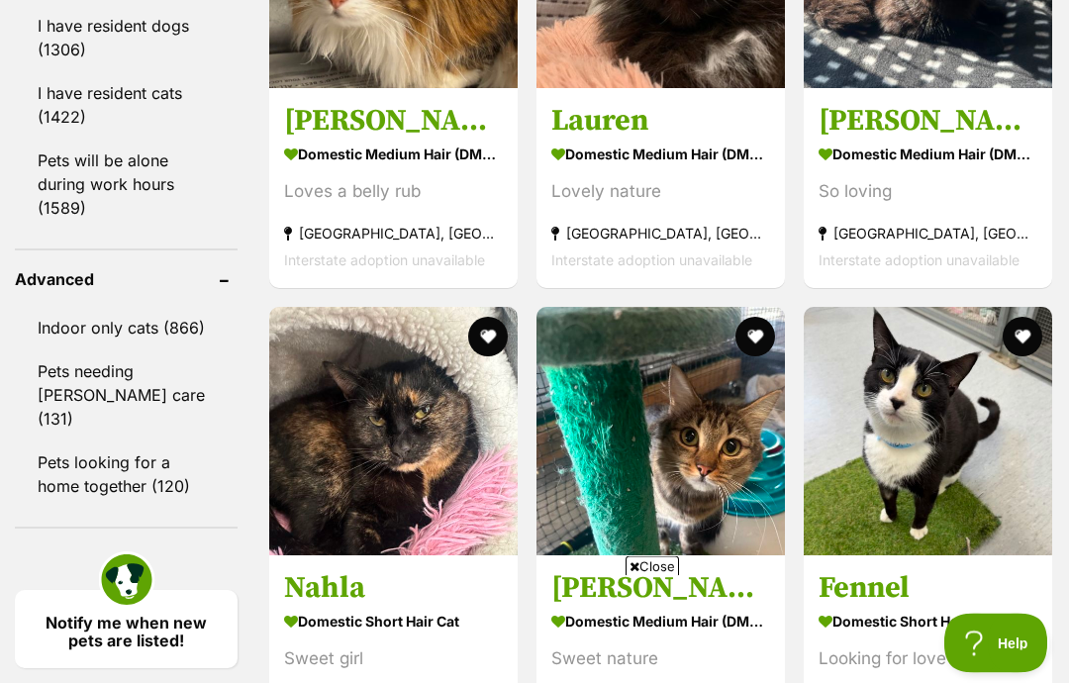
scroll to position [2635, 0]
click at [650, 576] on span "Close" at bounding box center [651, 566] width 53 height 20
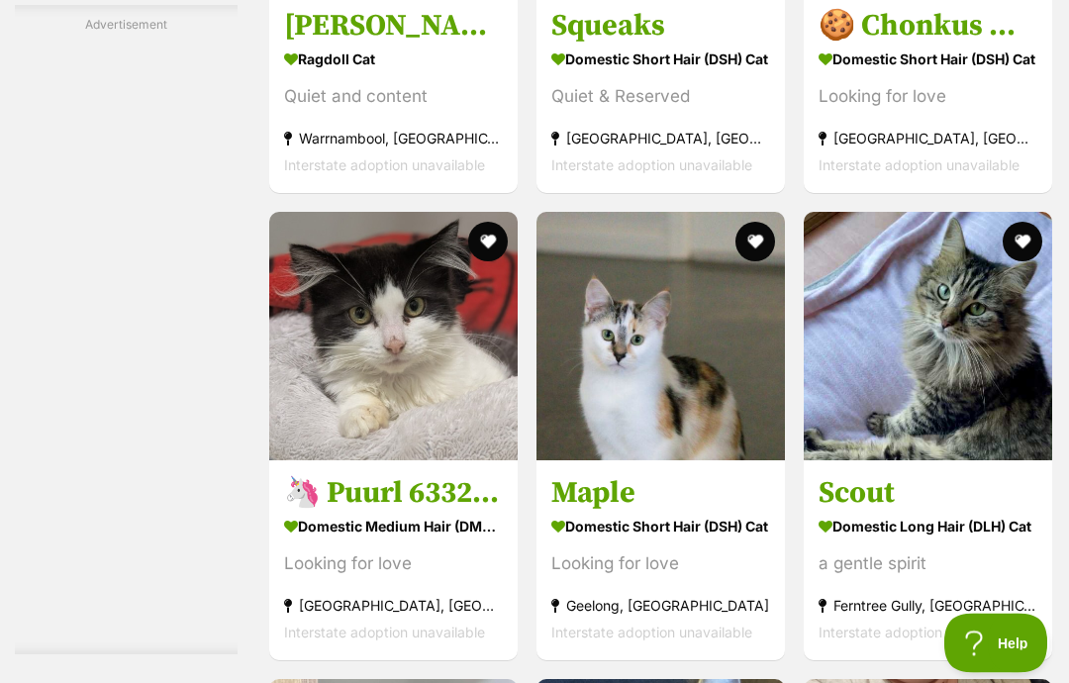
scroll to position [7406, 0]
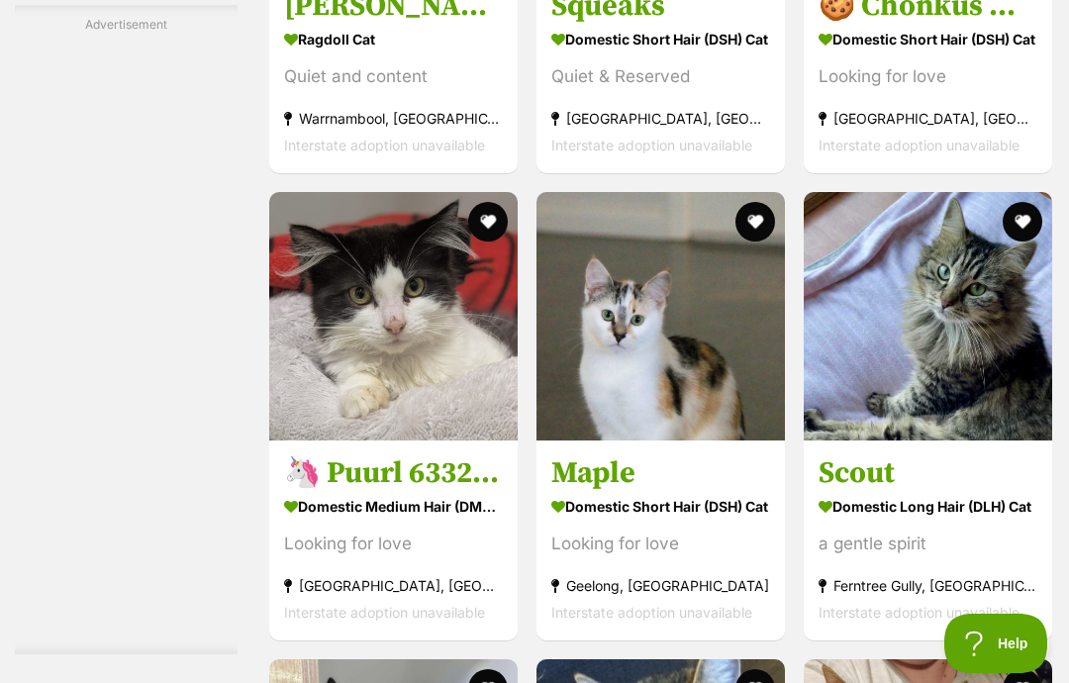
scroll to position [7424, 0]
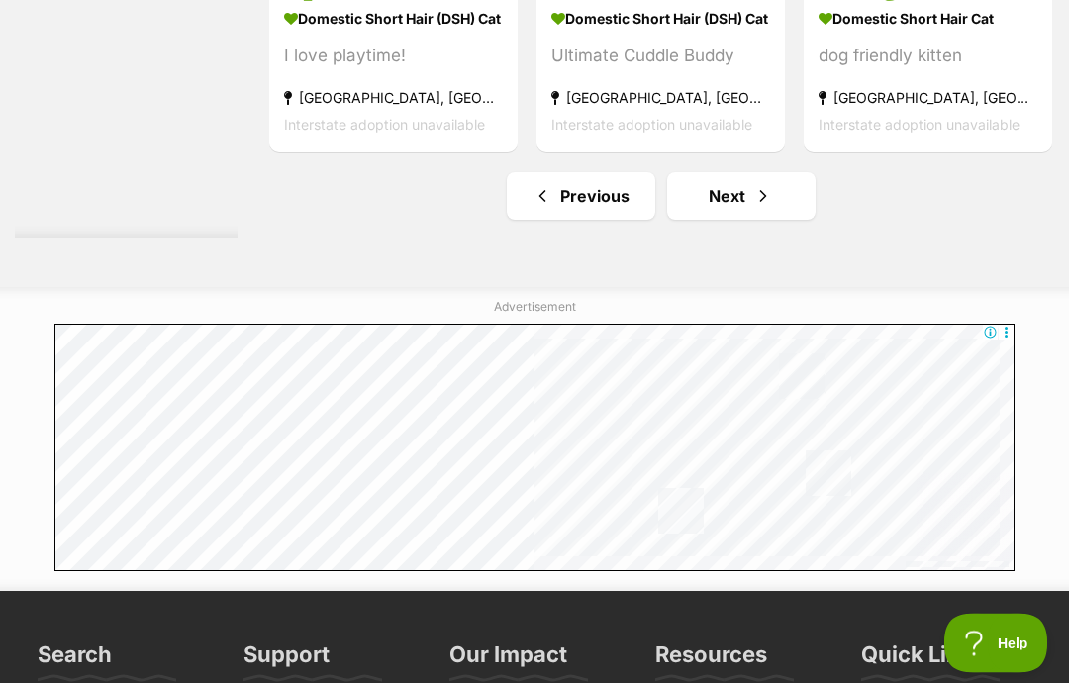
scroll to position [10251, 0]
click at [712, 220] on link "Next" at bounding box center [741, 196] width 148 height 48
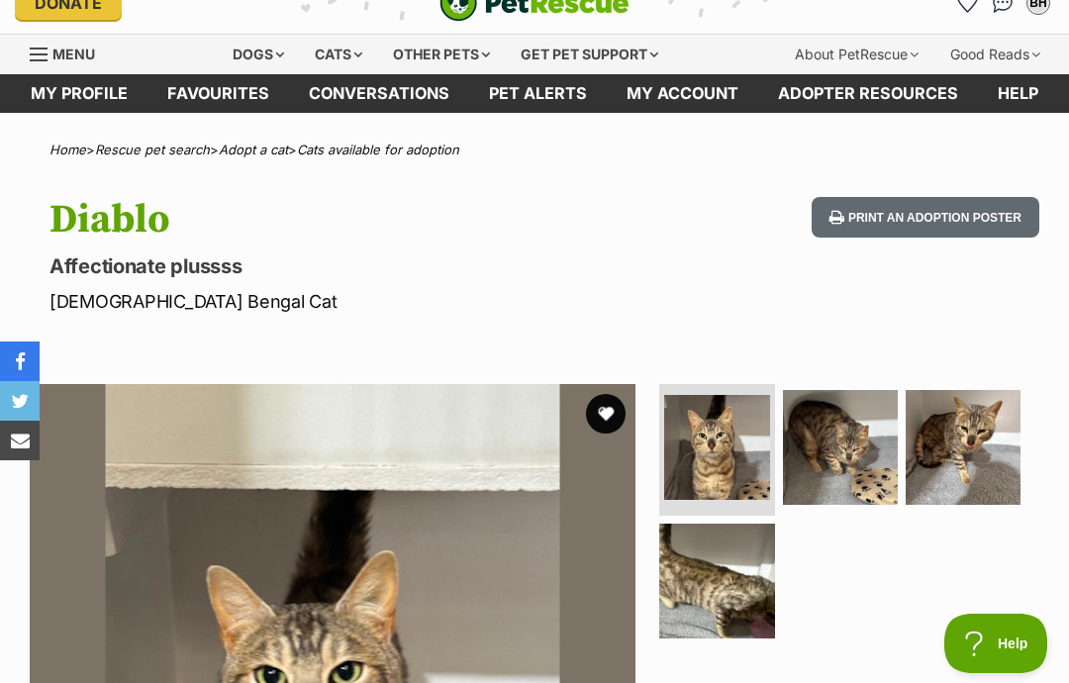
click at [860, 437] on img at bounding box center [840, 447] width 115 height 115
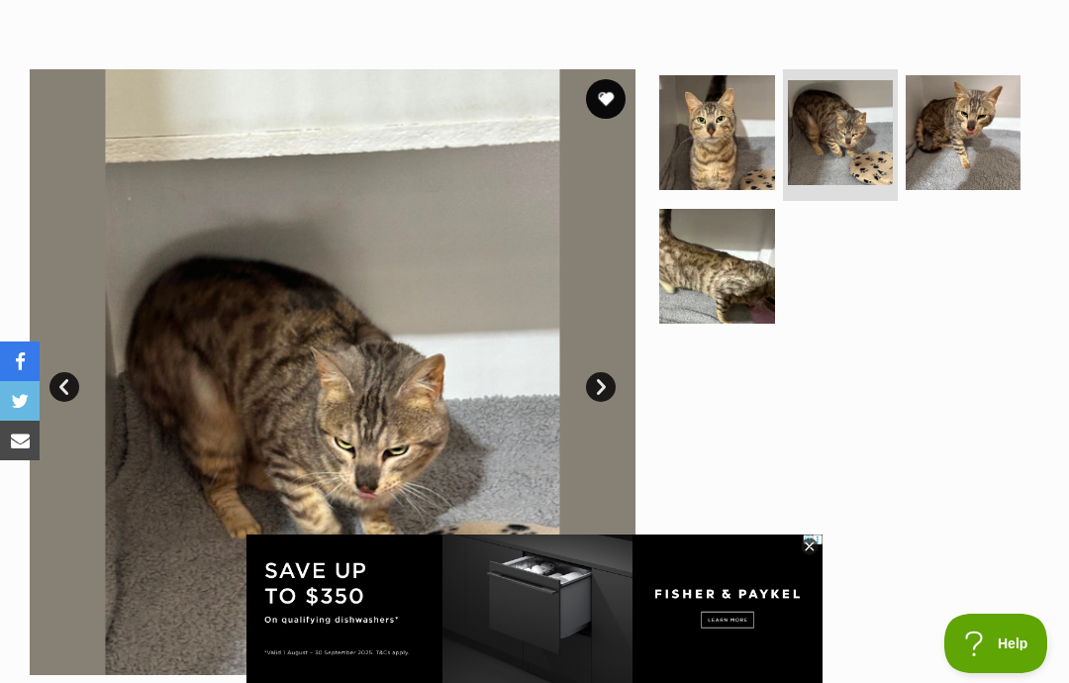
scroll to position [345, 0]
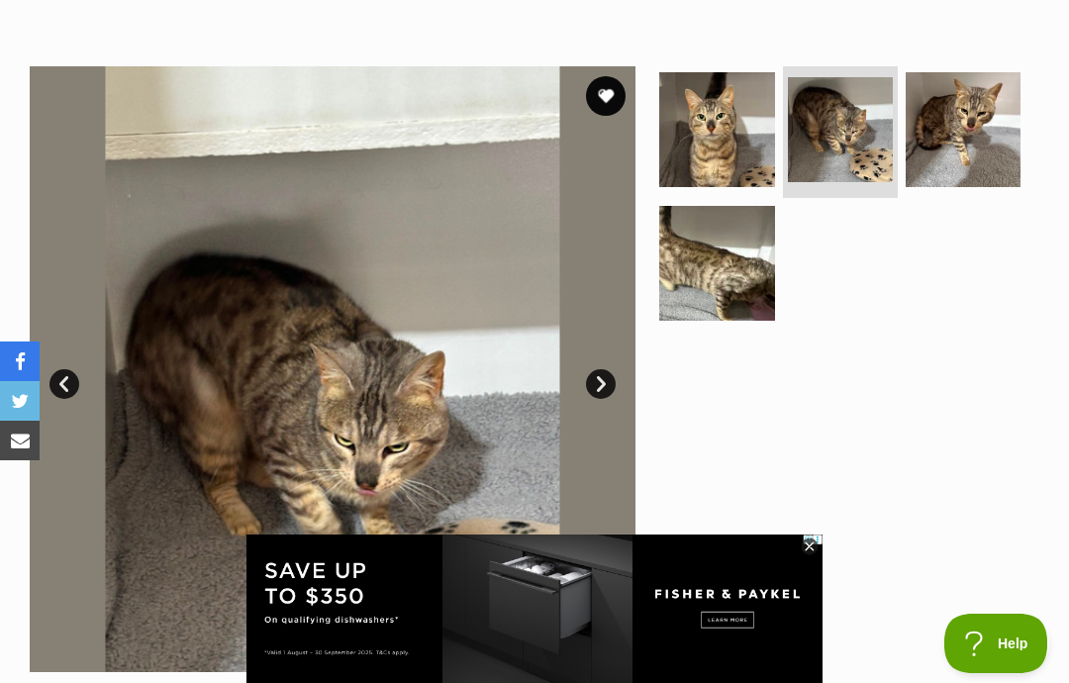
click at [964, 141] on img at bounding box center [963, 129] width 115 height 115
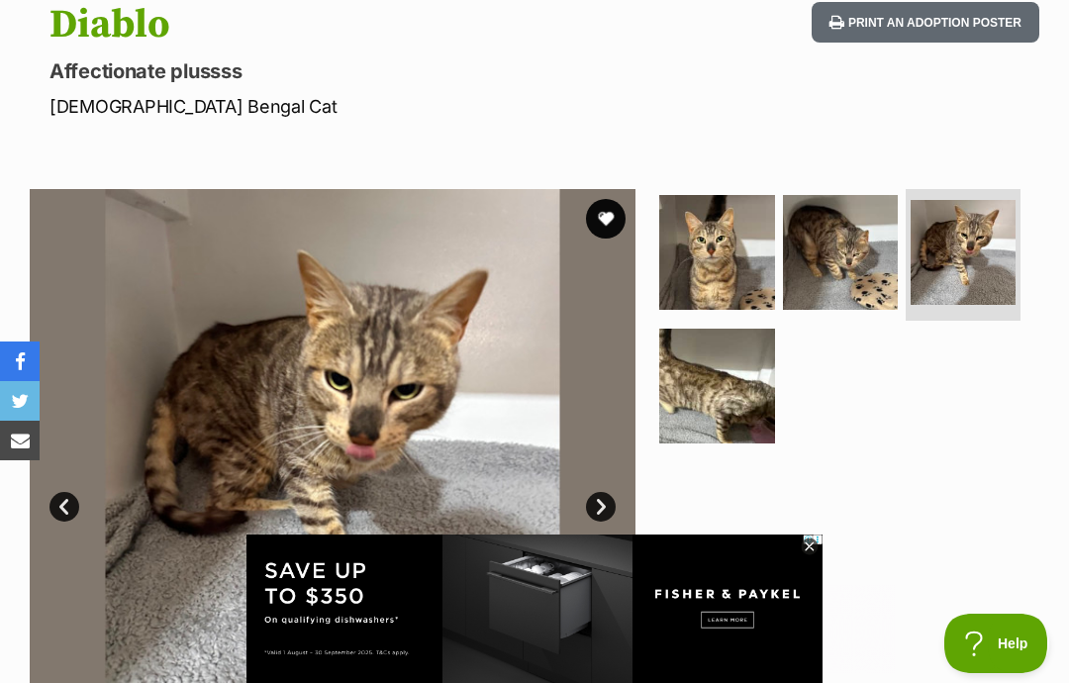
scroll to position [214, 0]
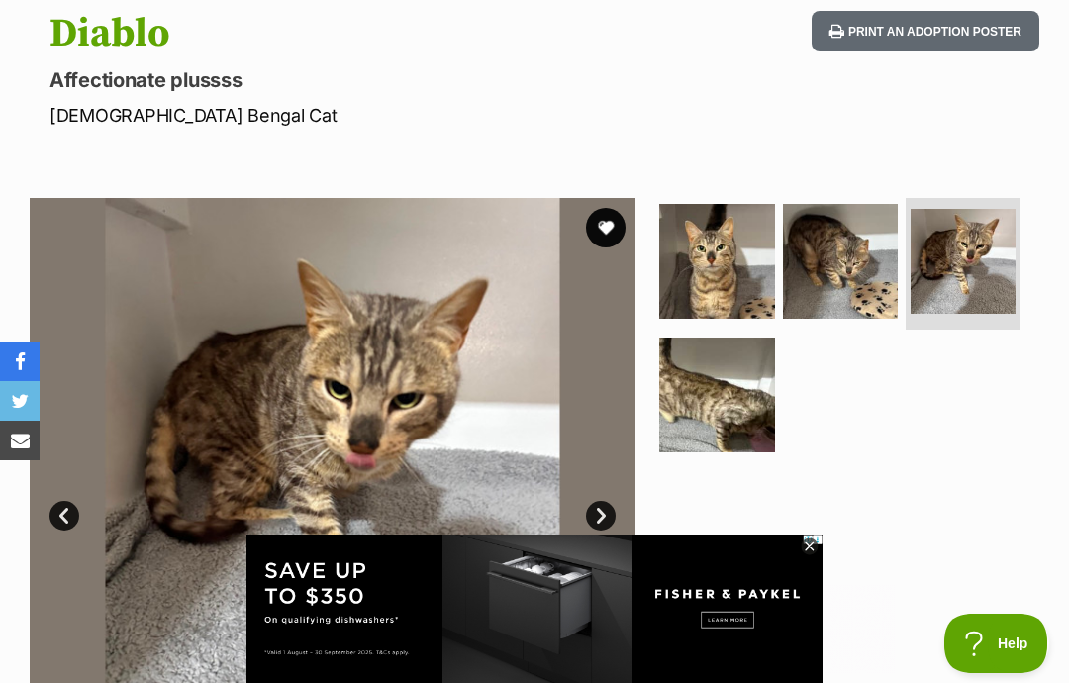
click at [733, 405] on img at bounding box center [716, 394] width 115 height 115
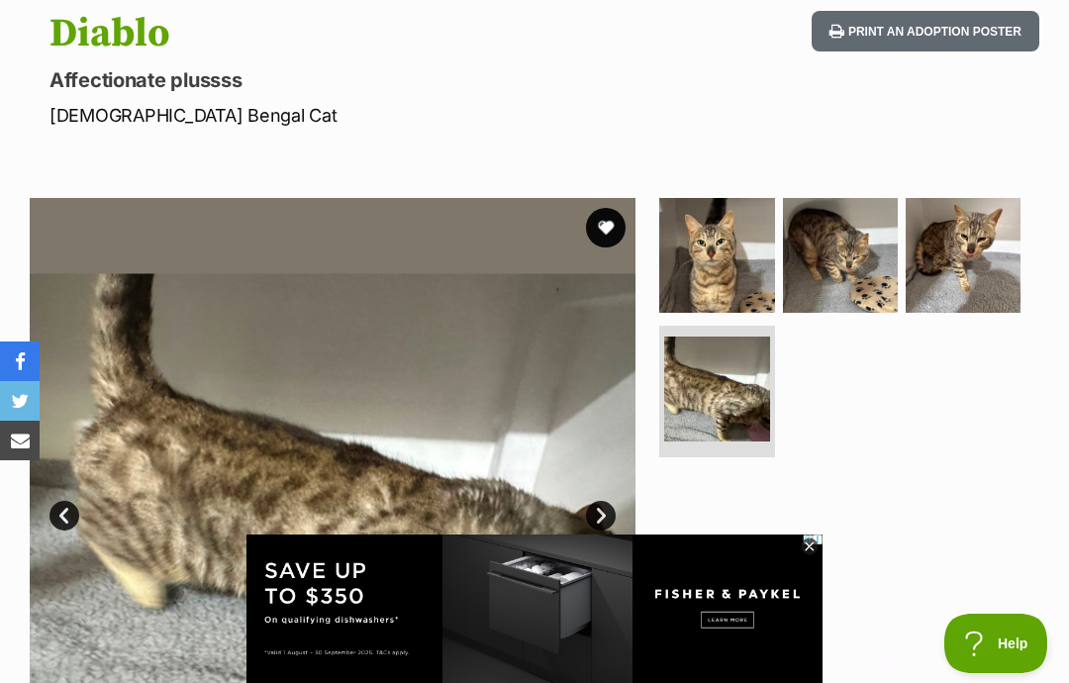
scroll to position [233, 0]
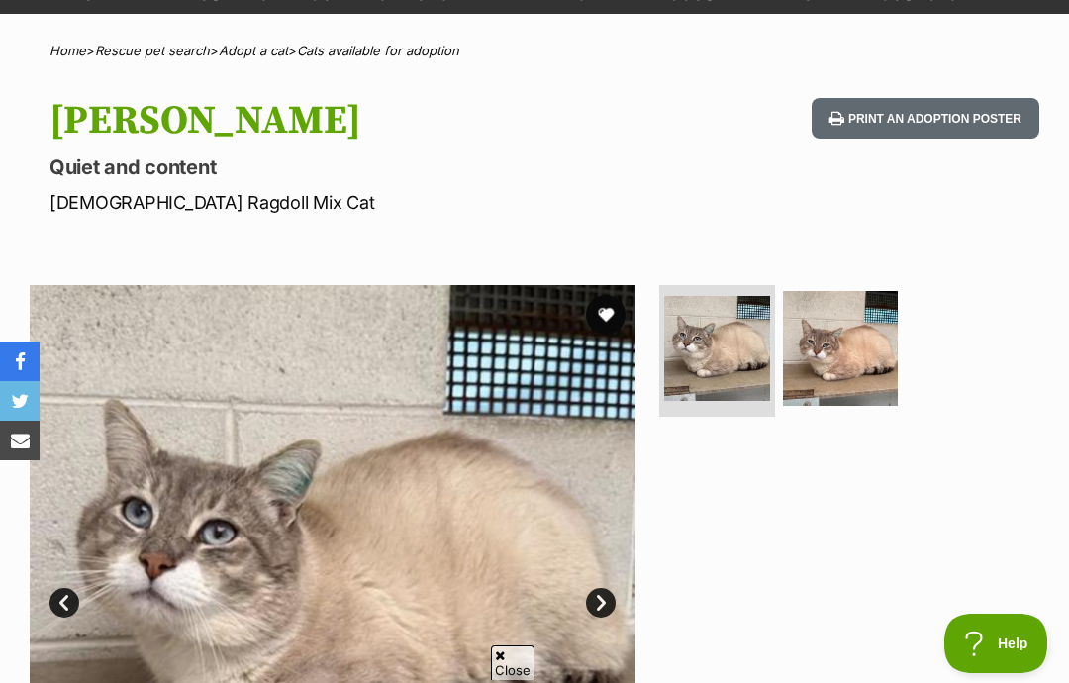
click at [833, 359] on img at bounding box center [840, 348] width 115 height 115
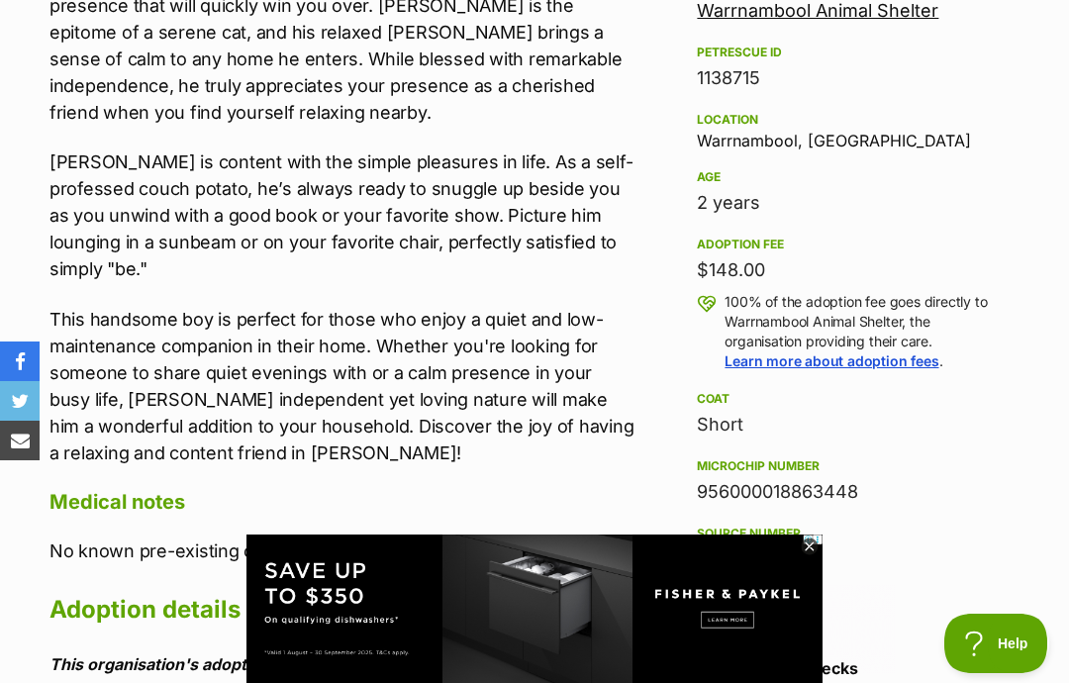
scroll to position [1182, 0]
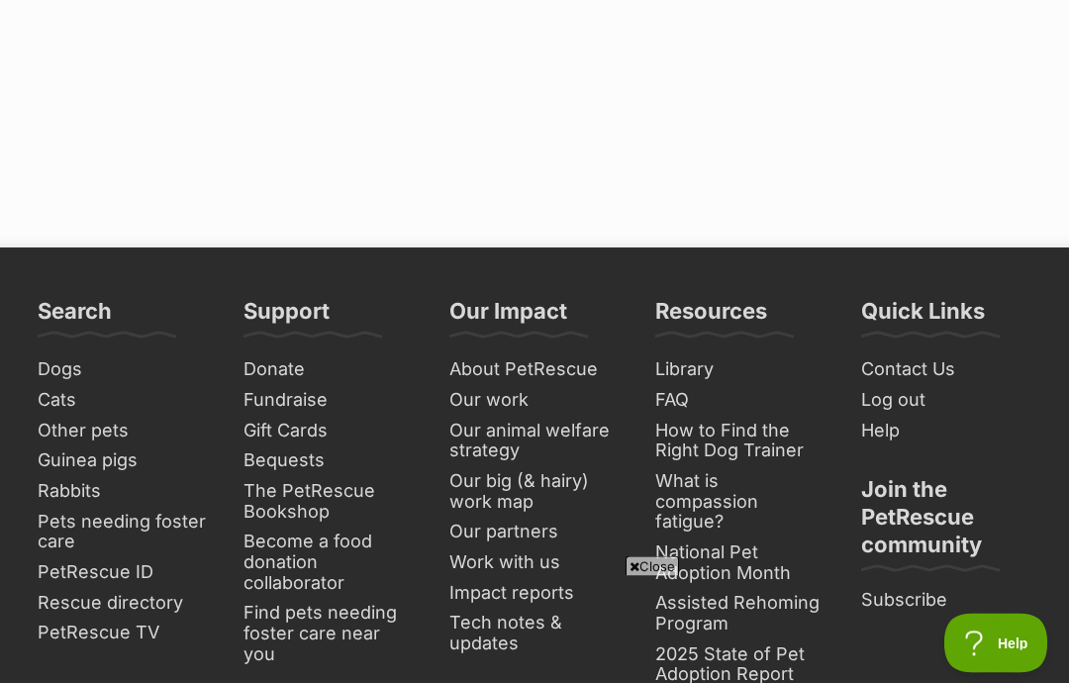
scroll to position [10382, 0]
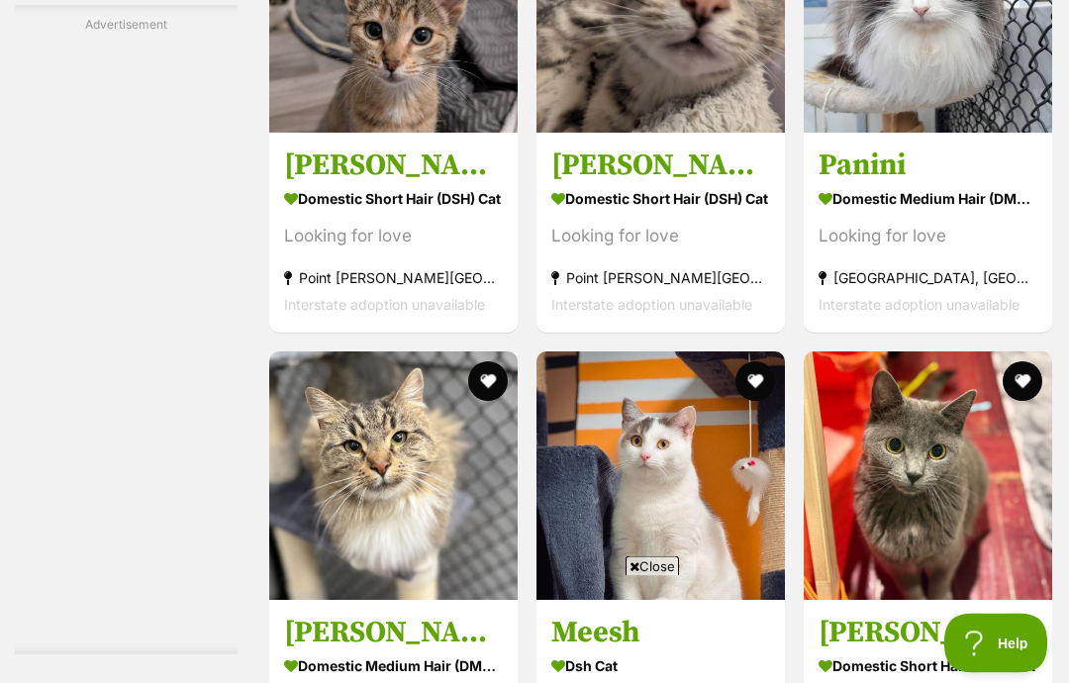
scroll to position [6119, 0]
click at [666, 133] on img at bounding box center [660, 8] width 248 height 248
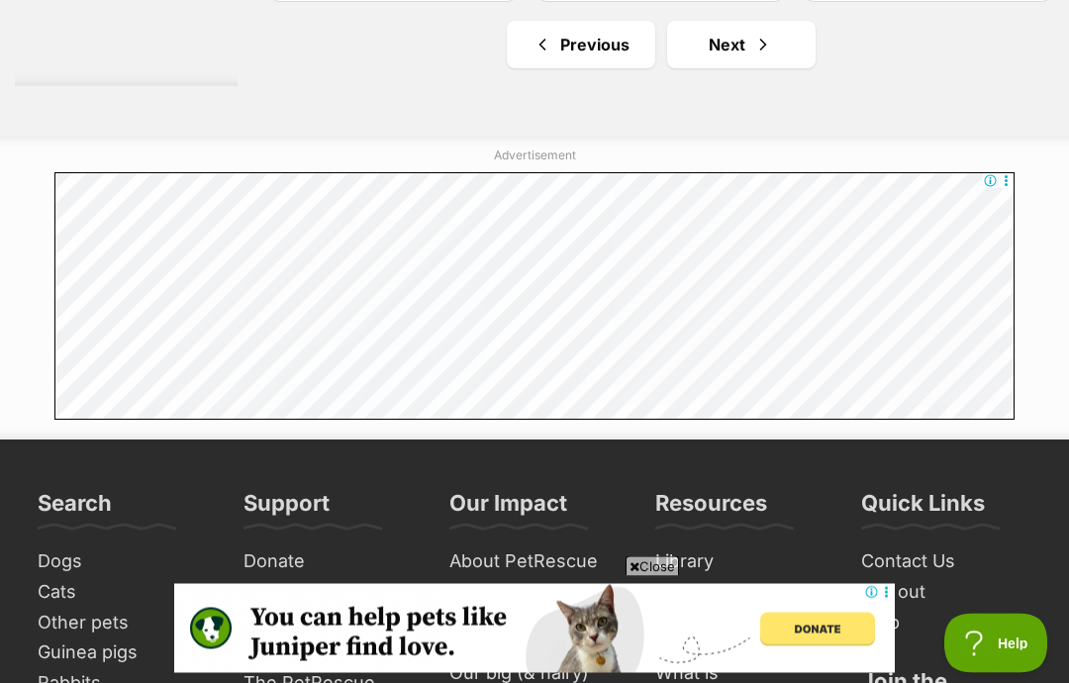
scroll to position [10190, 0]
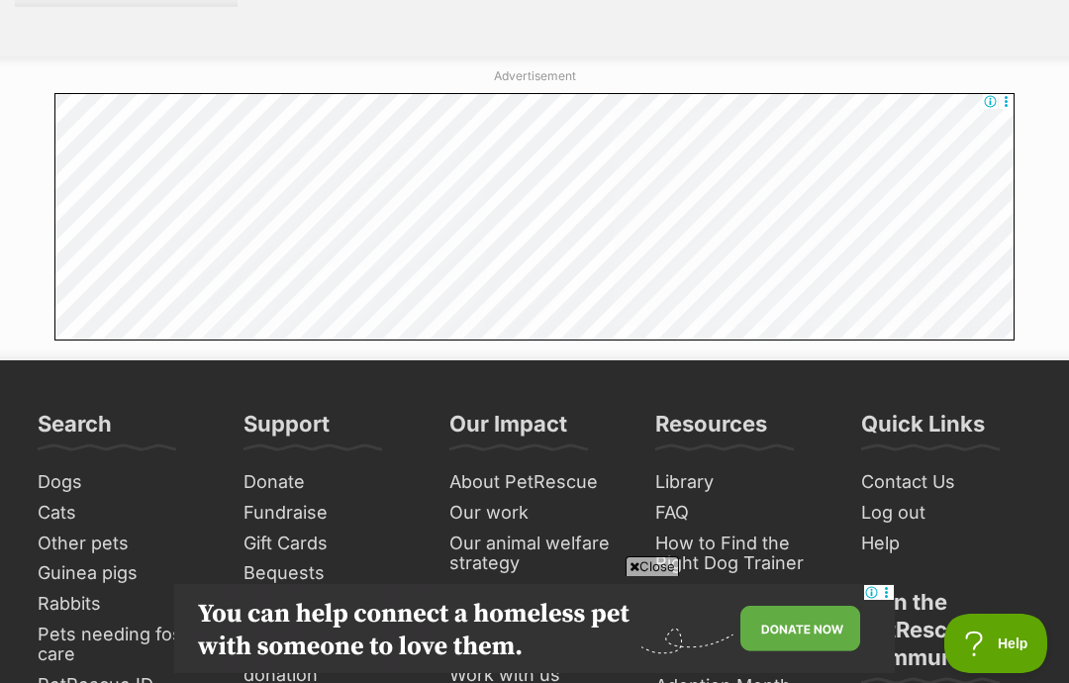
scroll to position [0, 0]
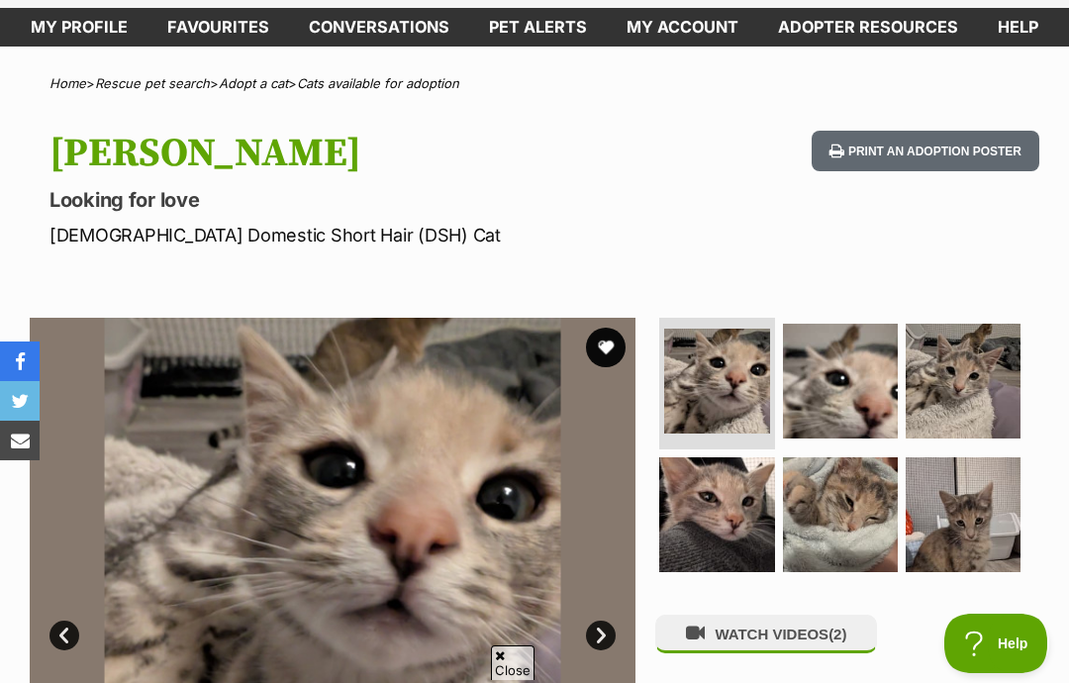
click at [988, 382] on img at bounding box center [963, 381] width 115 height 115
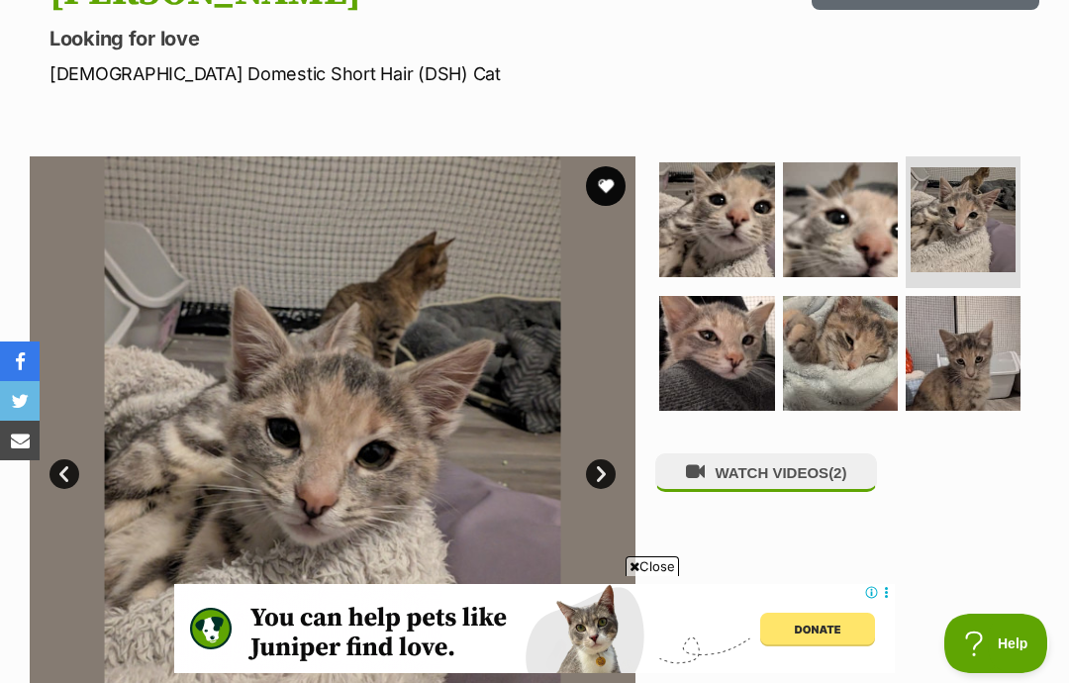
click at [960, 401] on img at bounding box center [963, 353] width 115 height 115
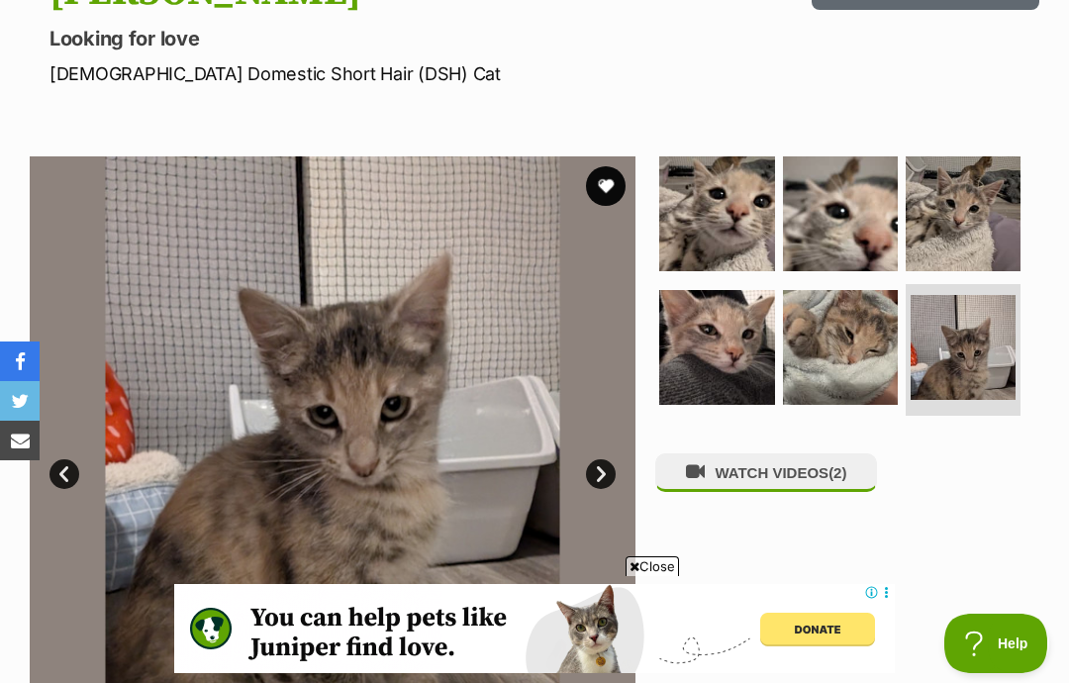
click at [865, 402] on img at bounding box center [840, 347] width 115 height 115
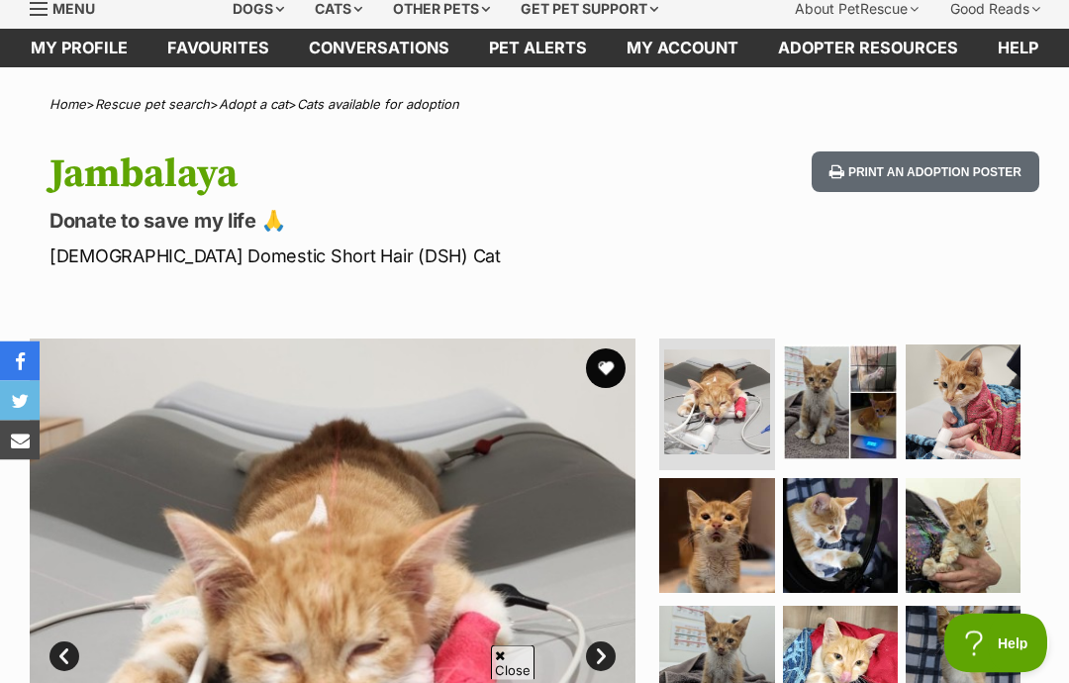
scroll to position [75, 0]
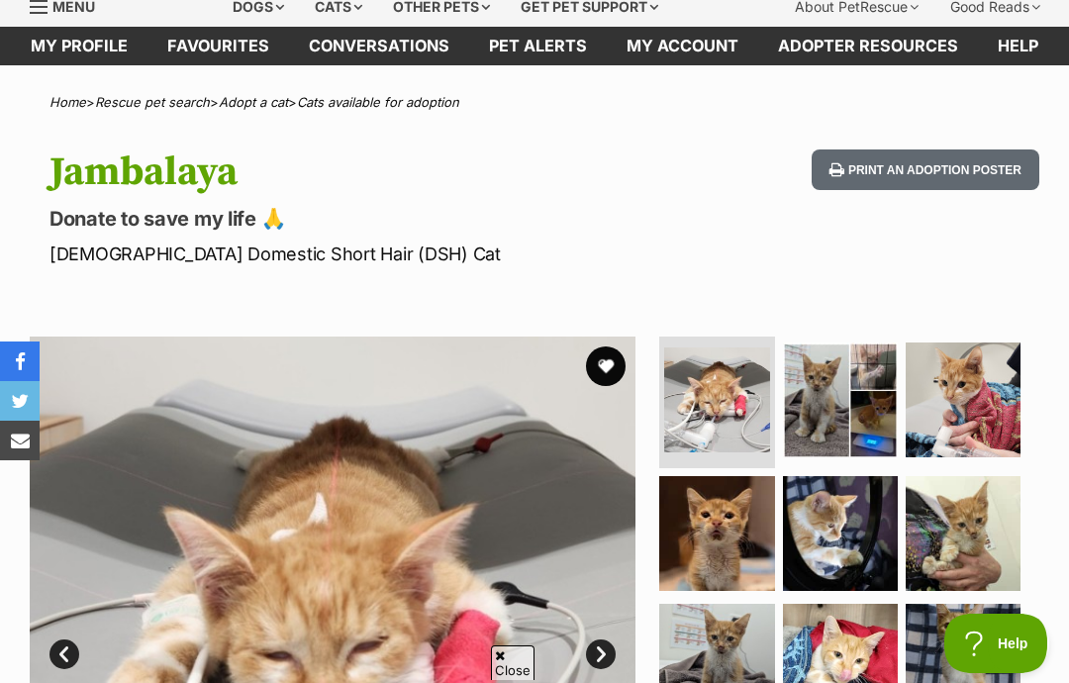
click at [734, 537] on img at bounding box center [716, 533] width 115 height 115
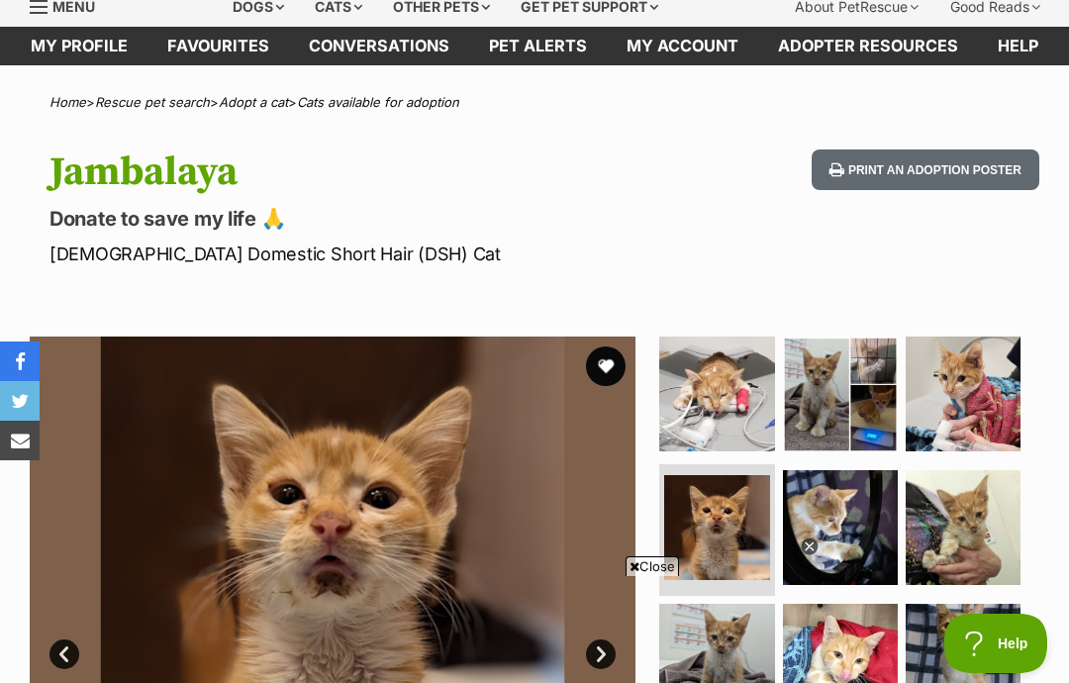
scroll to position [0, 0]
click at [962, 526] on img at bounding box center [963, 527] width 115 height 115
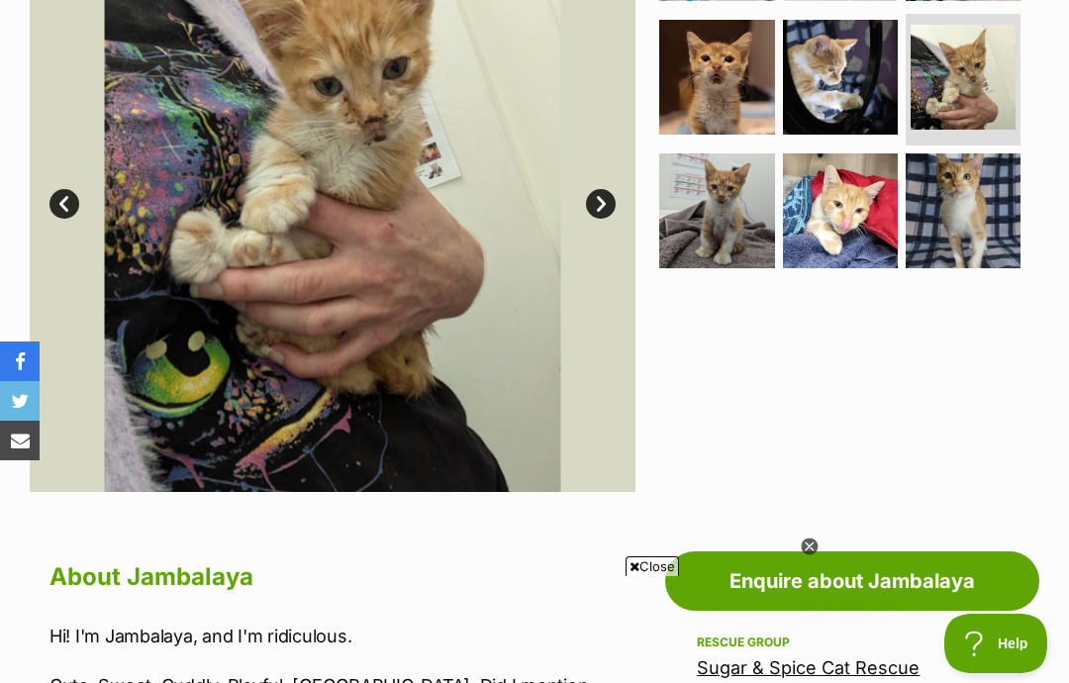
scroll to position [434, 0]
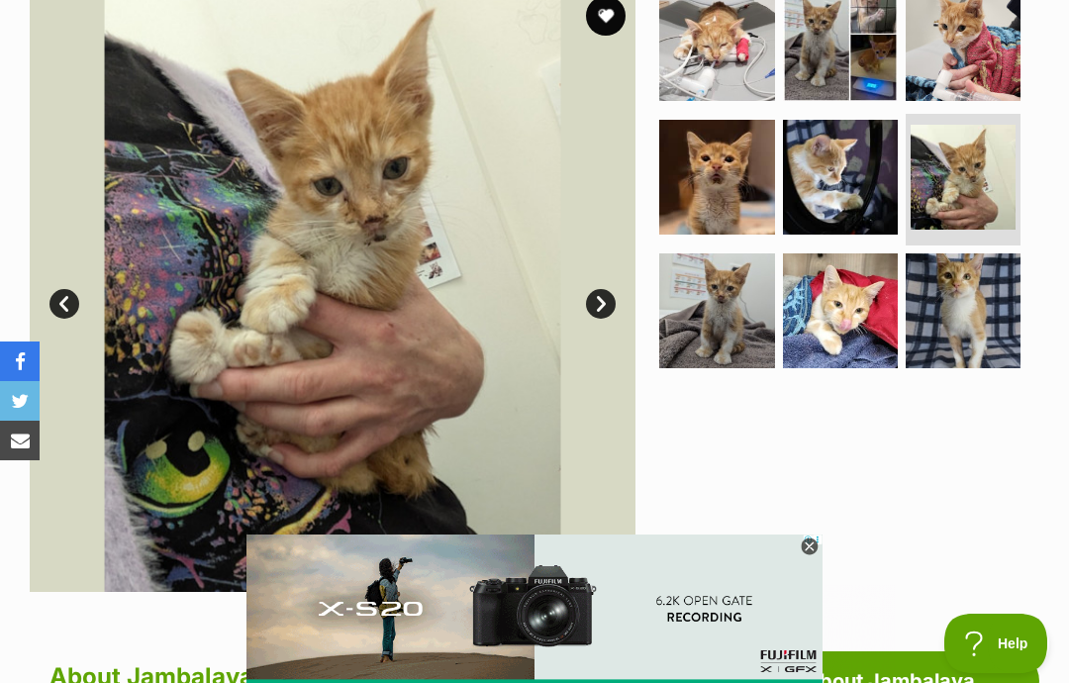
click at [872, 324] on img at bounding box center [840, 310] width 115 height 115
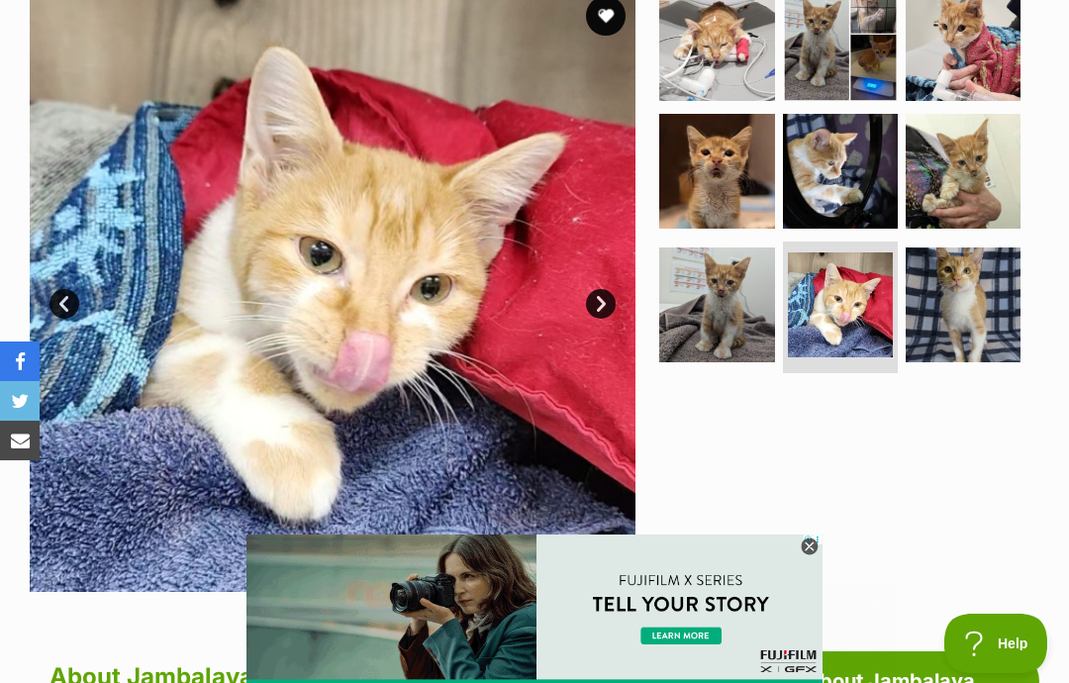
scroll to position [421, 0]
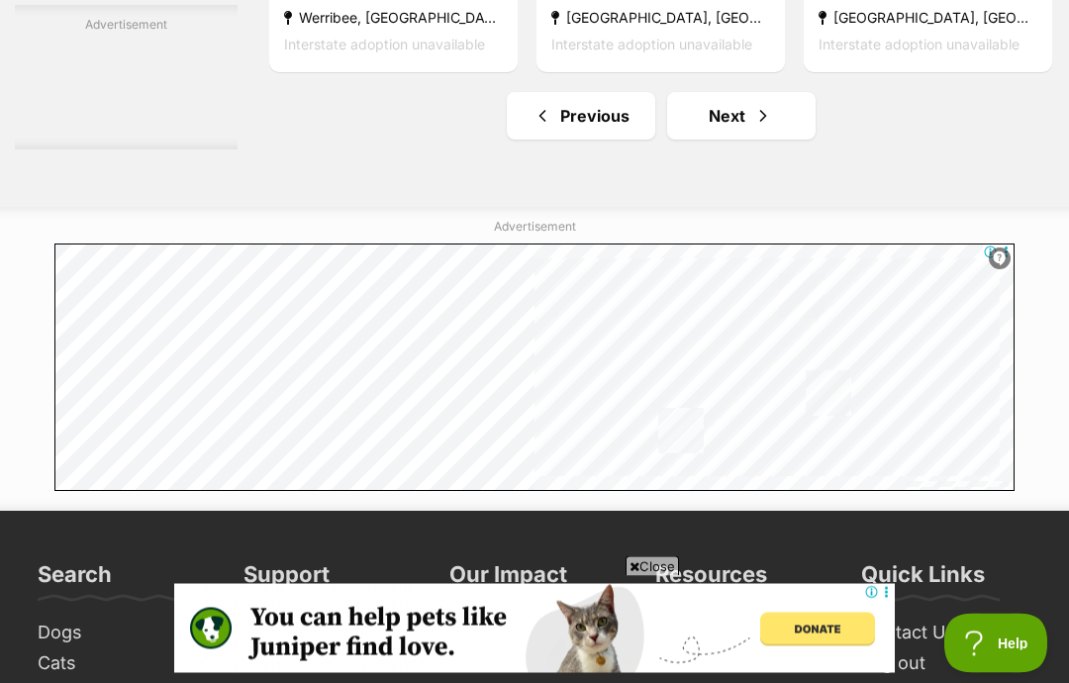
scroll to position [10333, 0]
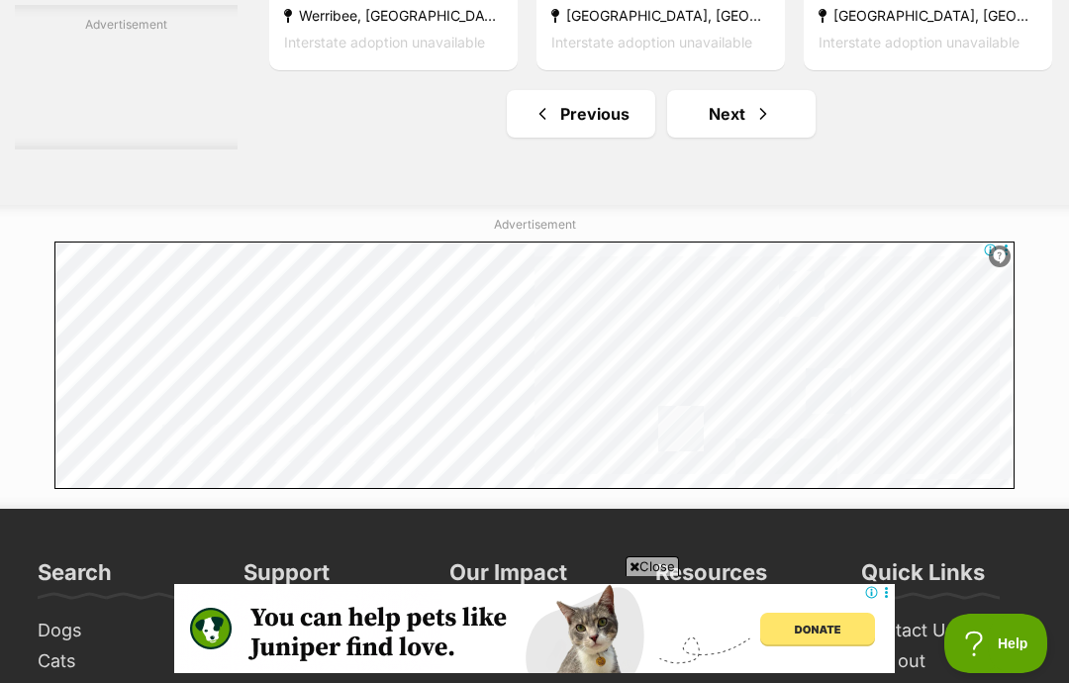
click at [706, 138] on link "Next" at bounding box center [741, 114] width 148 height 48
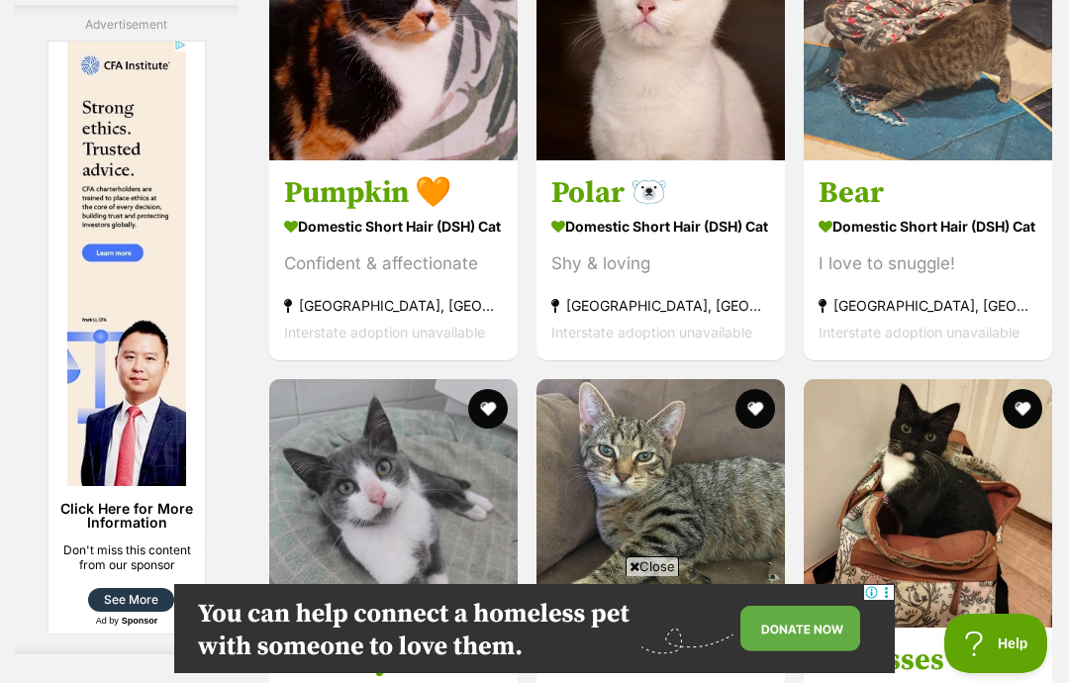
scroll to position [3753, 0]
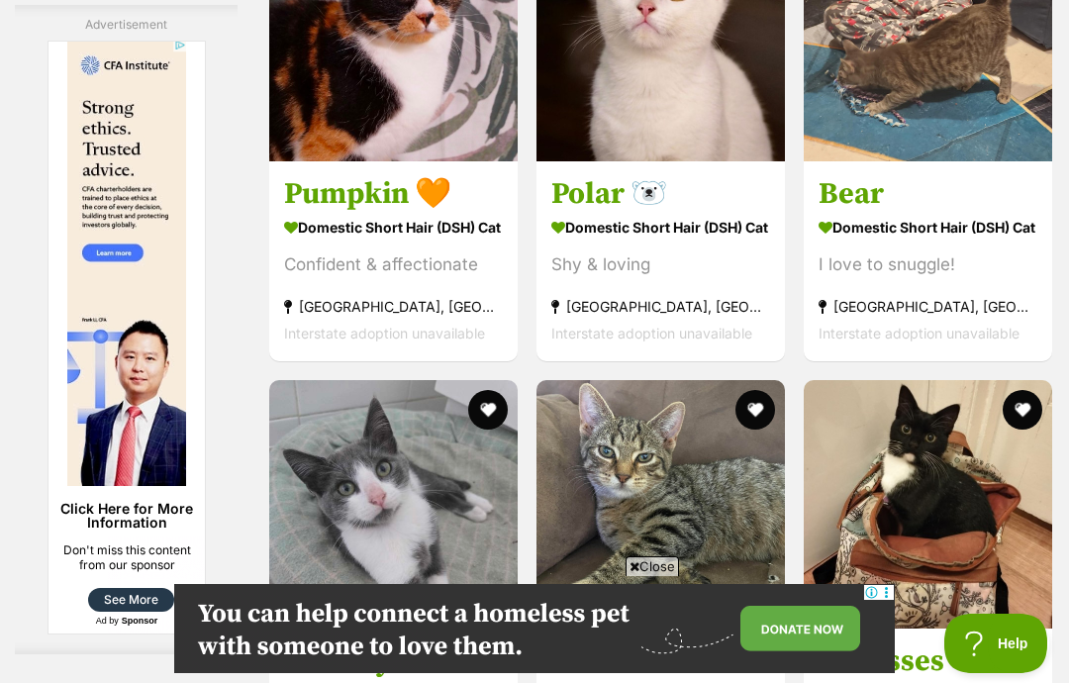
click at [650, 576] on span "Close" at bounding box center [651, 566] width 53 height 20
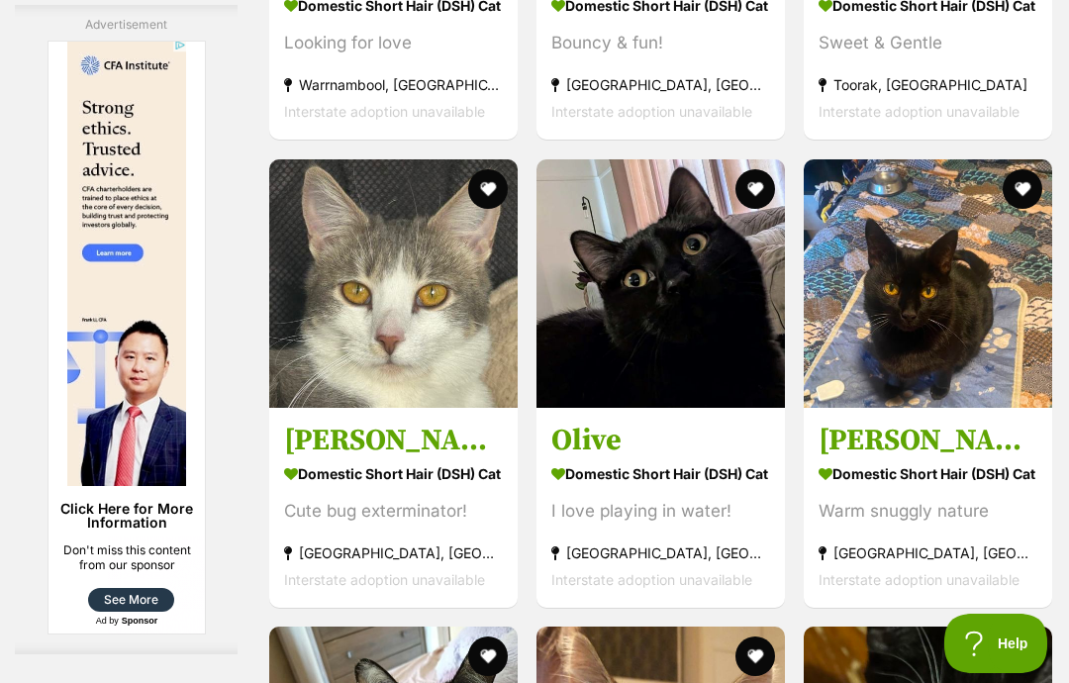
scroll to position [4521, 0]
